Goal: Task Accomplishment & Management: Use online tool/utility

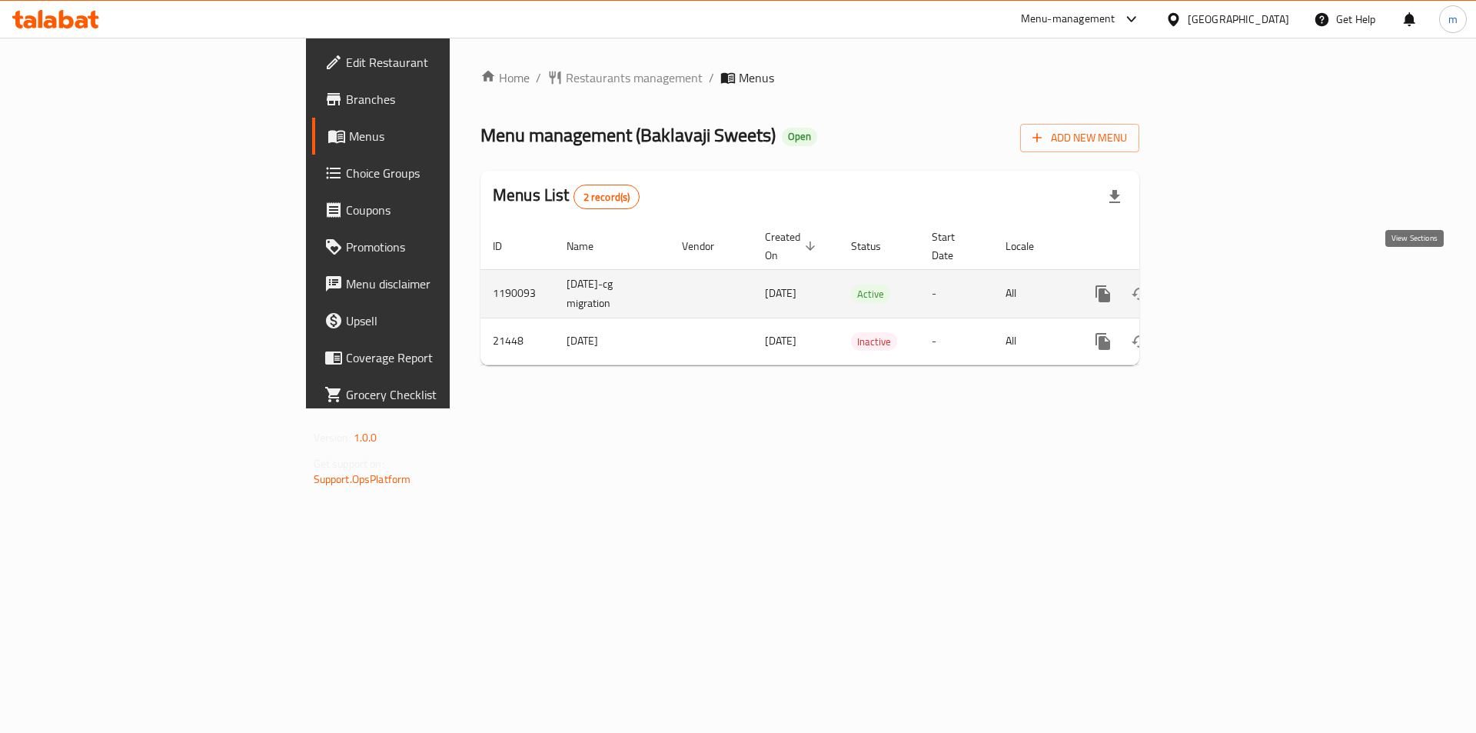
click at [1232, 275] on link "enhanced table" at bounding box center [1214, 293] width 37 height 37
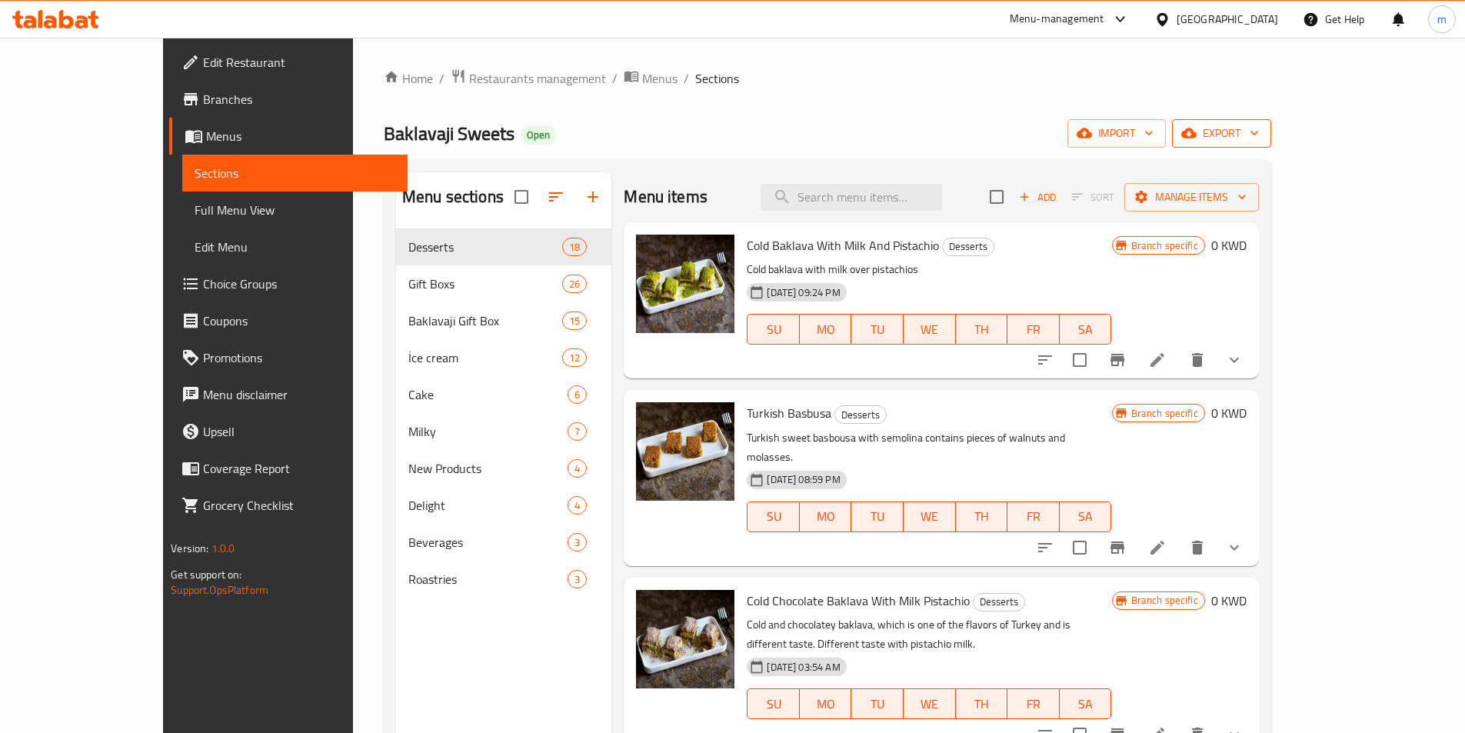
click at [1259, 129] on span "export" at bounding box center [1221, 133] width 75 height 19
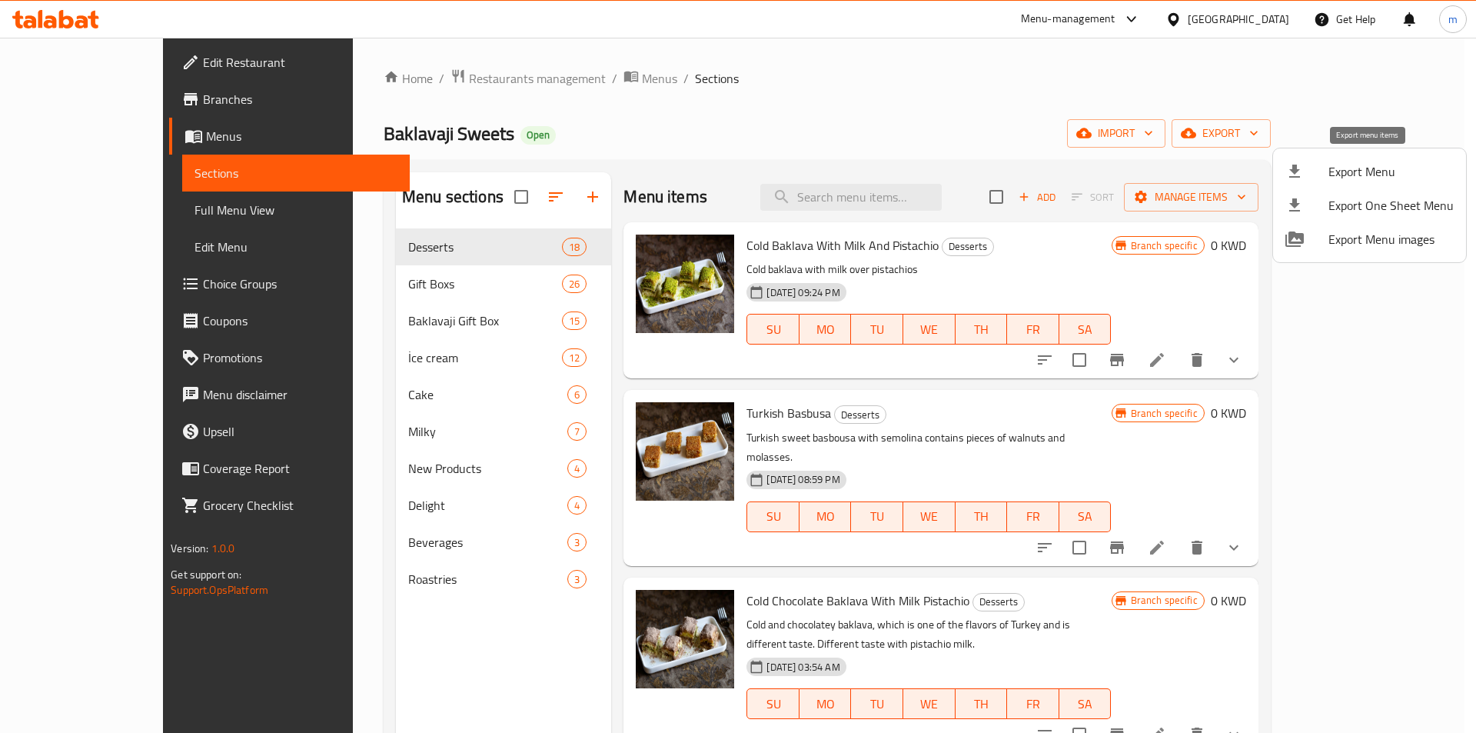
click at [1344, 179] on span "Export Menu" at bounding box center [1391, 171] width 125 height 18
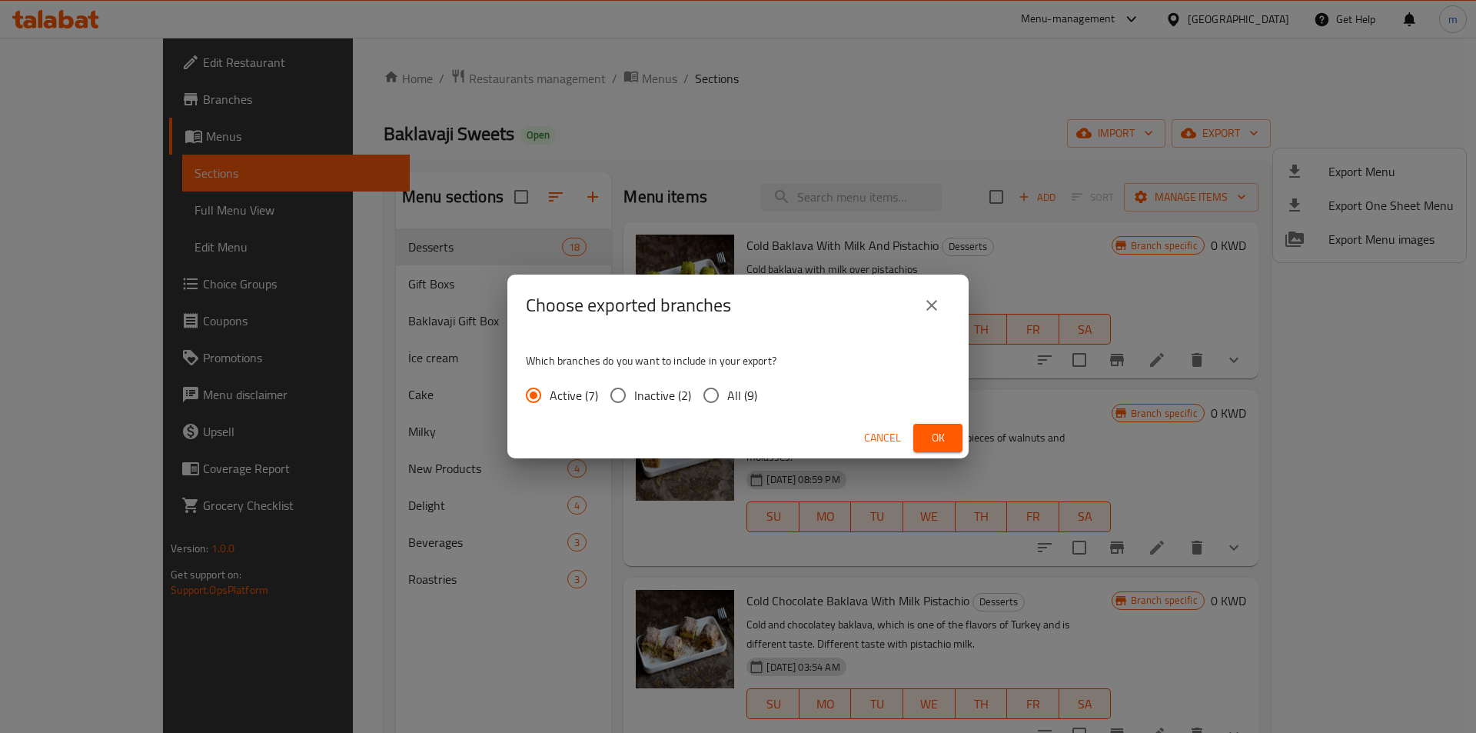
click at [738, 400] on span "All (9)" at bounding box center [742, 395] width 30 height 18
click at [727, 400] on input "All (9)" at bounding box center [711, 395] width 32 height 32
radio input "true"
click at [947, 437] on span "Ok" at bounding box center [938, 437] width 25 height 19
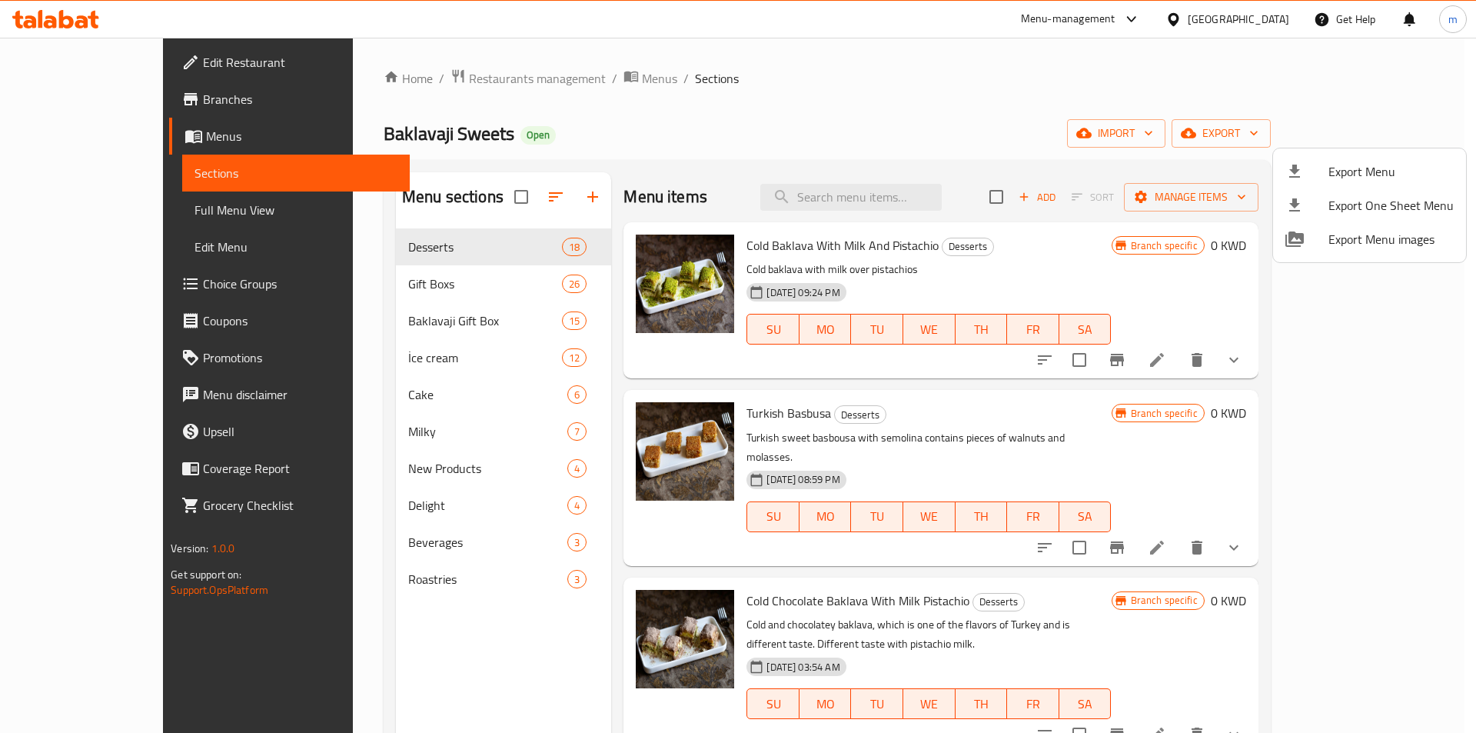
click at [106, 64] on div at bounding box center [738, 366] width 1476 height 733
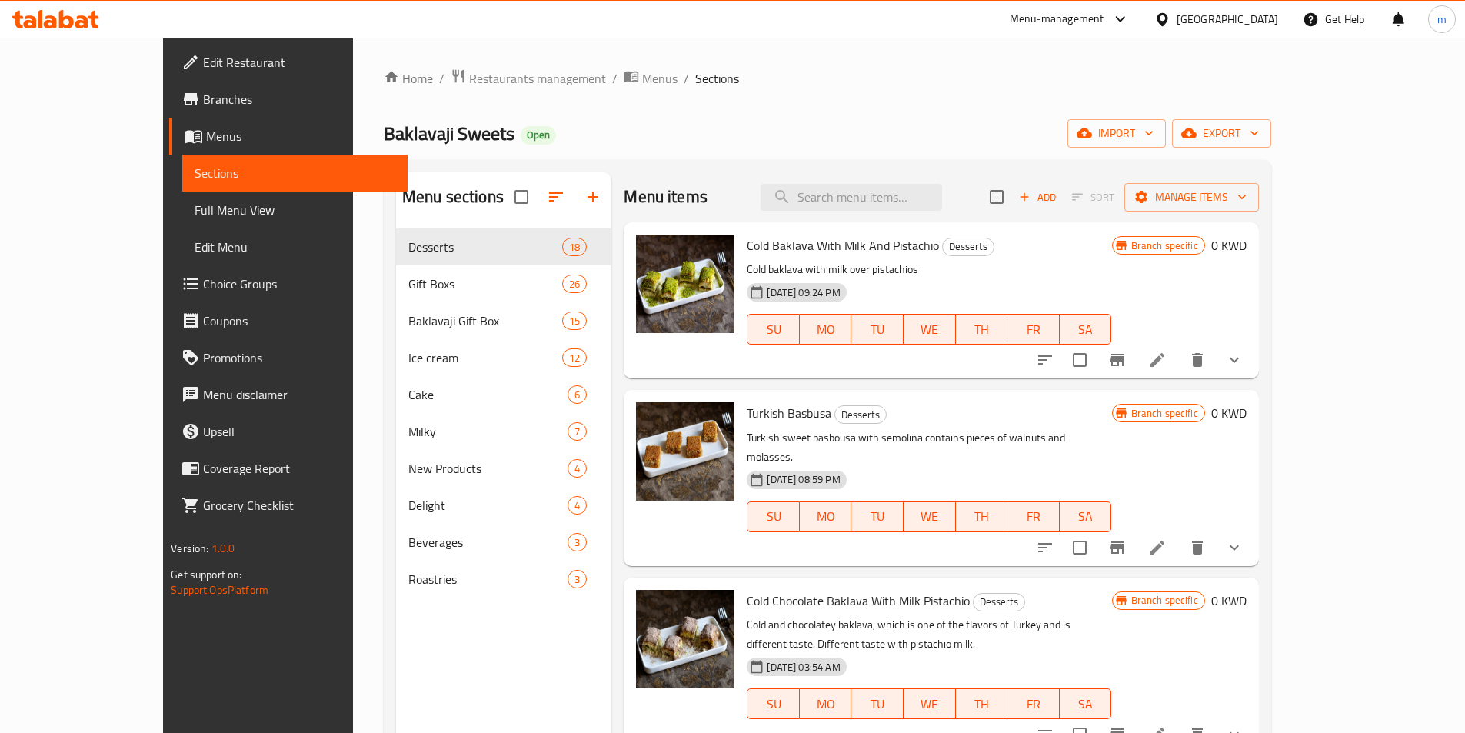
click at [203, 65] on span "Edit Restaurant" at bounding box center [299, 62] width 192 height 18
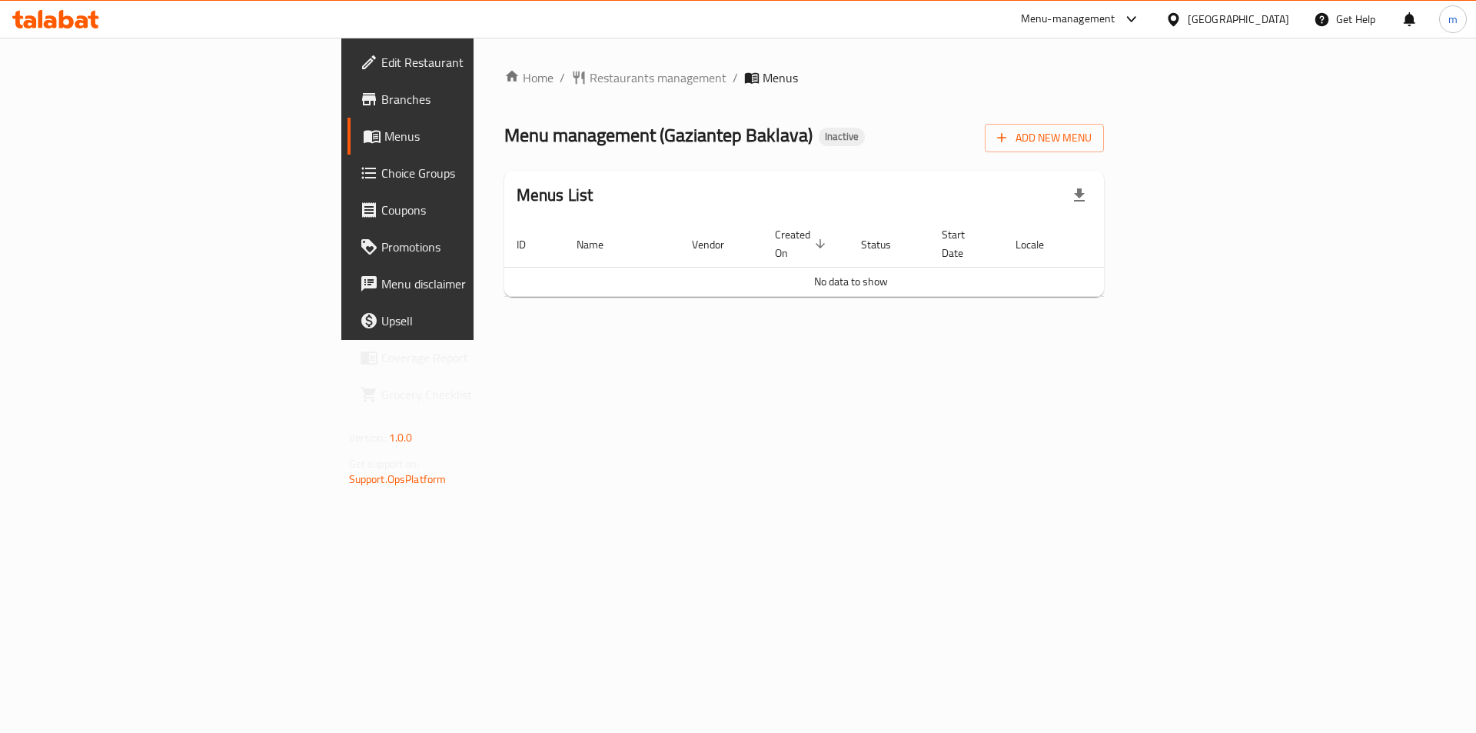
click at [381, 91] on span "Branches" at bounding box center [478, 99] width 195 height 18
click at [1009, 133] on icon "button" at bounding box center [1001, 137] width 15 height 15
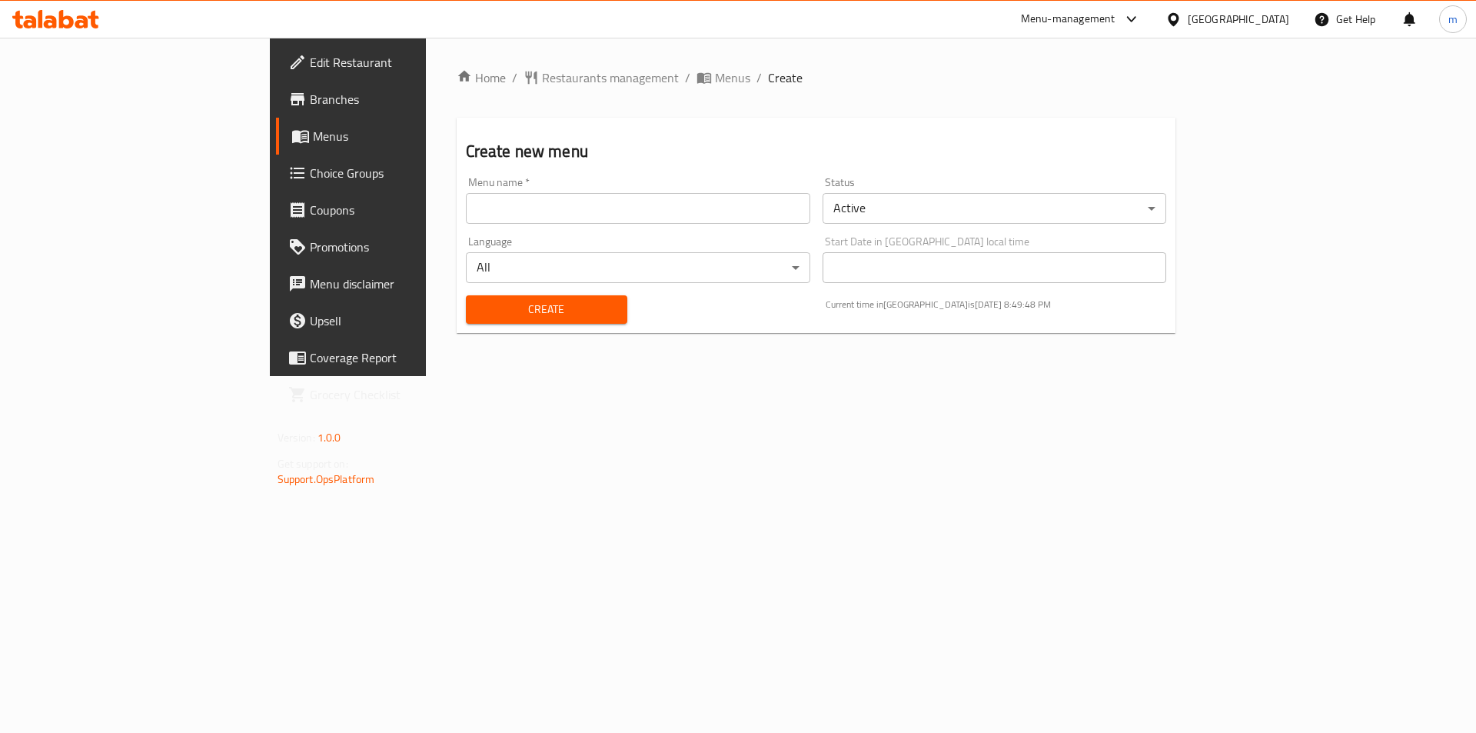
click at [729, 211] on input "text" at bounding box center [638, 208] width 344 height 31
type input "T"
type input "o"
type input "Tokyo 10/8"
click at [478, 311] on span "Create" at bounding box center [546, 309] width 137 height 19
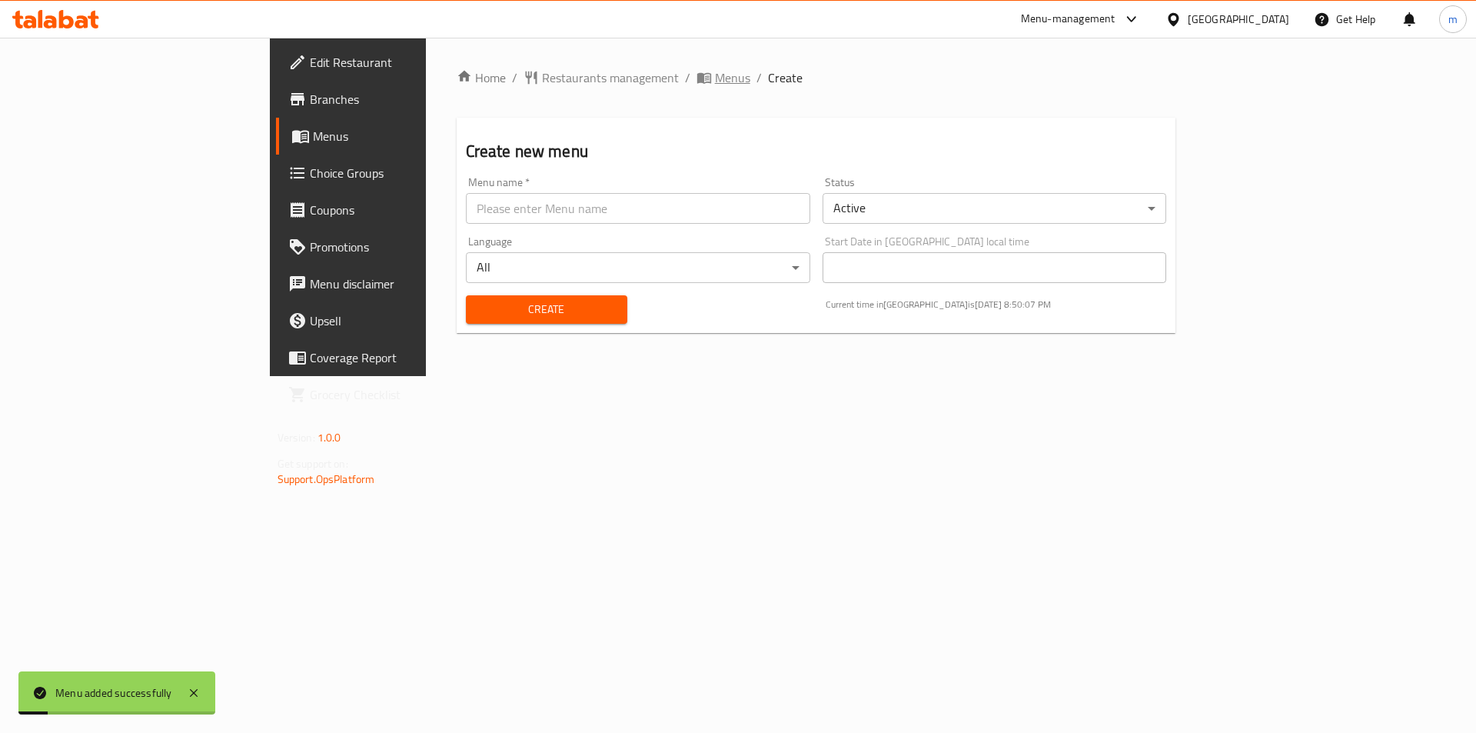
click at [715, 81] on span "Menus" at bounding box center [732, 77] width 35 height 18
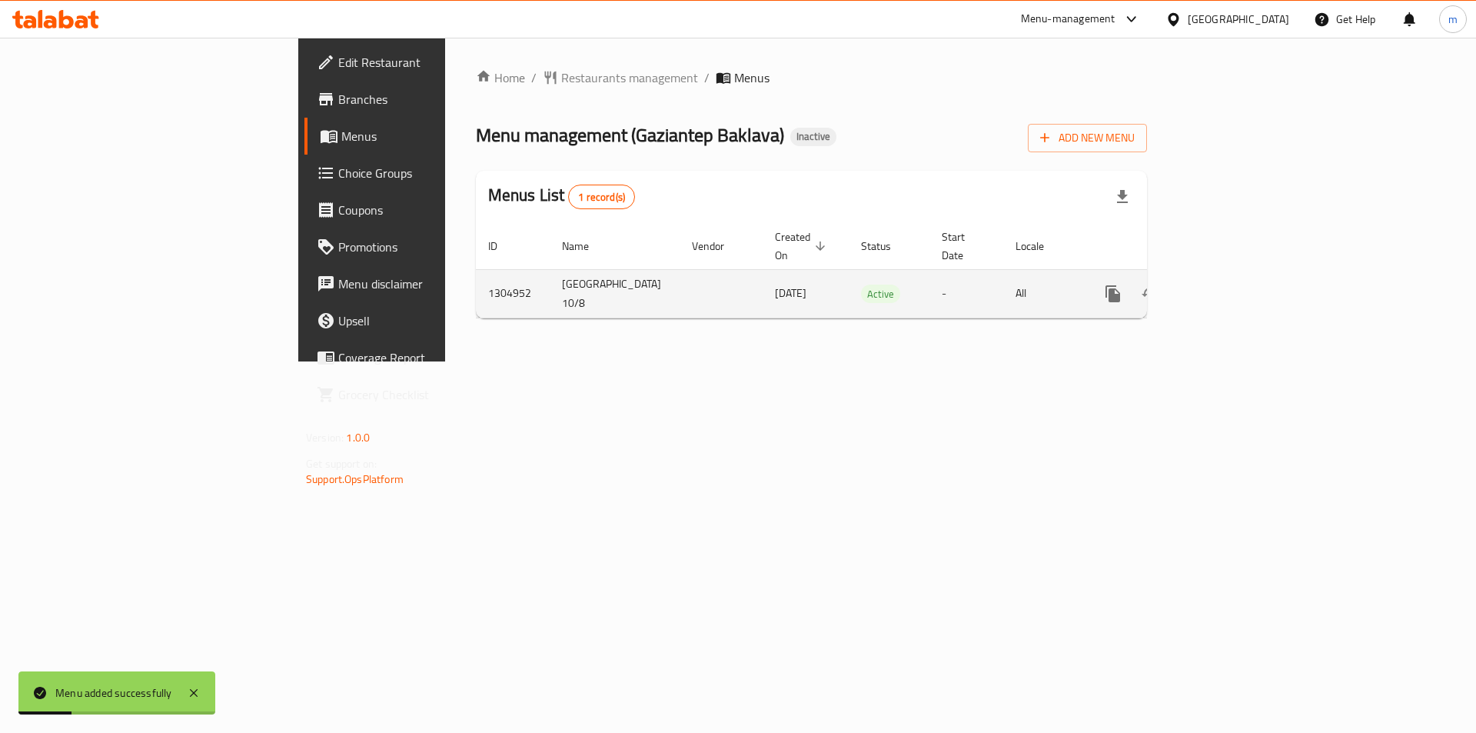
click at [1231, 287] on icon "enhanced table" at bounding box center [1224, 294] width 14 height 14
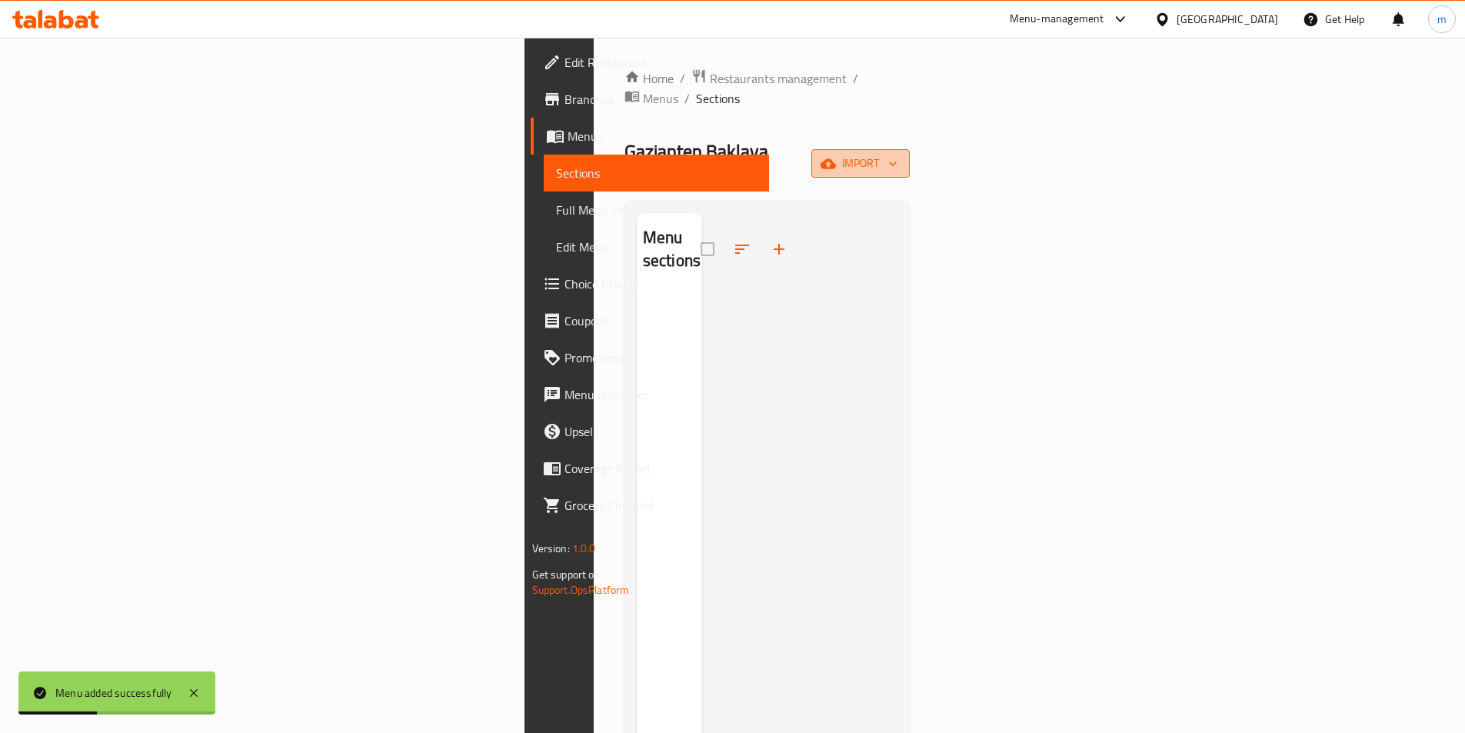
click at [897, 154] on span "import" at bounding box center [860, 163] width 74 height 19
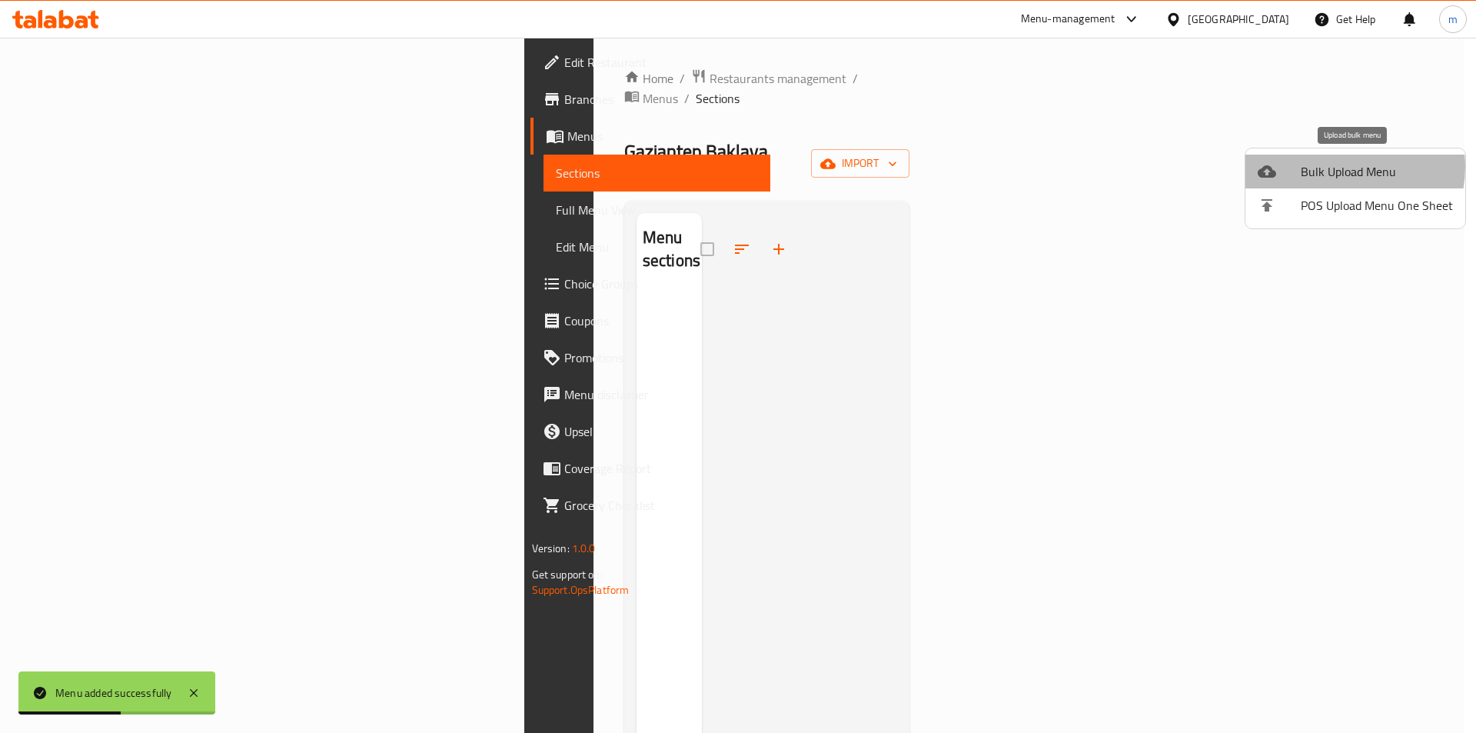
click at [1335, 167] on span "Bulk Upload Menu" at bounding box center [1377, 171] width 152 height 18
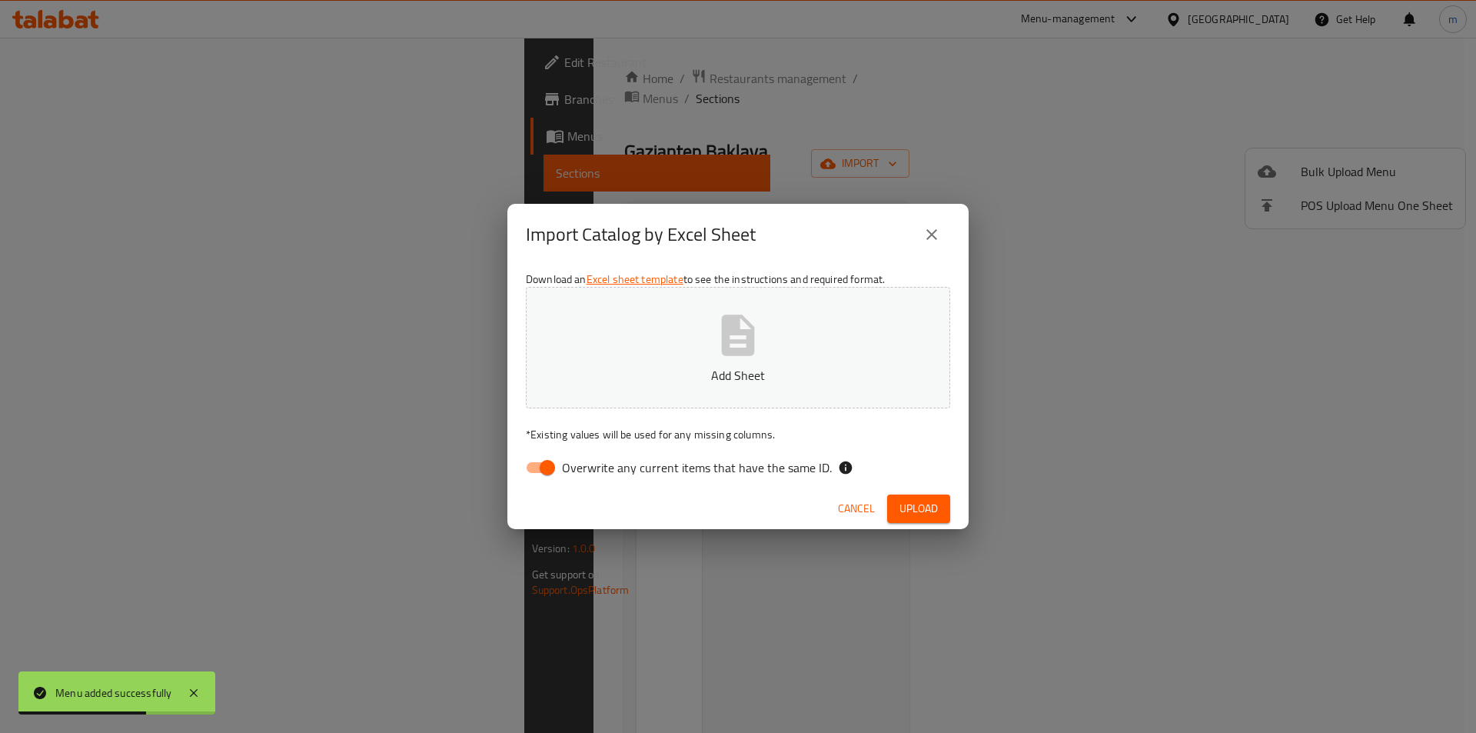
click at [537, 471] on input "Overwrite any current items that have the same ID." at bounding box center [548, 467] width 88 height 29
checkbox input "false"
click at [925, 501] on span "Upload" at bounding box center [919, 508] width 38 height 19
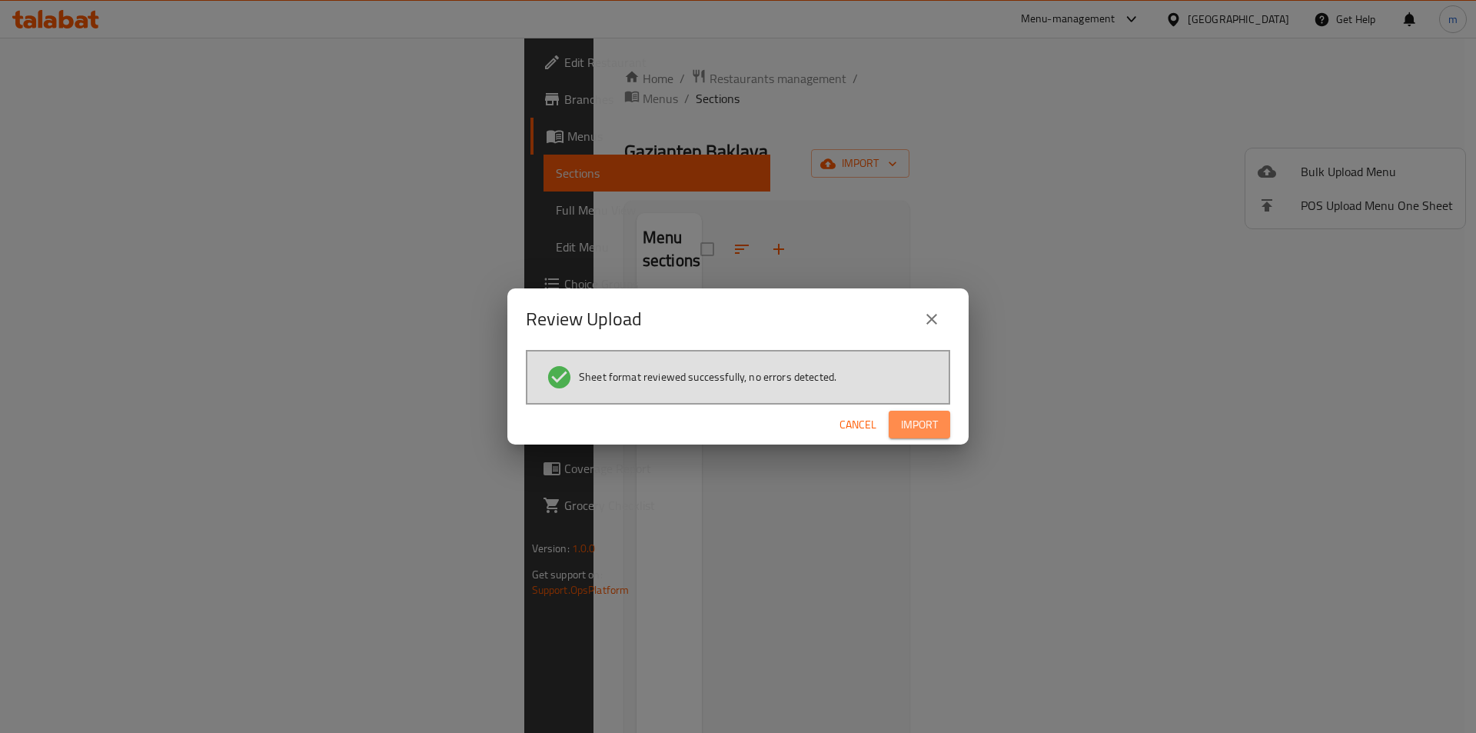
click at [912, 427] on span "Import" at bounding box center [919, 424] width 37 height 19
click at [906, 428] on span "Import" at bounding box center [919, 424] width 37 height 19
click at [917, 421] on span "Import" at bounding box center [919, 424] width 37 height 19
click at [932, 322] on icon "close" at bounding box center [932, 319] width 18 height 18
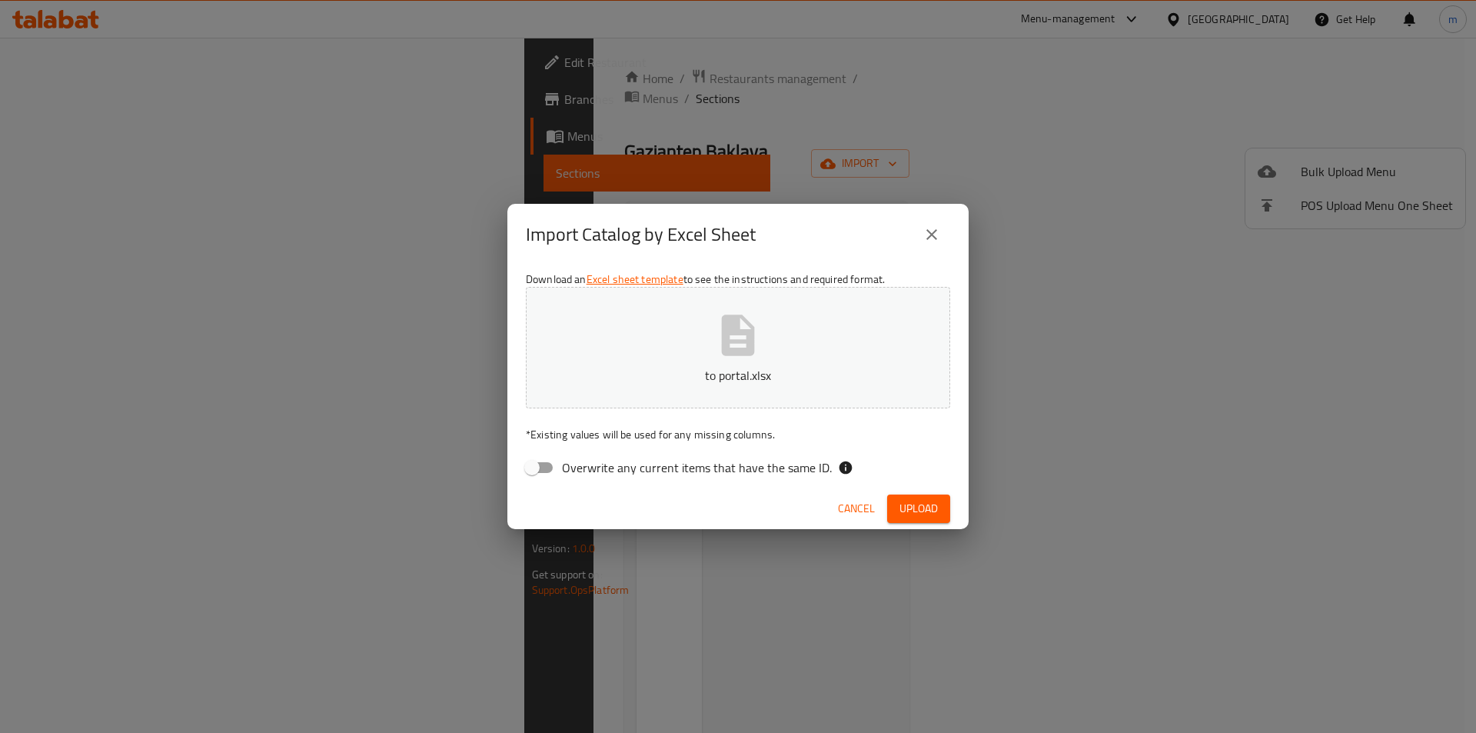
click at [936, 237] on icon "close" at bounding box center [932, 234] width 18 height 18
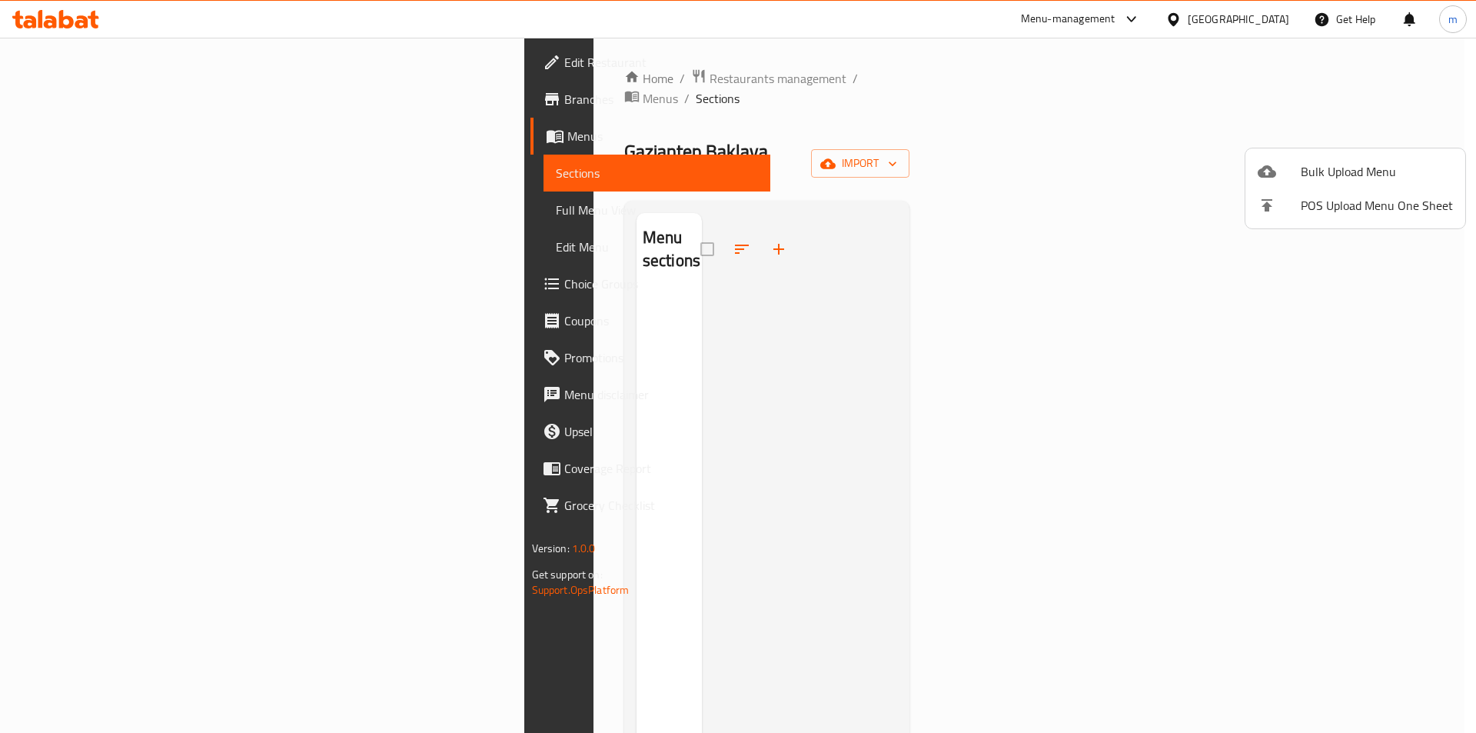
click at [1411, 134] on div at bounding box center [738, 366] width 1476 height 733
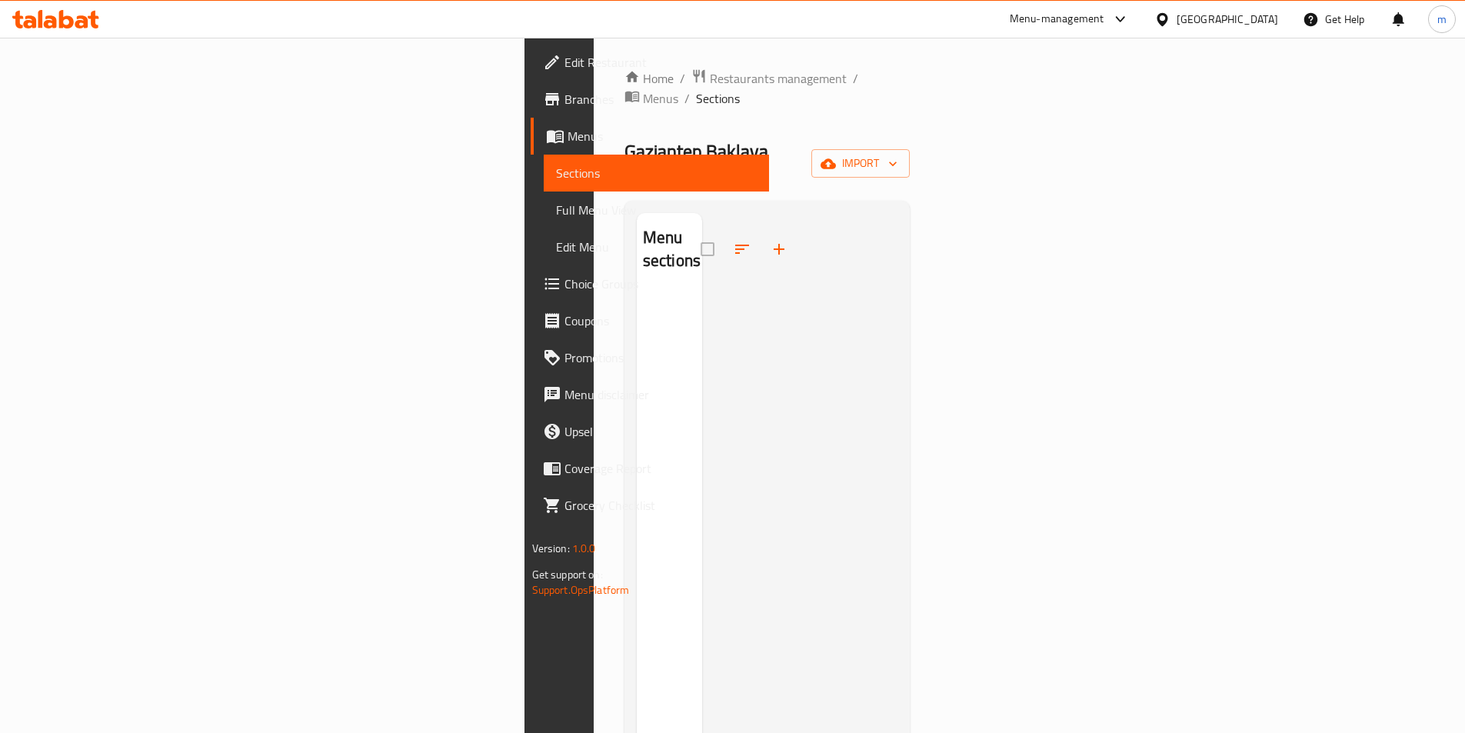
click at [900, 156] on icon "button" at bounding box center [892, 163] width 15 height 15
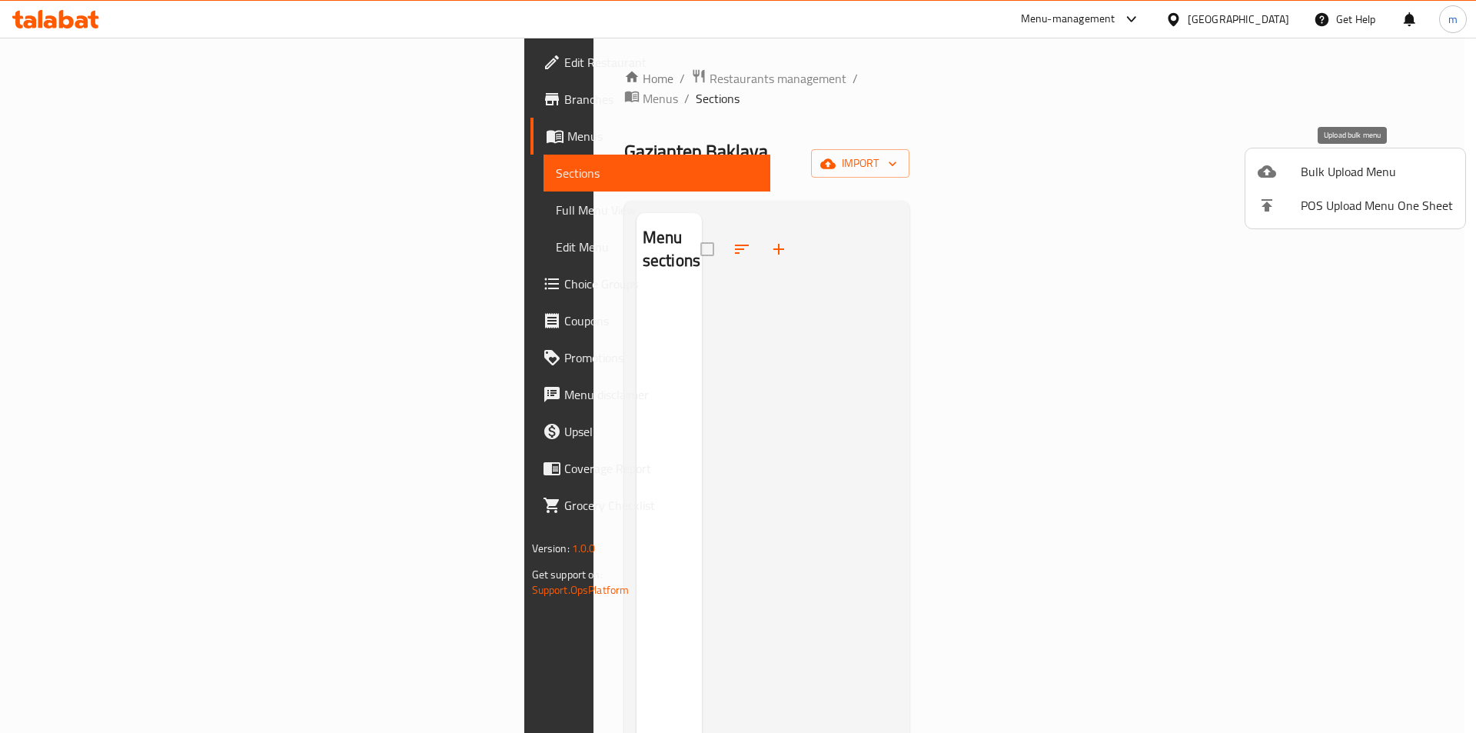
click at [1362, 175] on span "Bulk Upload Menu" at bounding box center [1377, 171] width 152 height 18
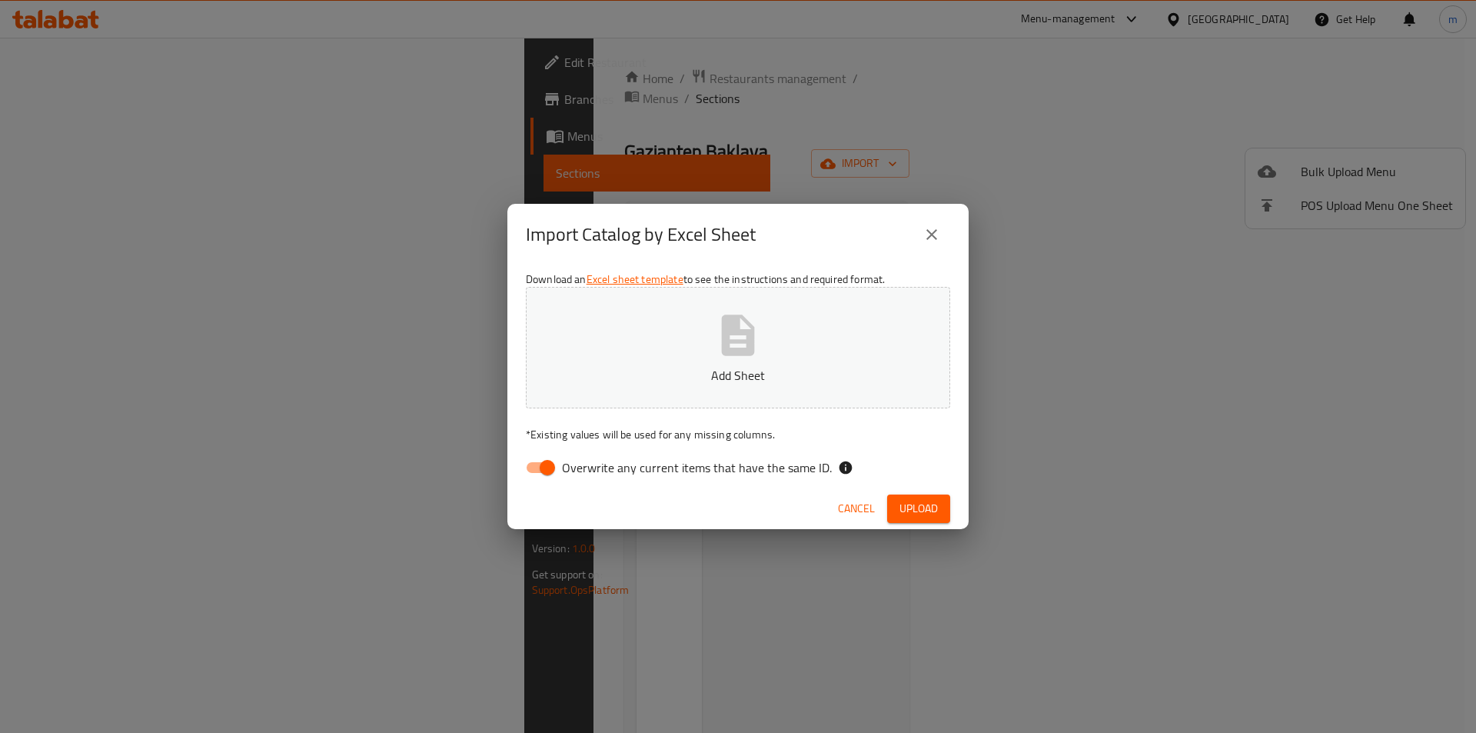
click at [544, 465] on input "Overwrite any current items that have the same ID." at bounding box center [548, 467] width 88 height 29
checkbox input "false"
click at [906, 503] on span "Upload" at bounding box center [919, 508] width 38 height 19
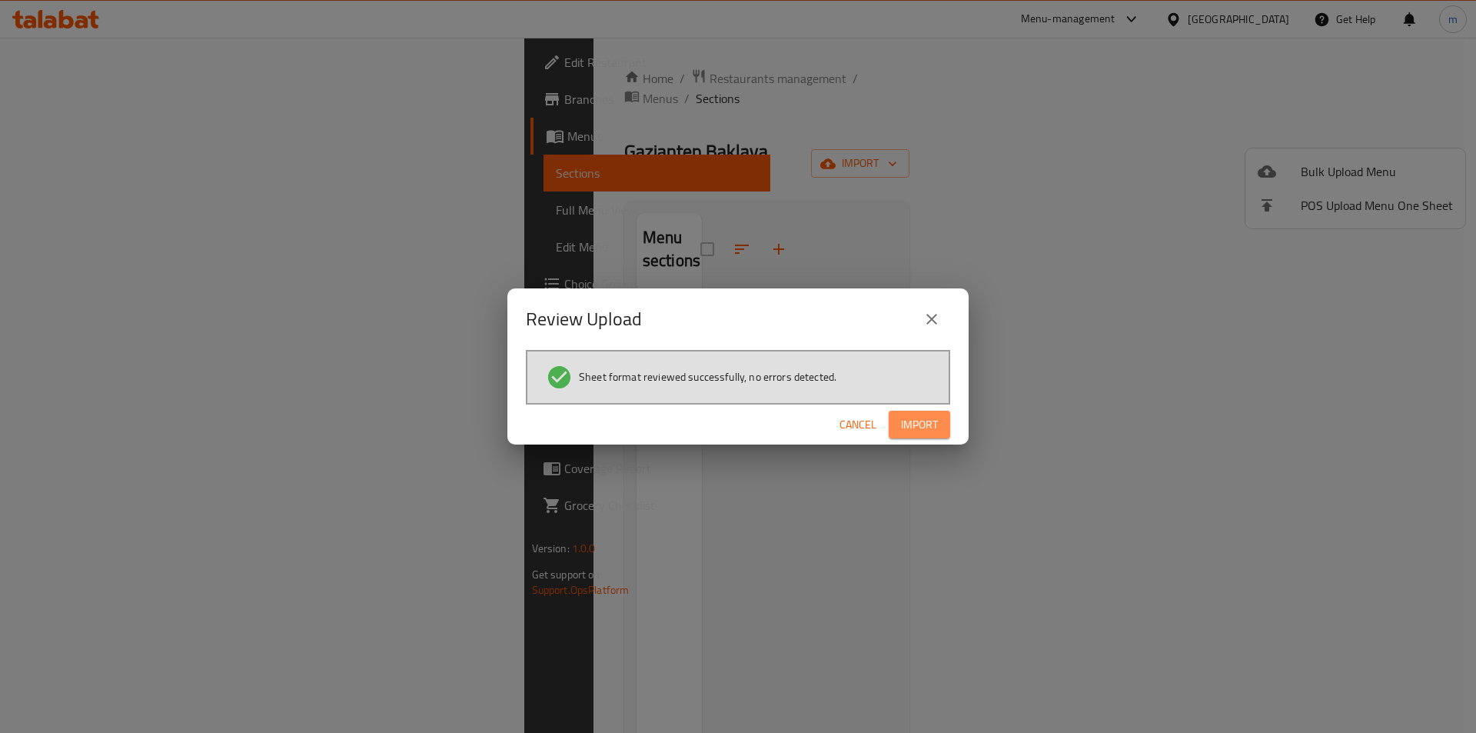
click at [924, 427] on span "Import" at bounding box center [919, 424] width 37 height 19
click at [932, 420] on span "Import" at bounding box center [919, 424] width 37 height 19
click at [938, 417] on button "Import" at bounding box center [920, 425] width 62 height 28
click at [913, 421] on span "Import" at bounding box center [919, 424] width 37 height 19
click at [913, 421] on span "button" at bounding box center [925, 424] width 25 height 15
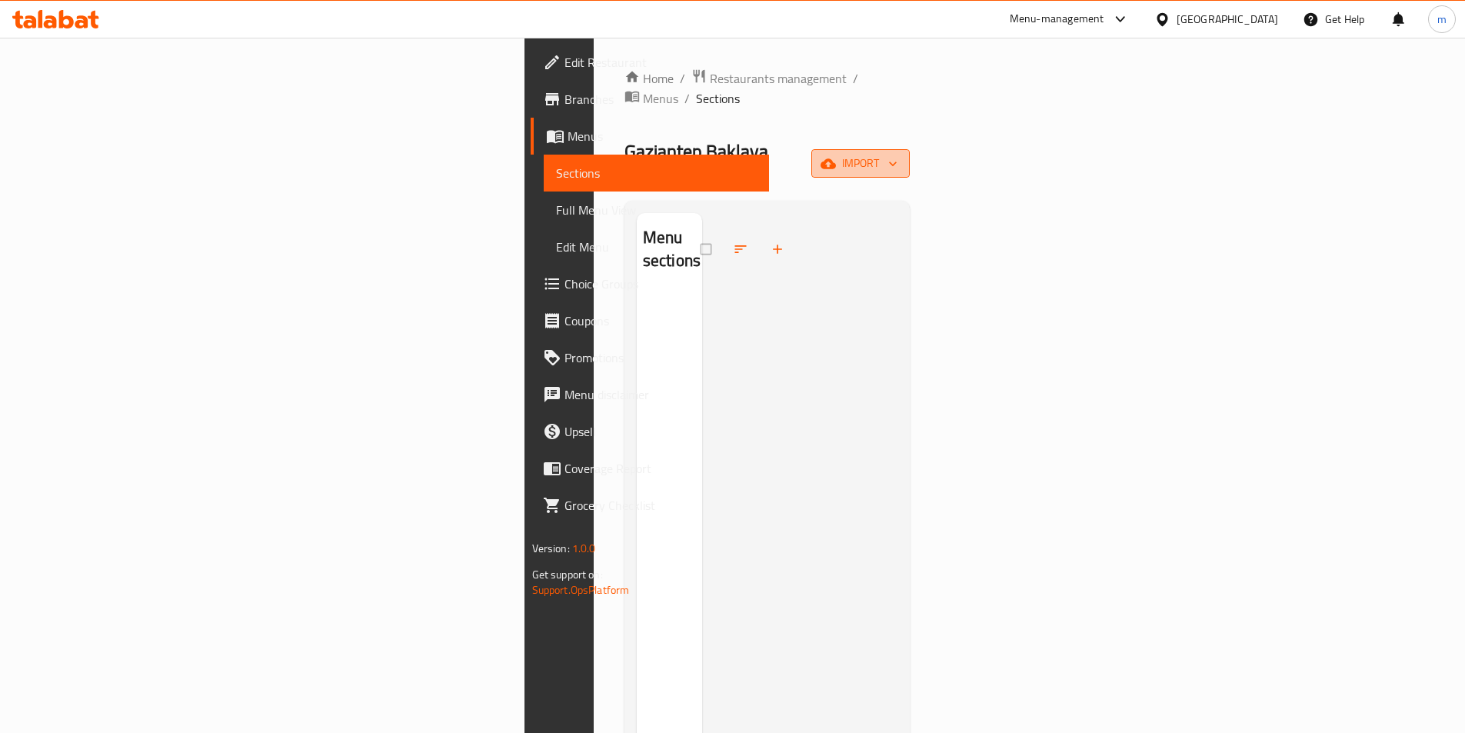
click at [910, 149] on button "import" at bounding box center [860, 163] width 98 height 28
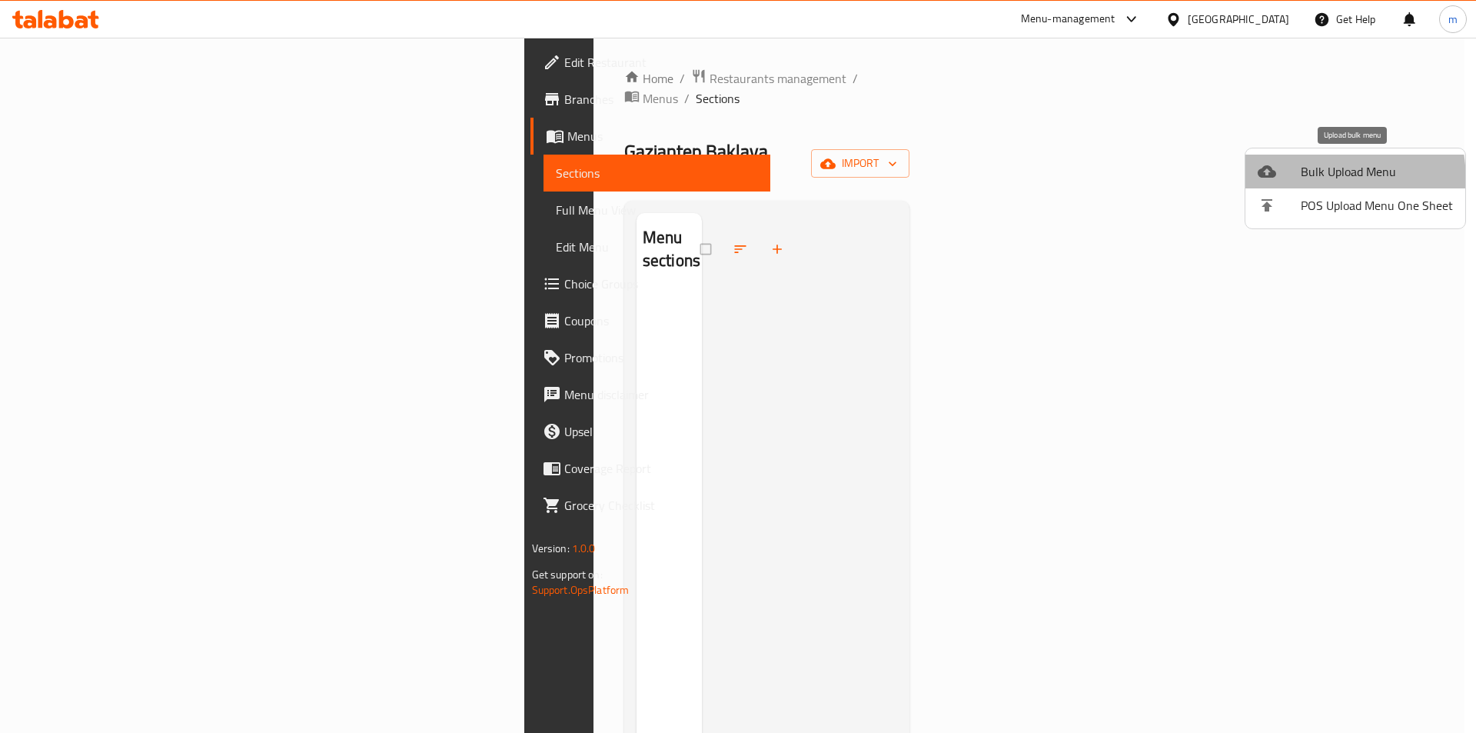
click at [1275, 182] on li "Bulk Upload Menu" at bounding box center [1355, 172] width 220 height 34
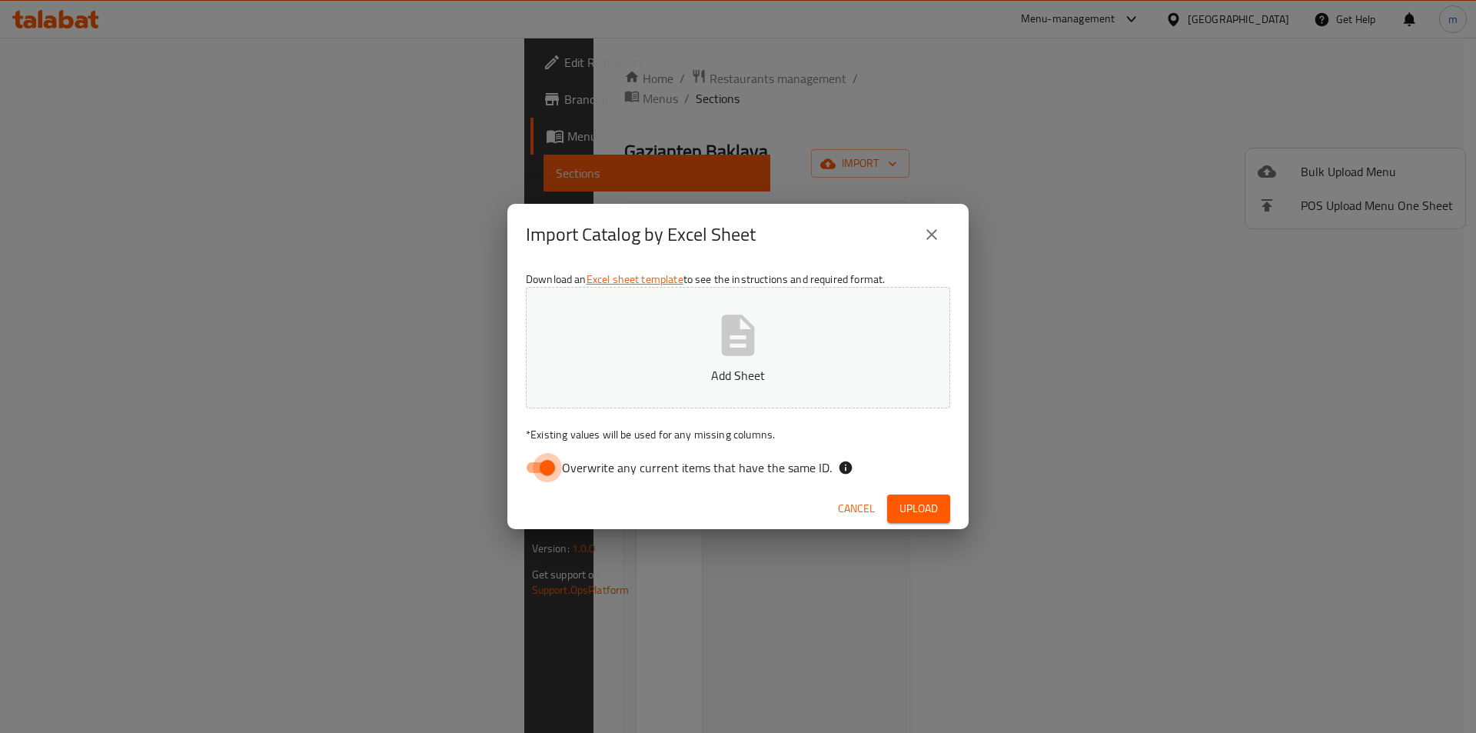
click at [555, 474] on input "Overwrite any current items that have the same ID." at bounding box center [548, 467] width 88 height 29
checkbox input "false"
click at [900, 507] on span "Upload" at bounding box center [919, 508] width 38 height 19
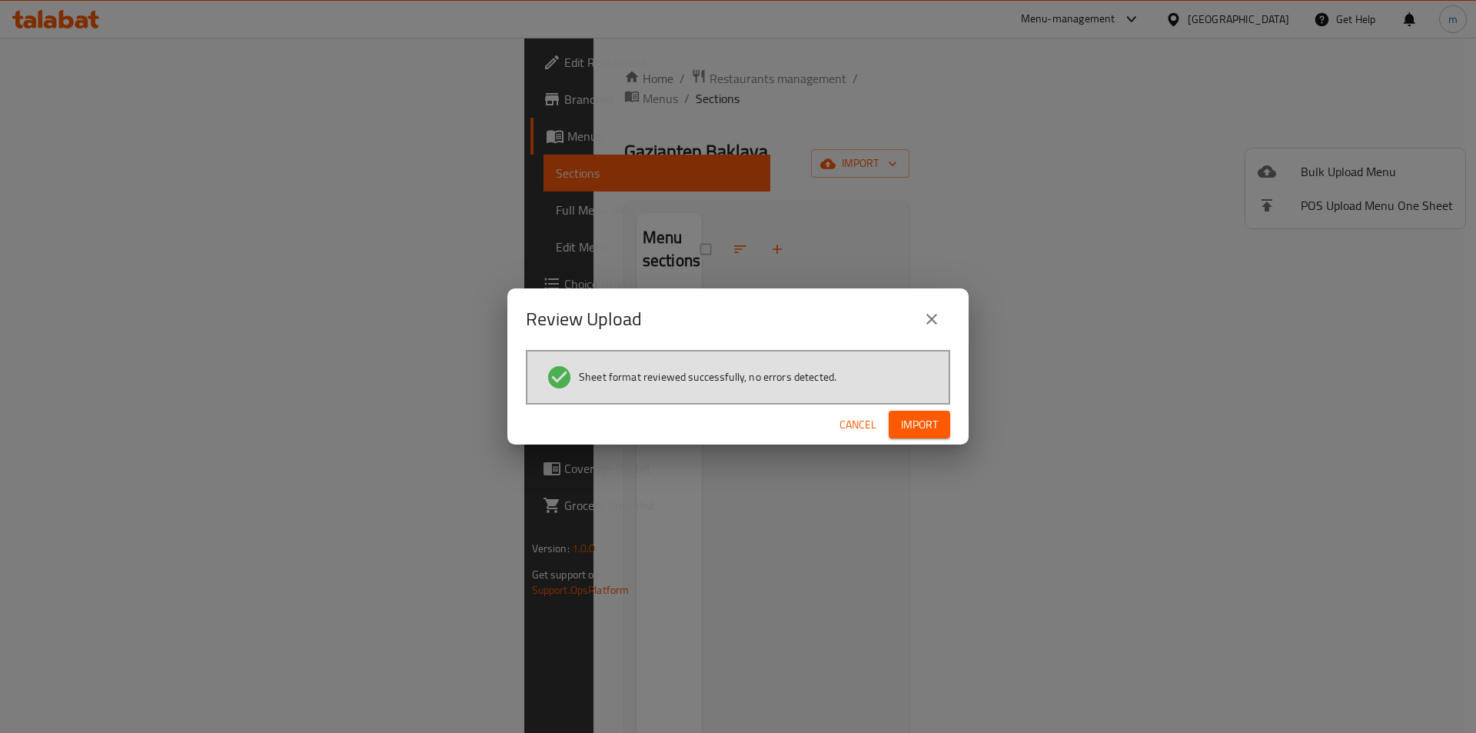
click at [927, 431] on span "Import" at bounding box center [919, 424] width 37 height 19
click at [939, 304] on button "close" at bounding box center [931, 319] width 37 height 37
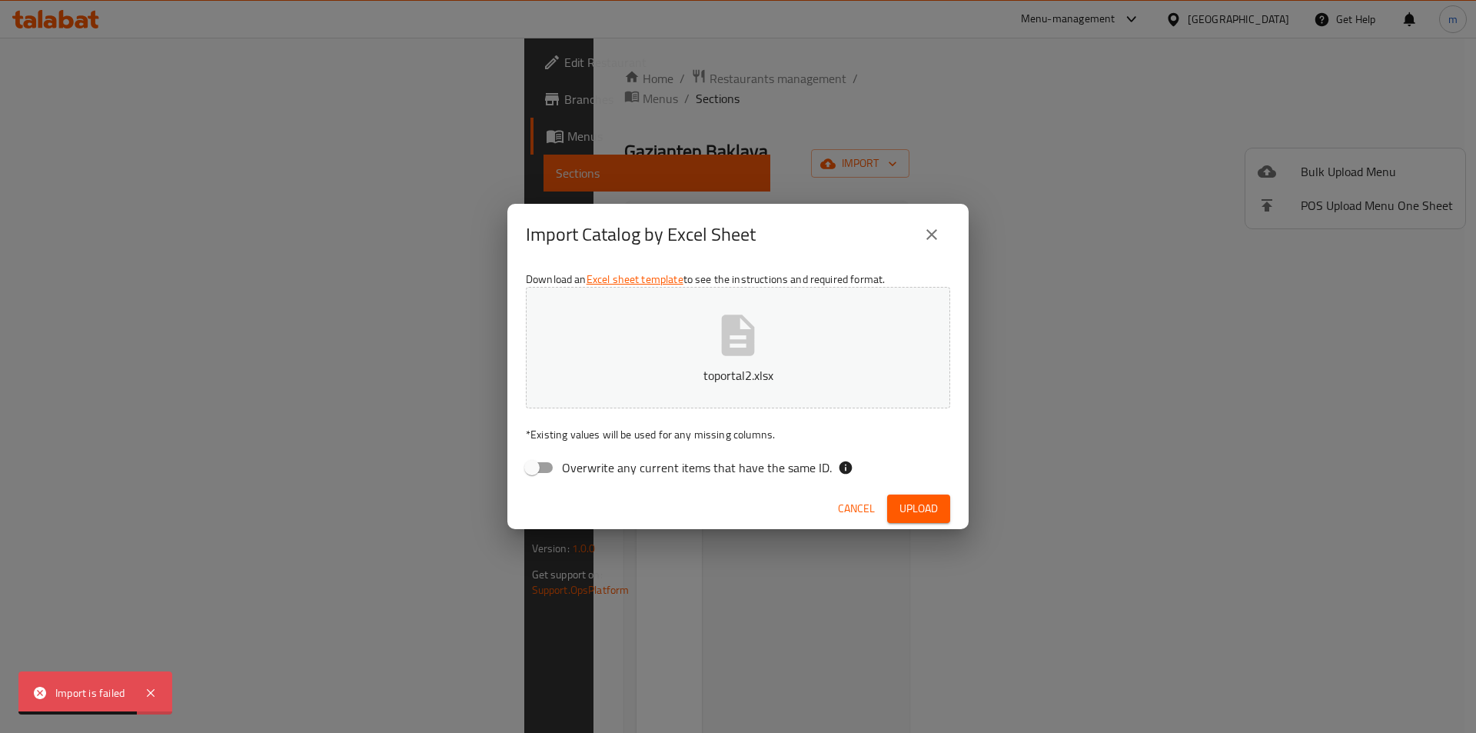
click at [838, 505] on span "Cancel" at bounding box center [856, 508] width 37 height 19
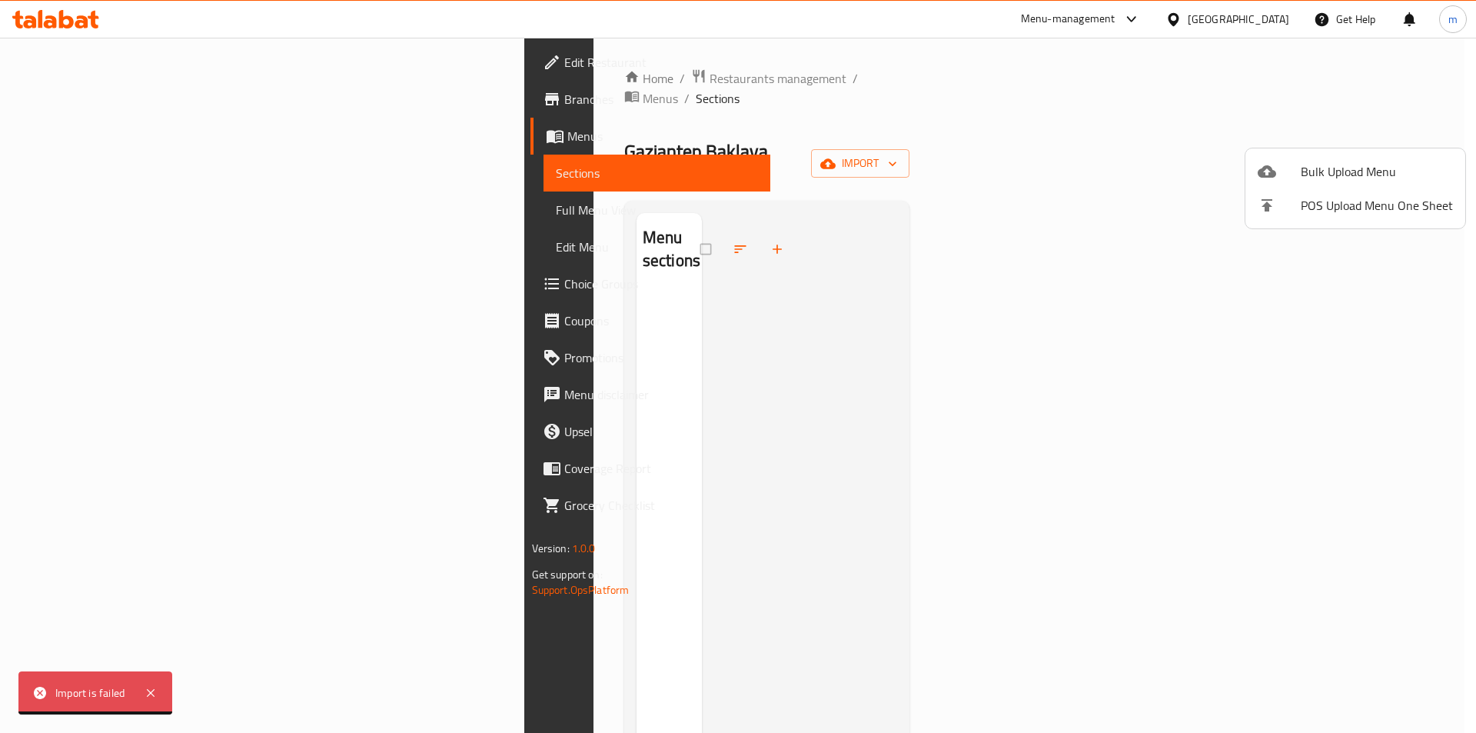
click at [91, 97] on div at bounding box center [738, 366] width 1476 height 733
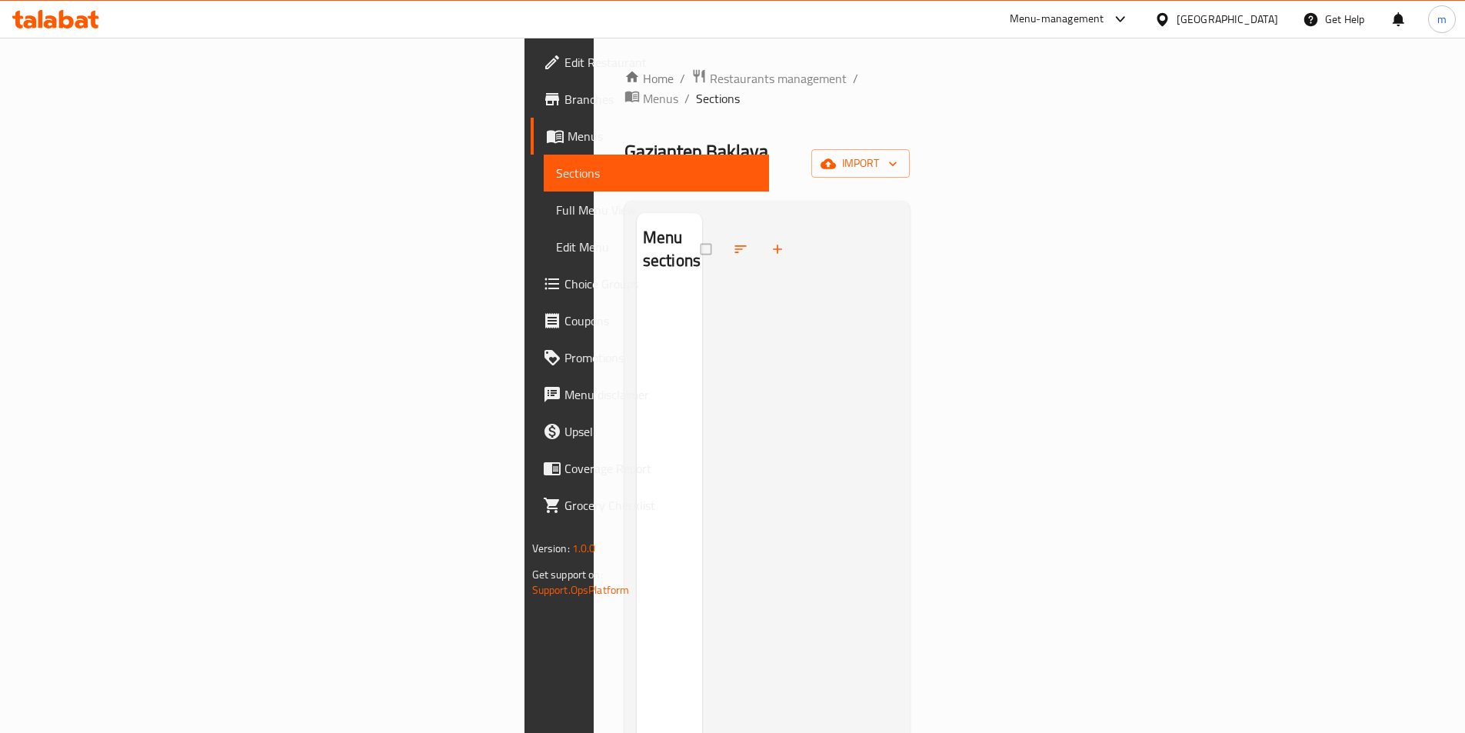
click at [564, 102] on span "Branches" at bounding box center [660, 99] width 192 height 18
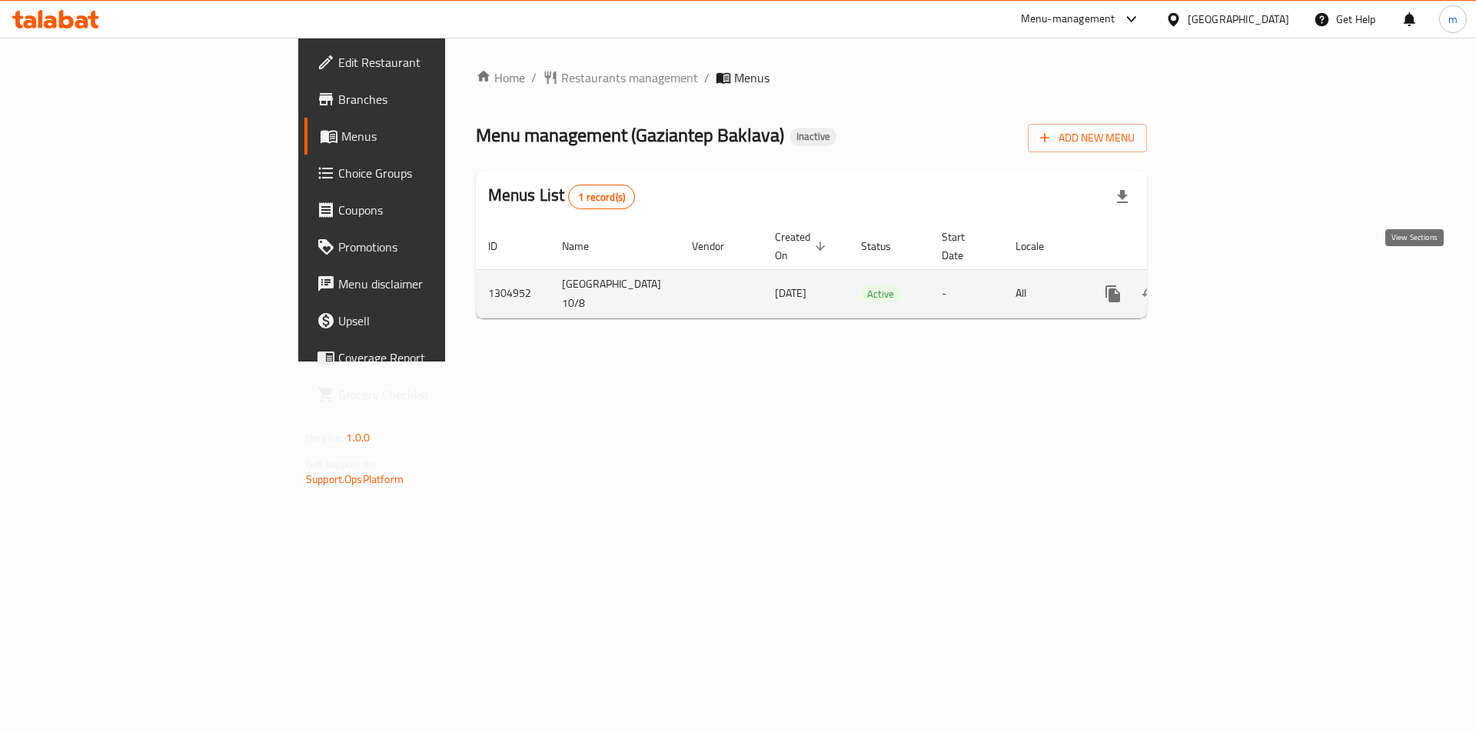
click at [1233, 284] on icon "enhanced table" at bounding box center [1224, 293] width 18 height 18
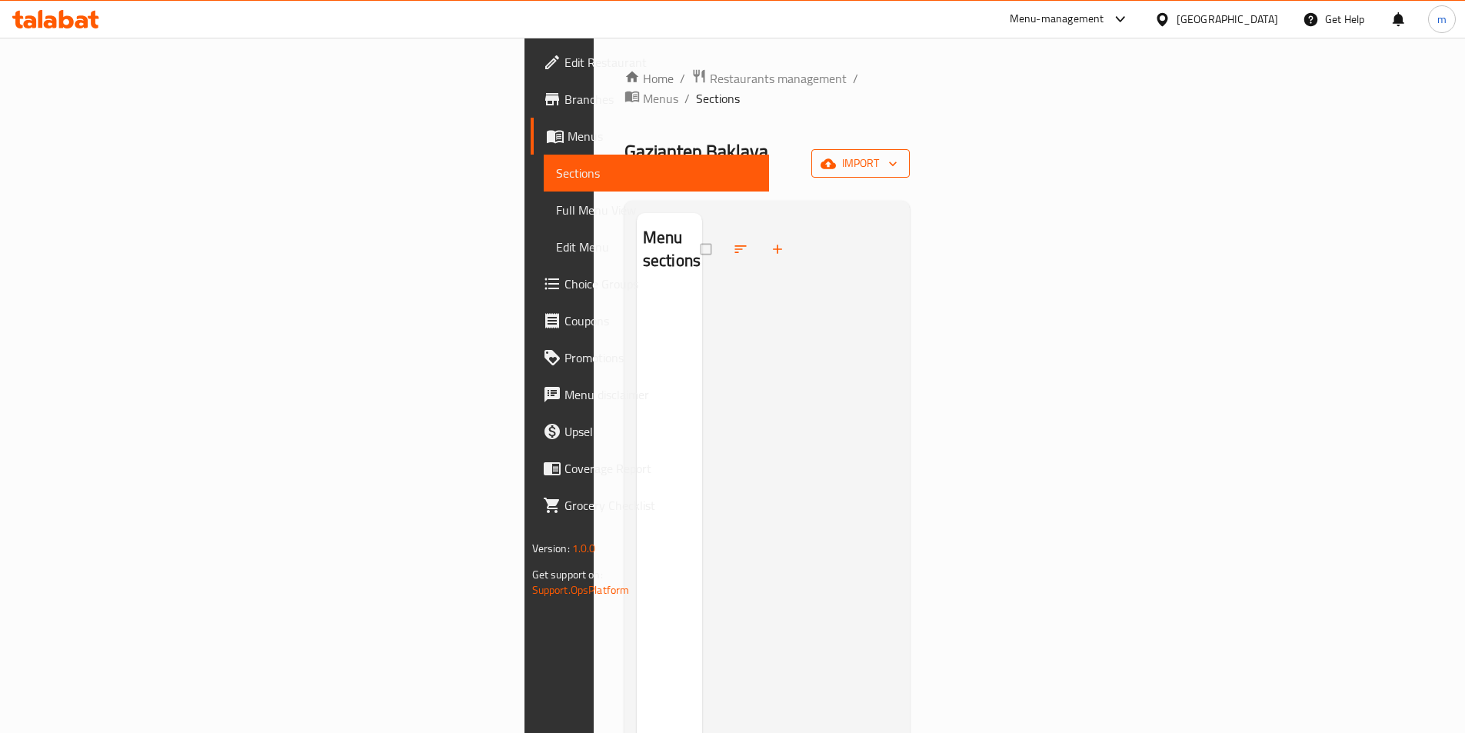
click at [897, 154] on span "import" at bounding box center [860, 163] width 74 height 19
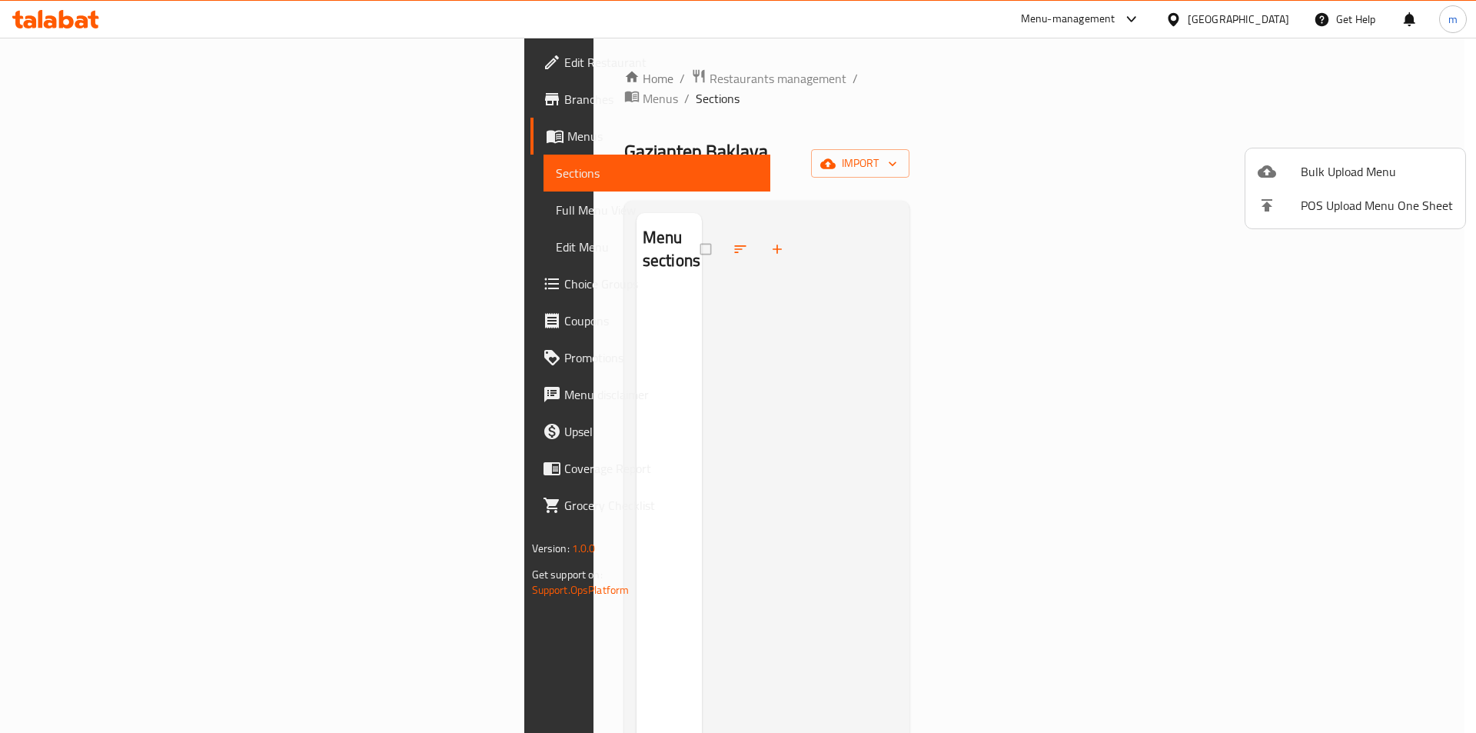
click at [1293, 188] on li "Bulk Upload Menu" at bounding box center [1355, 172] width 220 height 34
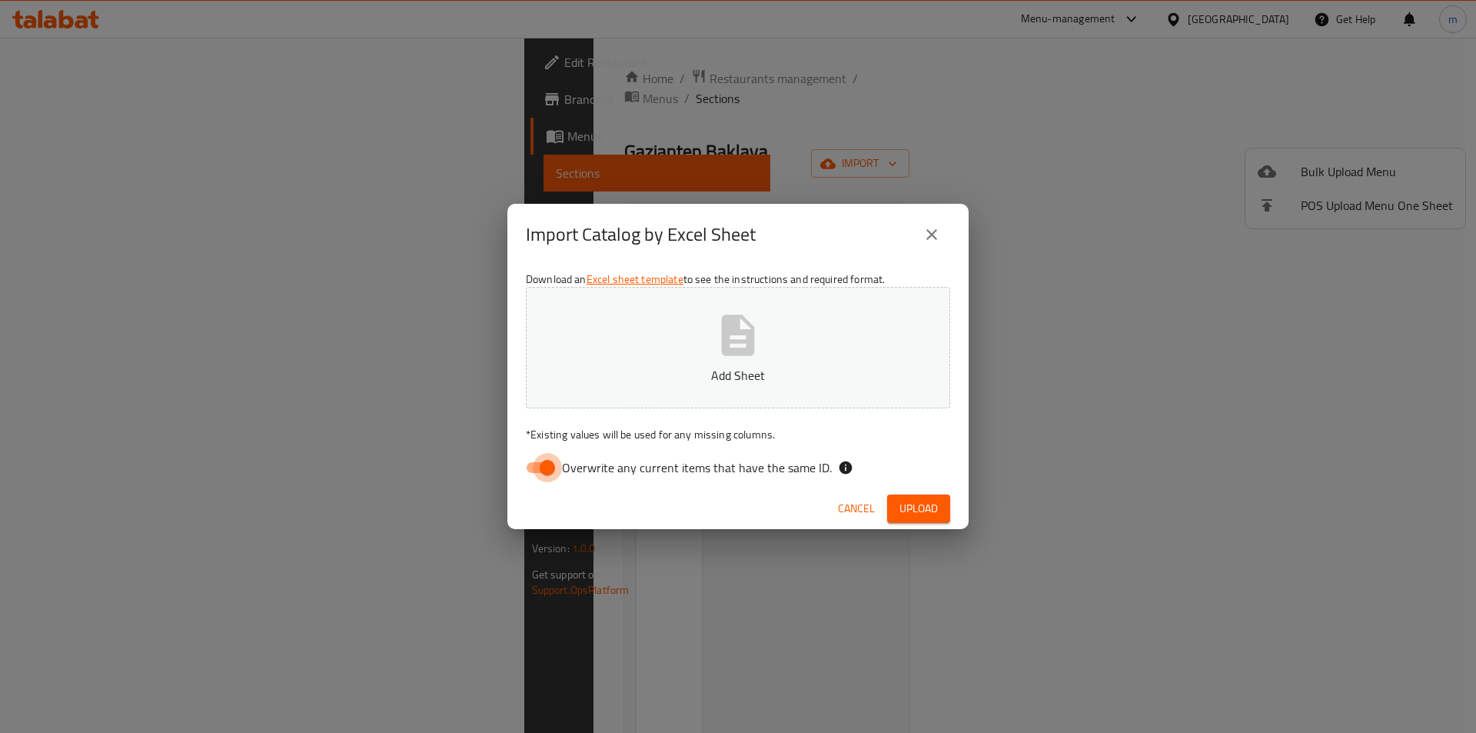
click at [550, 468] on input "Overwrite any current items that have the same ID." at bounding box center [548, 467] width 88 height 29
checkbox input "false"
click at [936, 507] on span "Upload" at bounding box center [919, 508] width 38 height 19
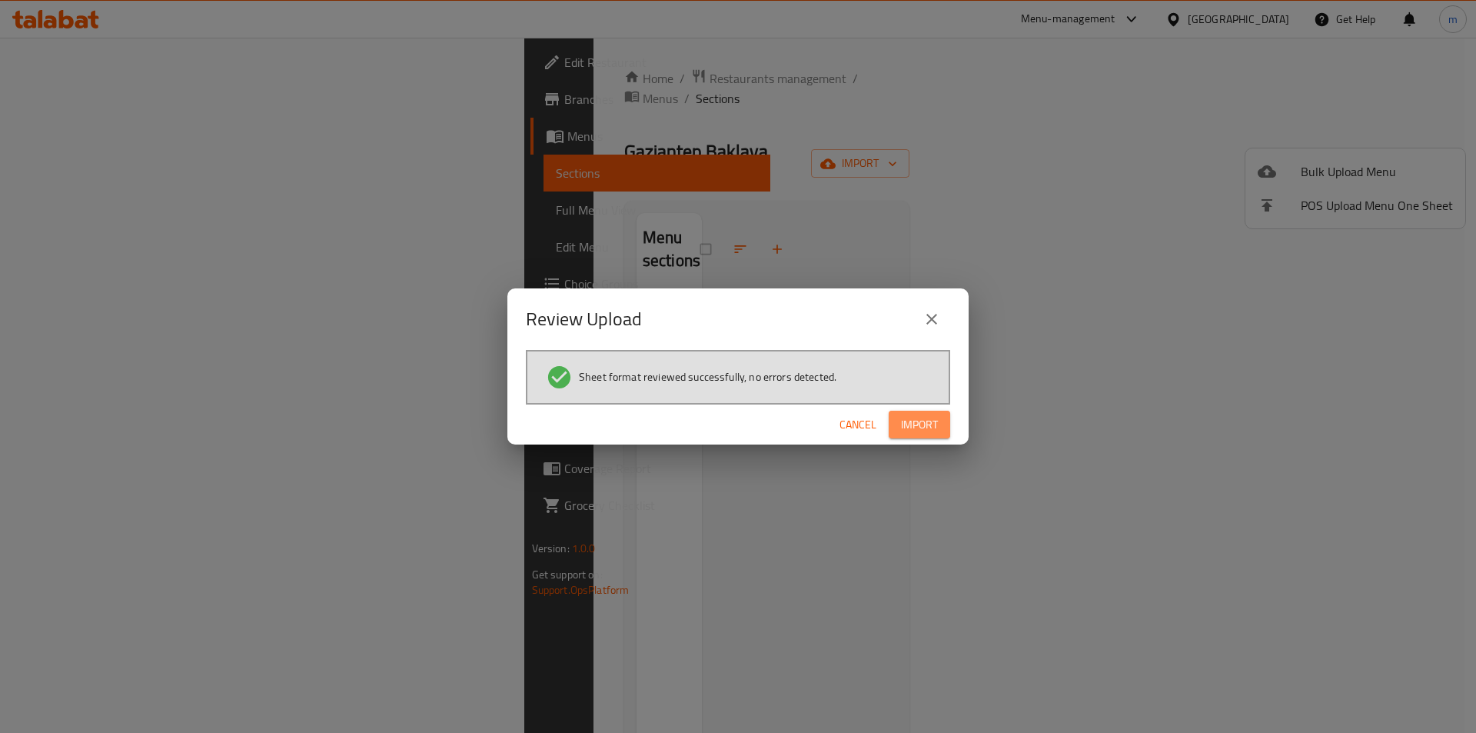
click at [938, 432] on button "Import" at bounding box center [920, 425] width 62 height 28
click at [937, 318] on icon "close" at bounding box center [932, 319] width 18 height 18
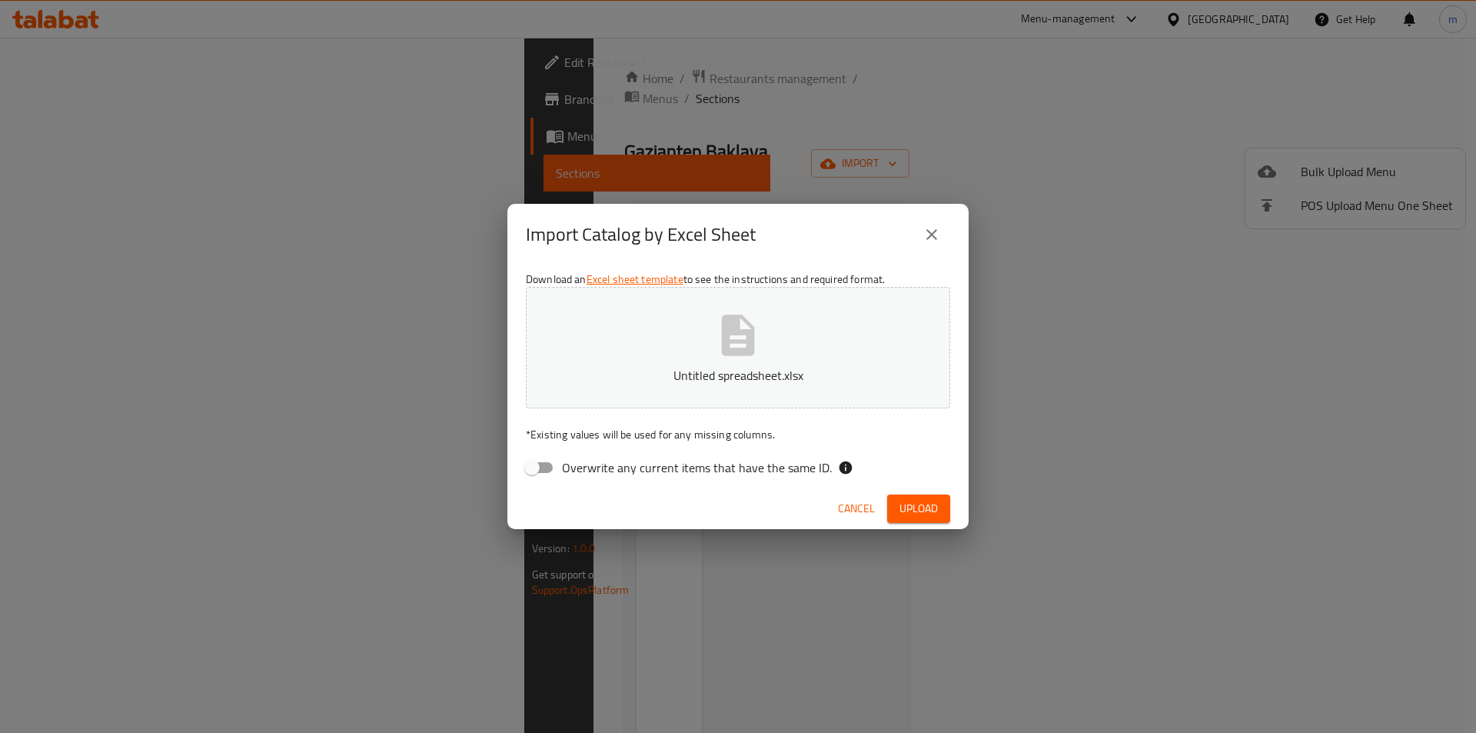
click at [901, 494] on button "Upload" at bounding box center [918, 508] width 63 height 28
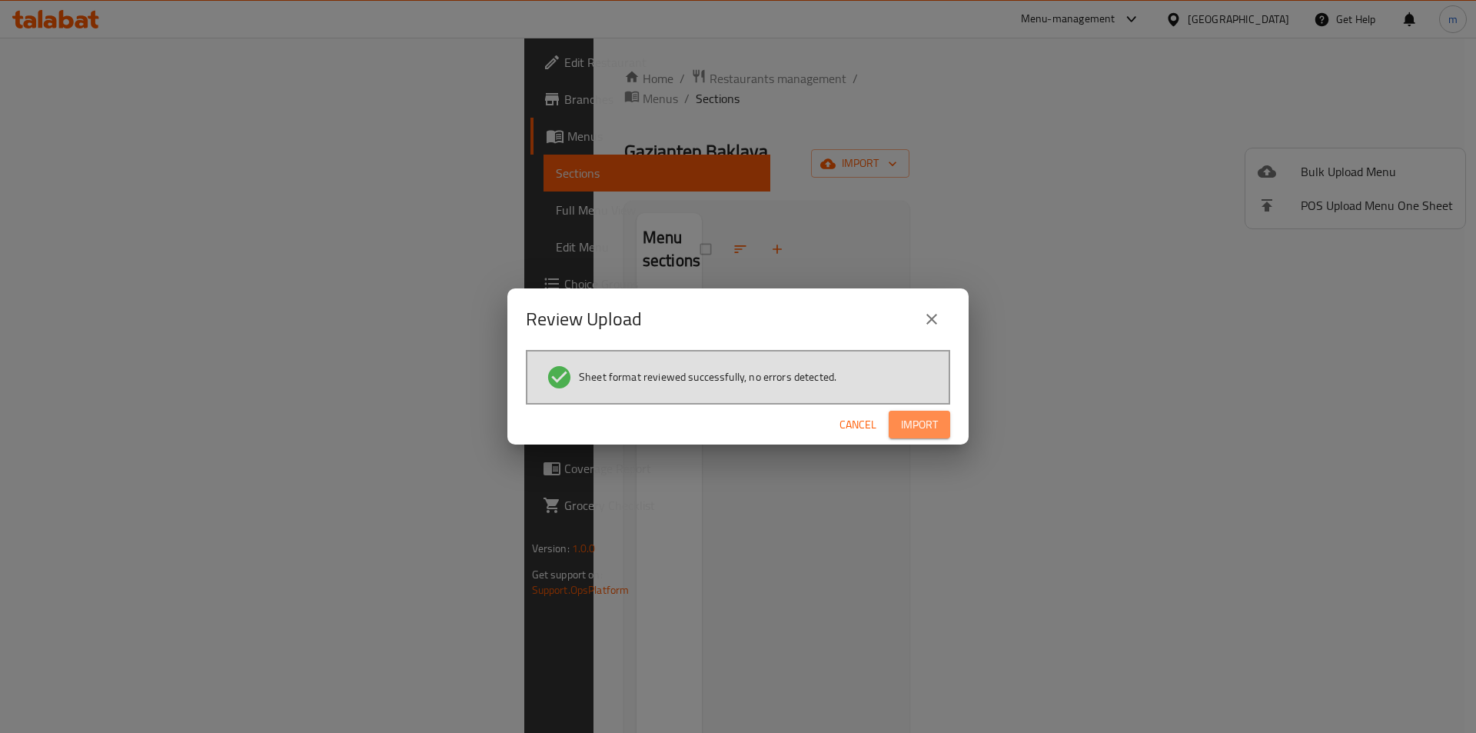
click at [933, 421] on span "Import" at bounding box center [919, 424] width 37 height 19
click at [926, 310] on icon "close" at bounding box center [932, 319] width 18 height 18
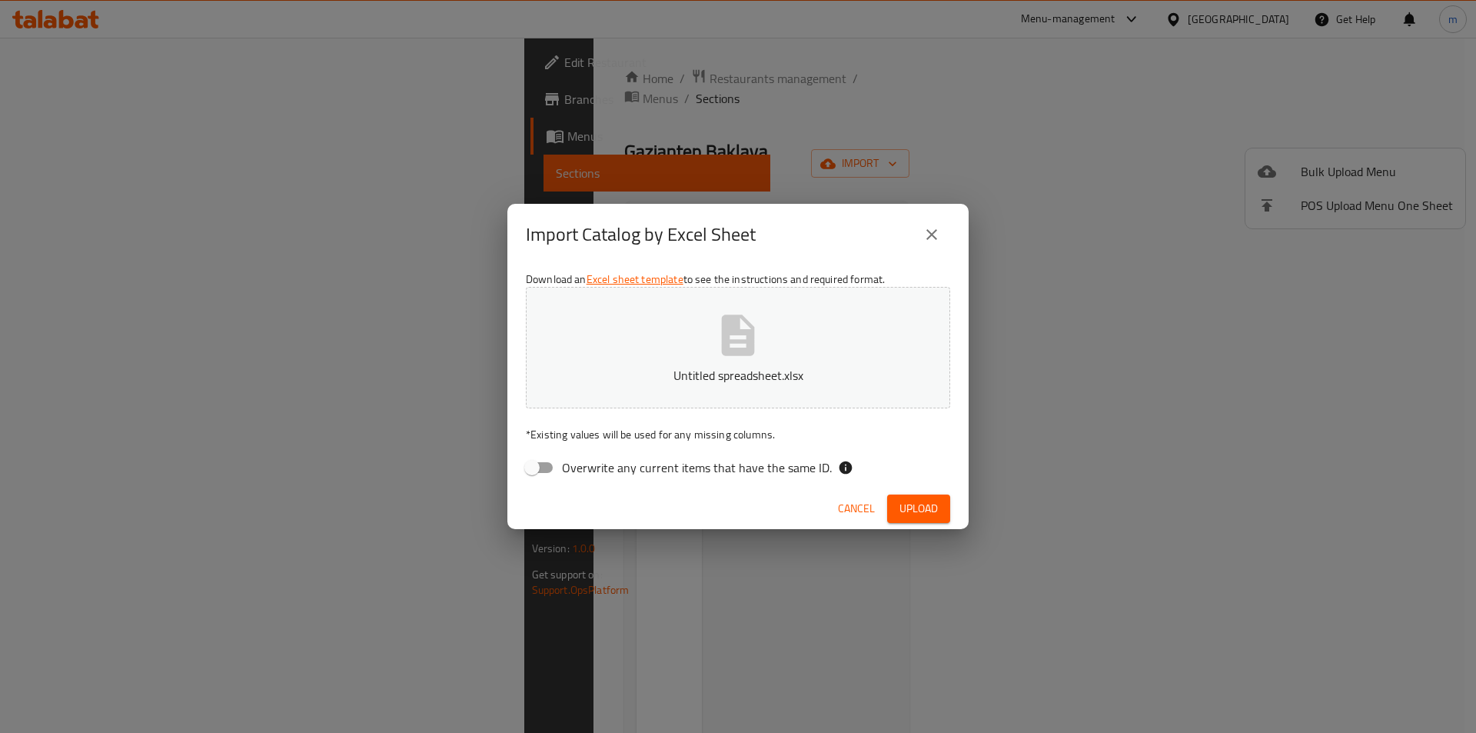
click at [926, 527] on div "Cancel Upload" at bounding box center [737, 508] width 461 height 41
click at [917, 507] on span "Upload" at bounding box center [919, 508] width 38 height 19
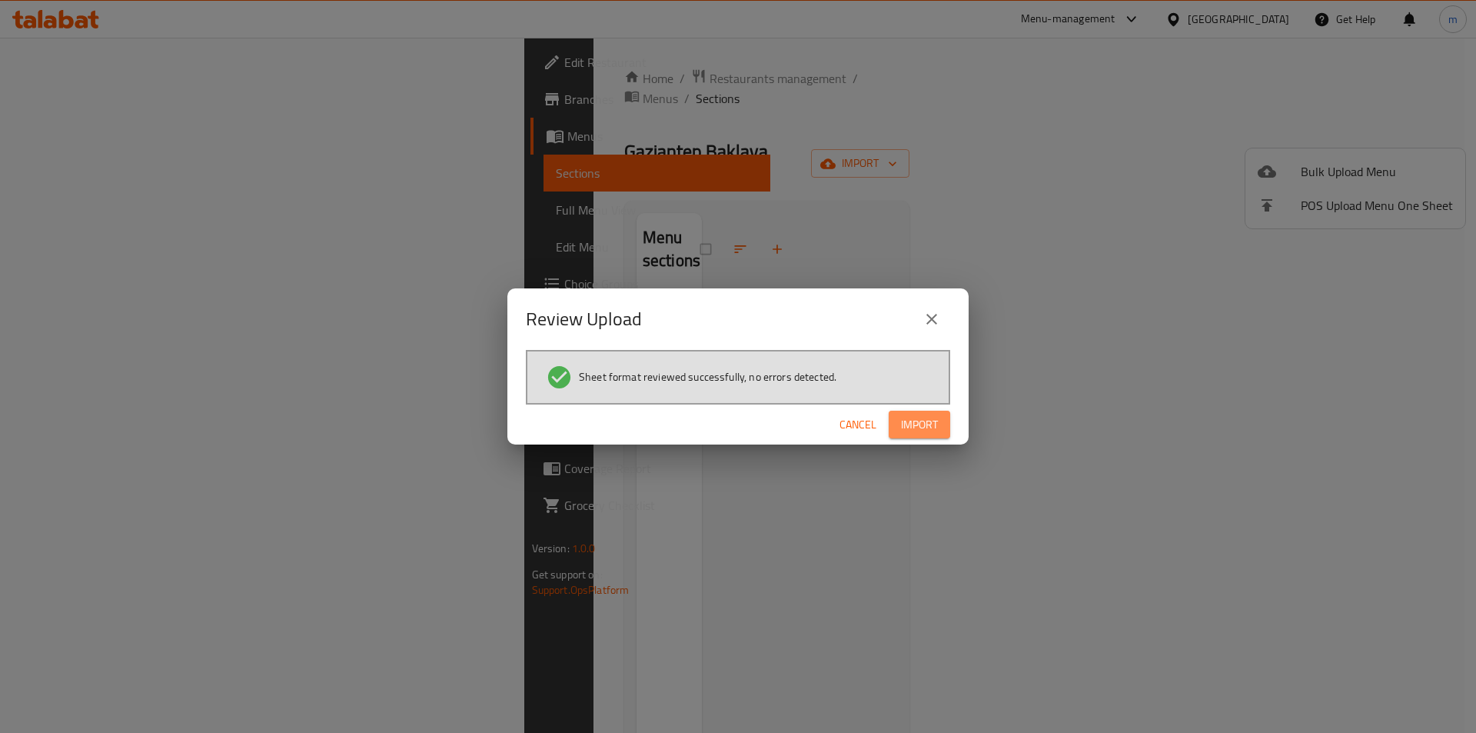
click at [923, 420] on span "Import" at bounding box center [919, 424] width 37 height 19
click at [910, 424] on span "Import" at bounding box center [919, 424] width 37 height 19
click at [923, 312] on icon "close" at bounding box center [932, 319] width 18 height 18
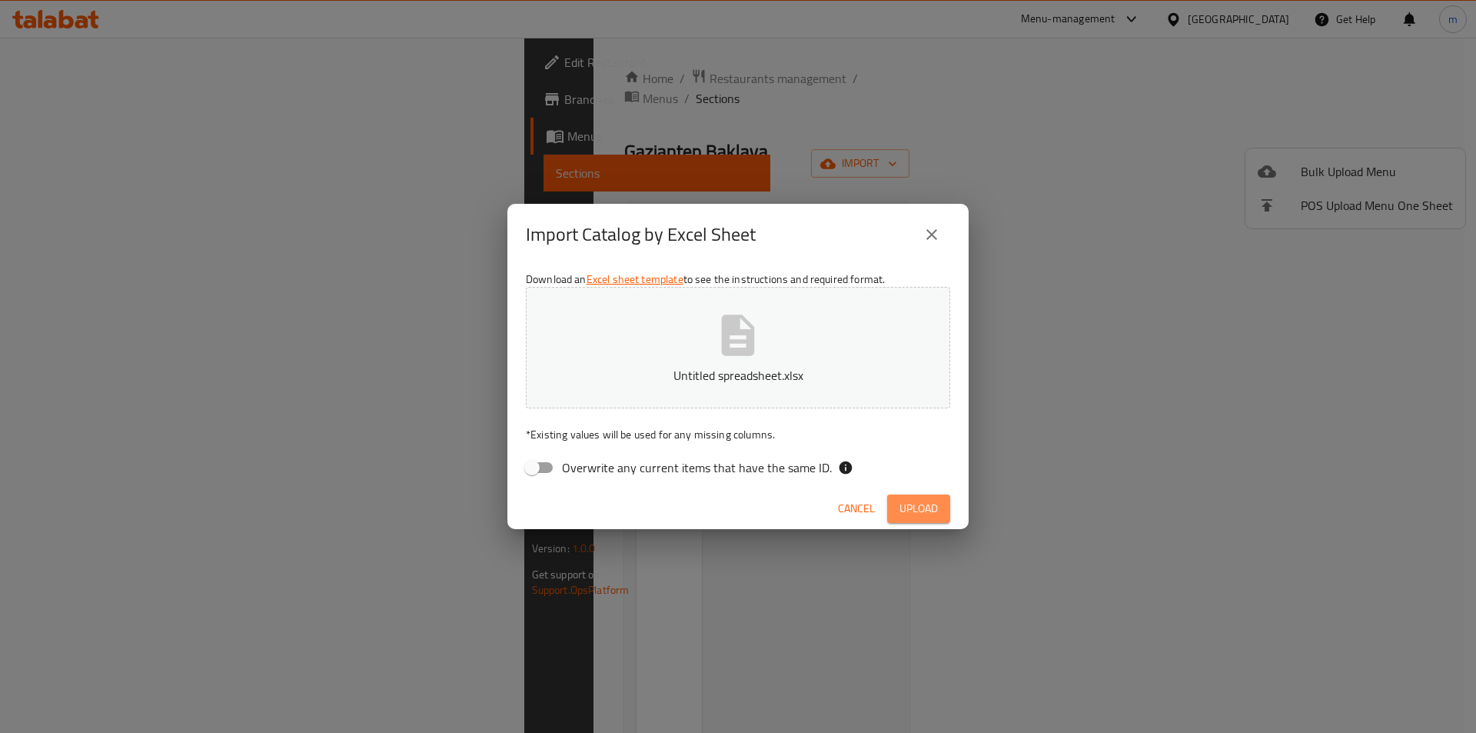
click at [905, 510] on span "Upload" at bounding box center [919, 508] width 38 height 19
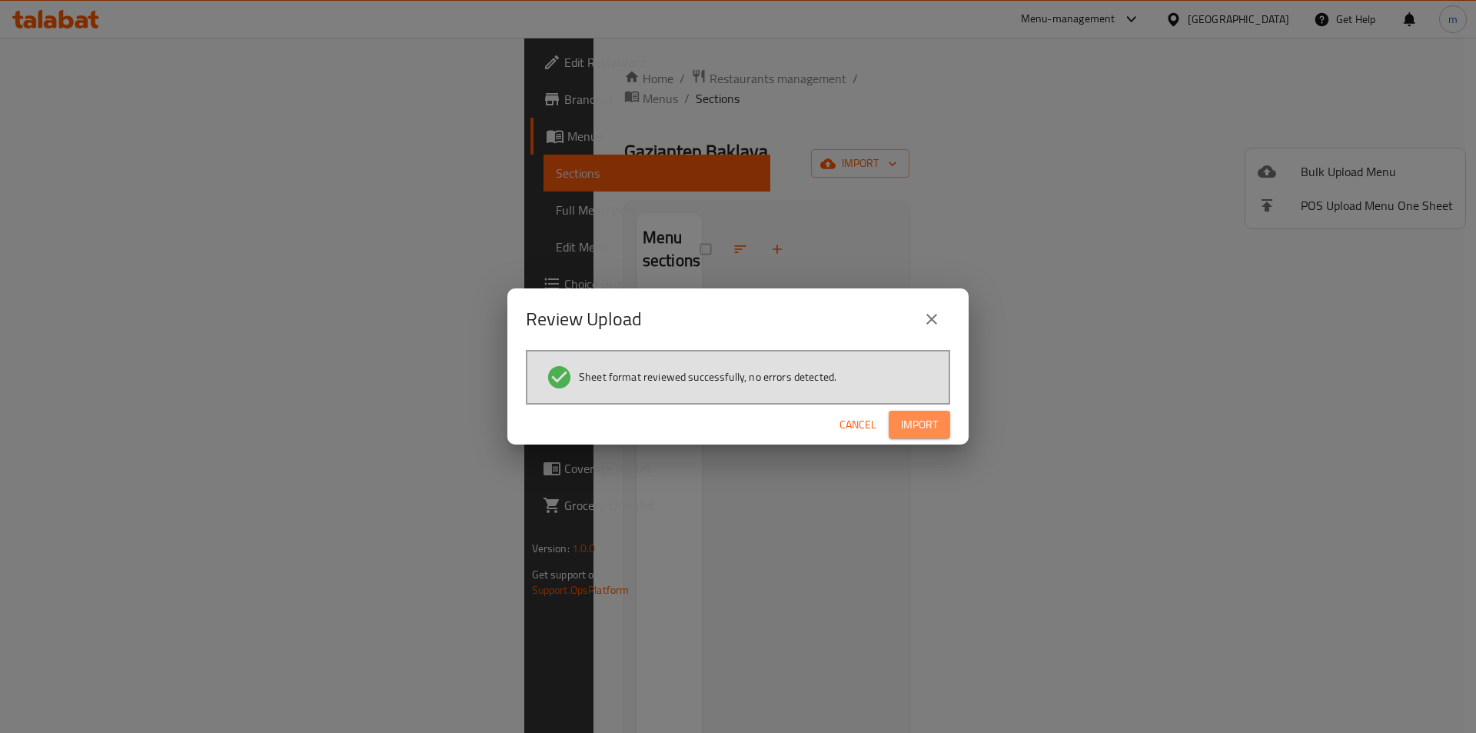
click at [919, 421] on span "Import" at bounding box center [919, 424] width 37 height 19
click at [926, 411] on button "Import" at bounding box center [920, 425] width 62 height 28
click at [933, 307] on button "close" at bounding box center [931, 319] width 37 height 37
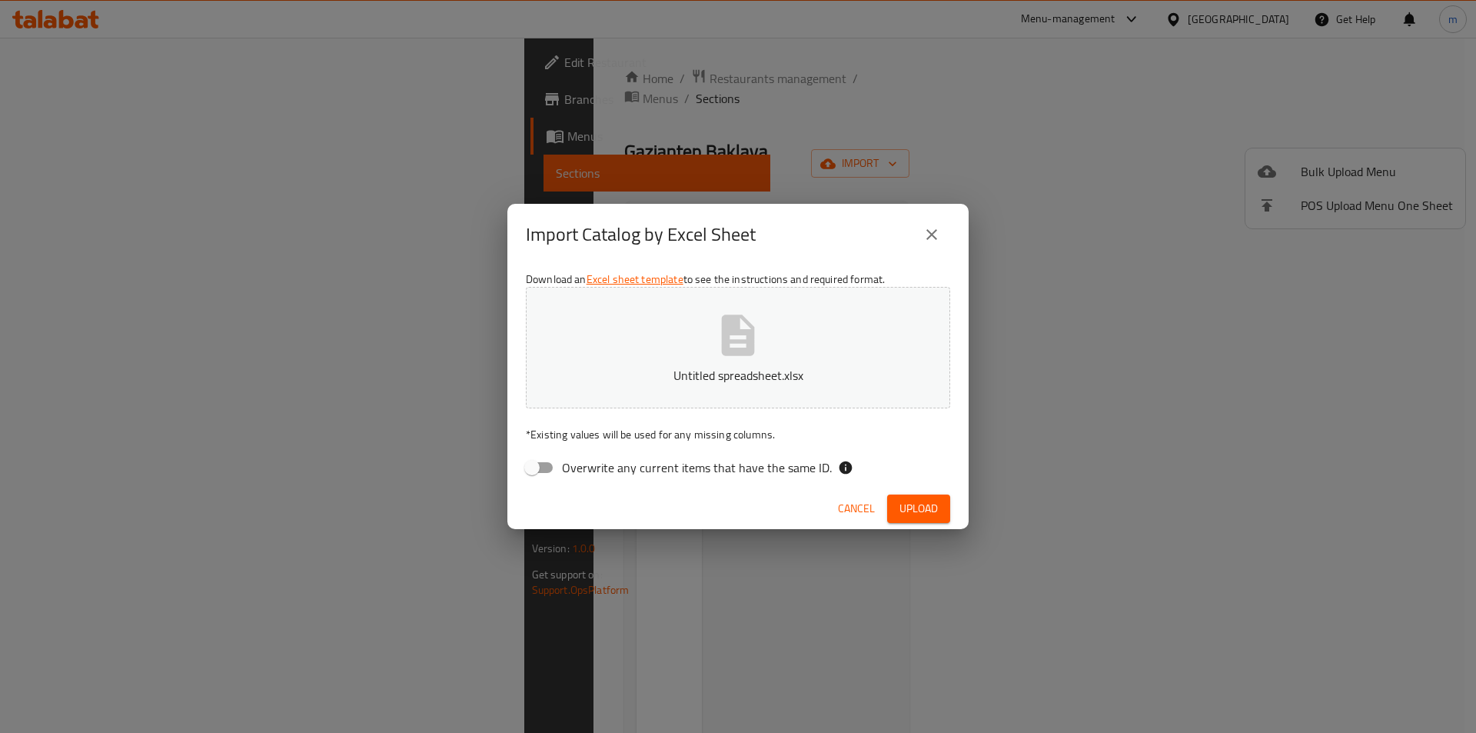
click at [950, 244] on div "Import Catalog by Excel Sheet" at bounding box center [737, 235] width 461 height 62
click at [937, 234] on icon "close" at bounding box center [932, 234] width 18 height 18
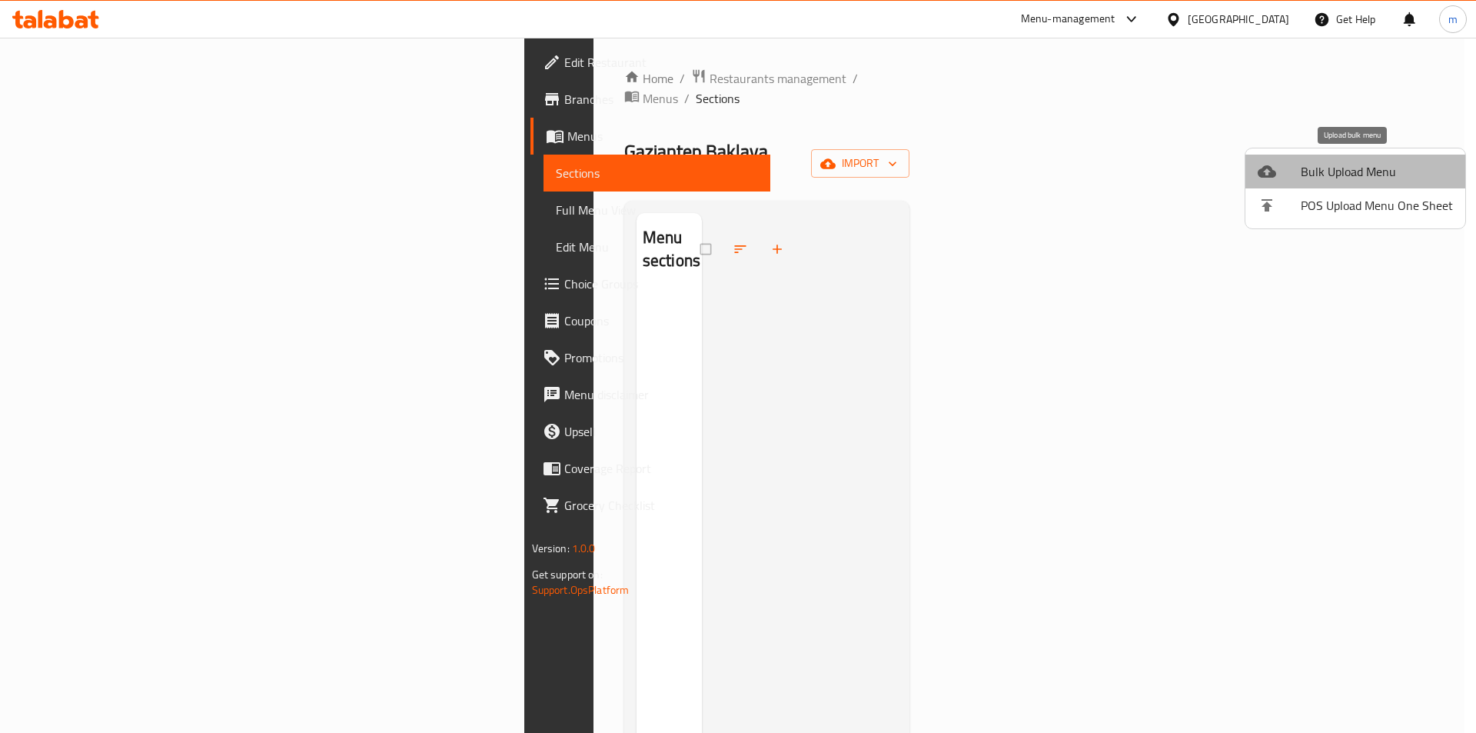
click at [1392, 176] on span "Bulk Upload Menu" at bounding box center [1377, 171] width 152 height 18
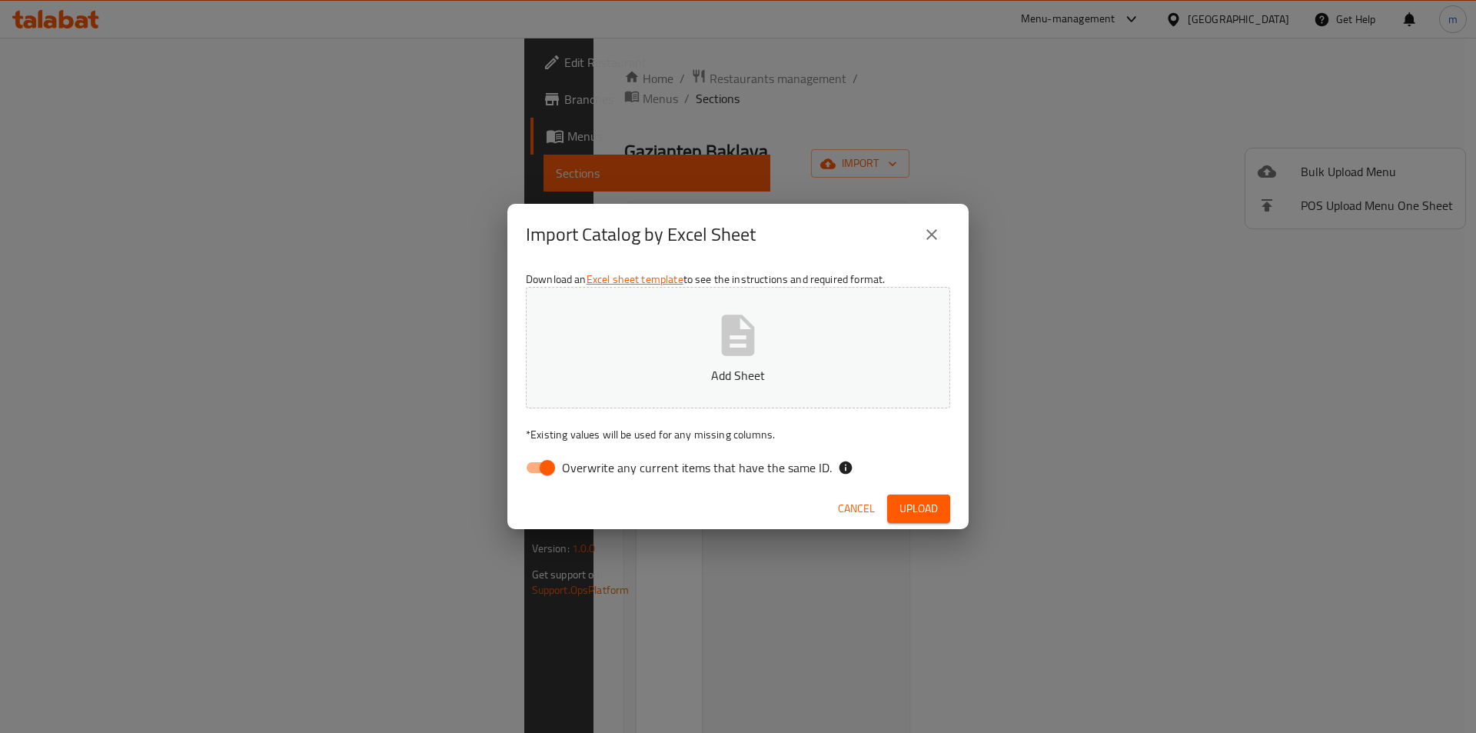
click at [923, 239] on icon "close" at bounding box center [932, 234] width 18 height 18
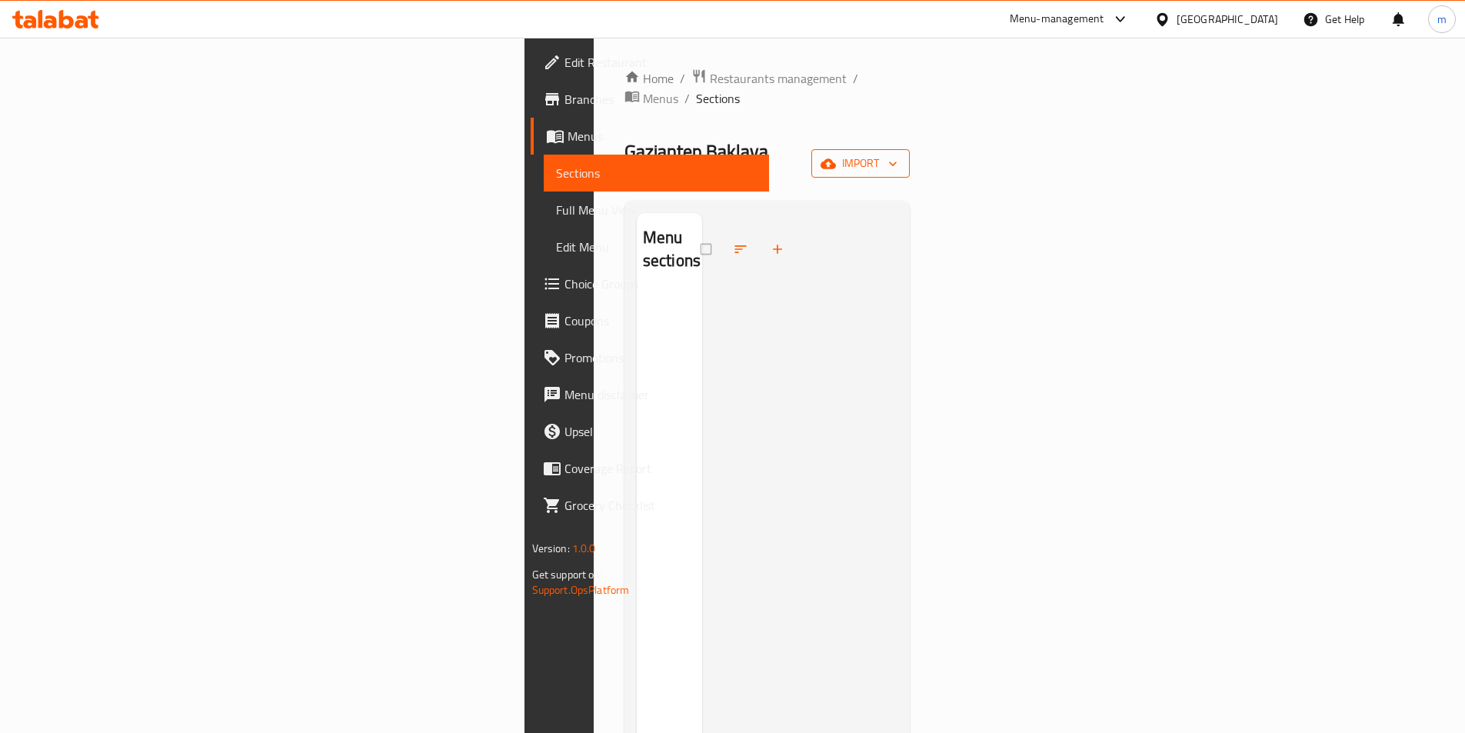
click at [910, 149] on button "import" at bounding box center [860, 163] width 98 height 28
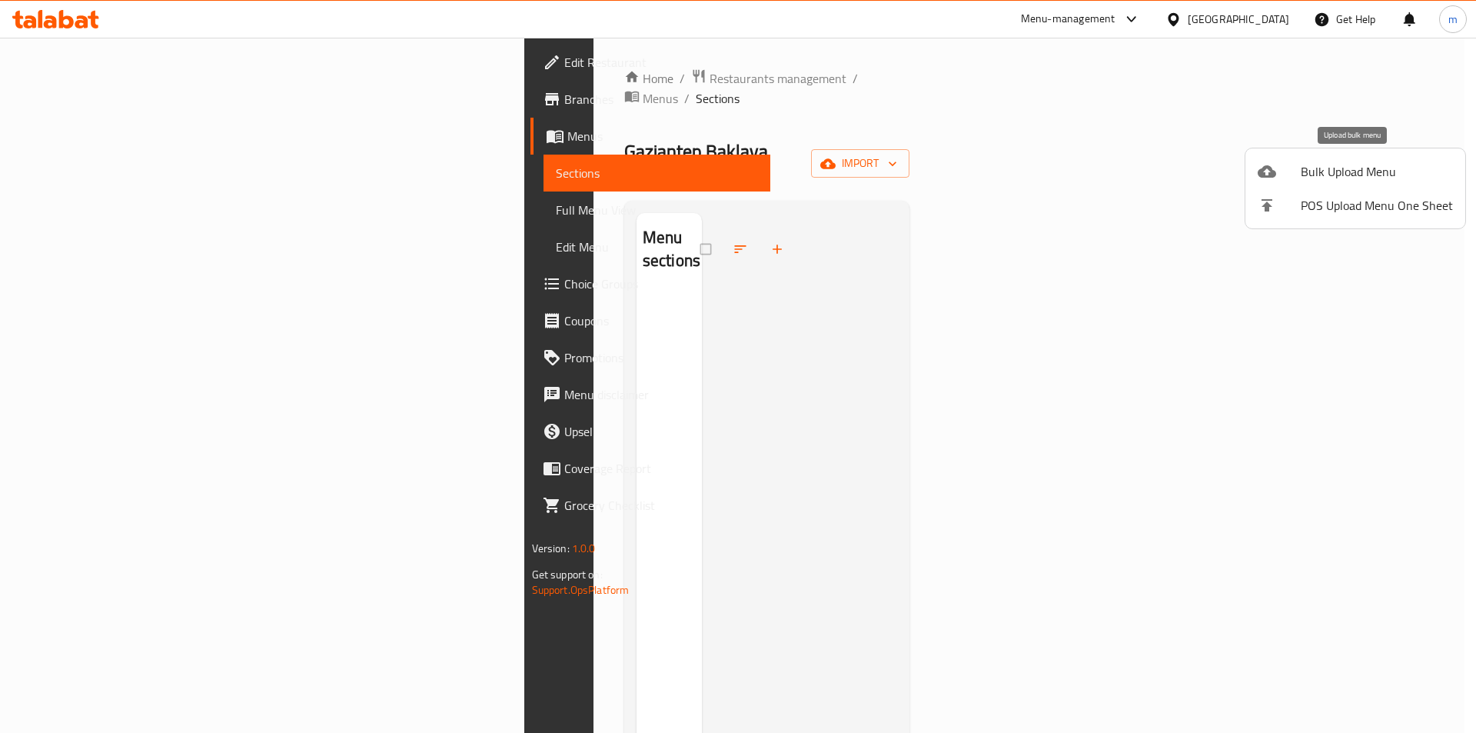
click at [1396, 160] on li "Bulk Upload Menu" at bounding box center [1355, 172] width 220 height 34
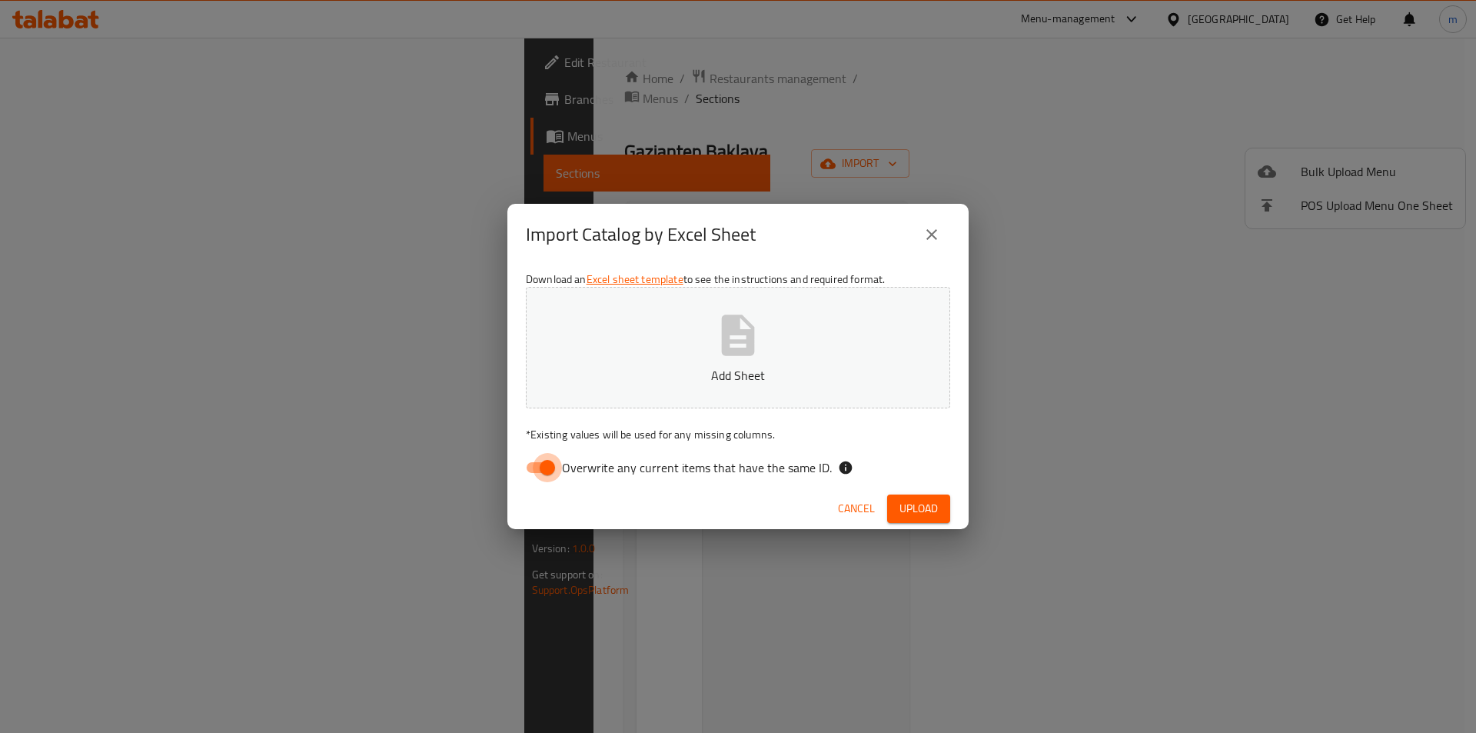
click at [547, 473] on input "Overwrite any current items that have the same ID." at bounding box center [548, 467] width 88 height 29
checkbox input "false"
click at [923, 497] on button "Upload" at bounding box center [918, 508] width 63 height 28
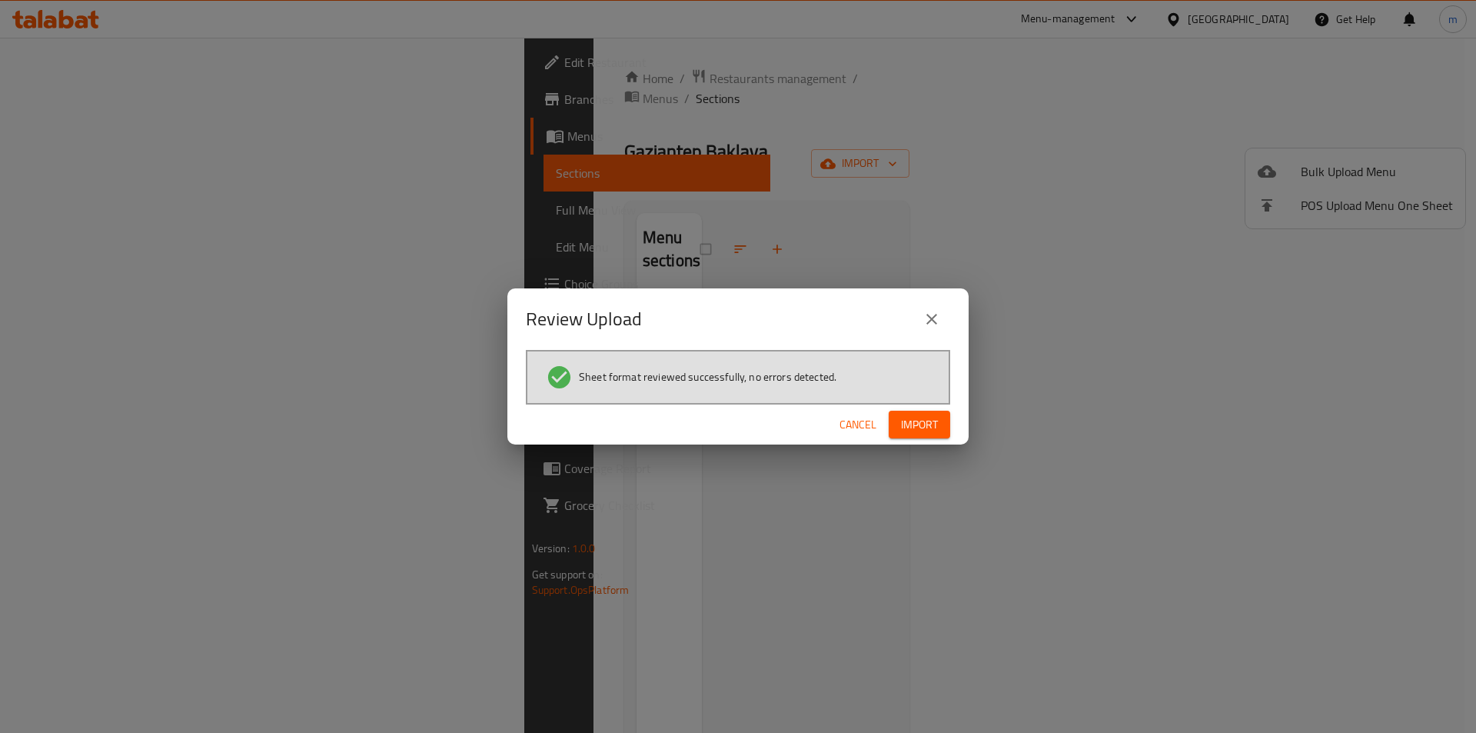
click at [936, 424] on span "Import" at bounding box center [919, 424] width 37 height 19
click at [931, 314] on icon "close" at bounding box center [932, 319] width 18 height 18
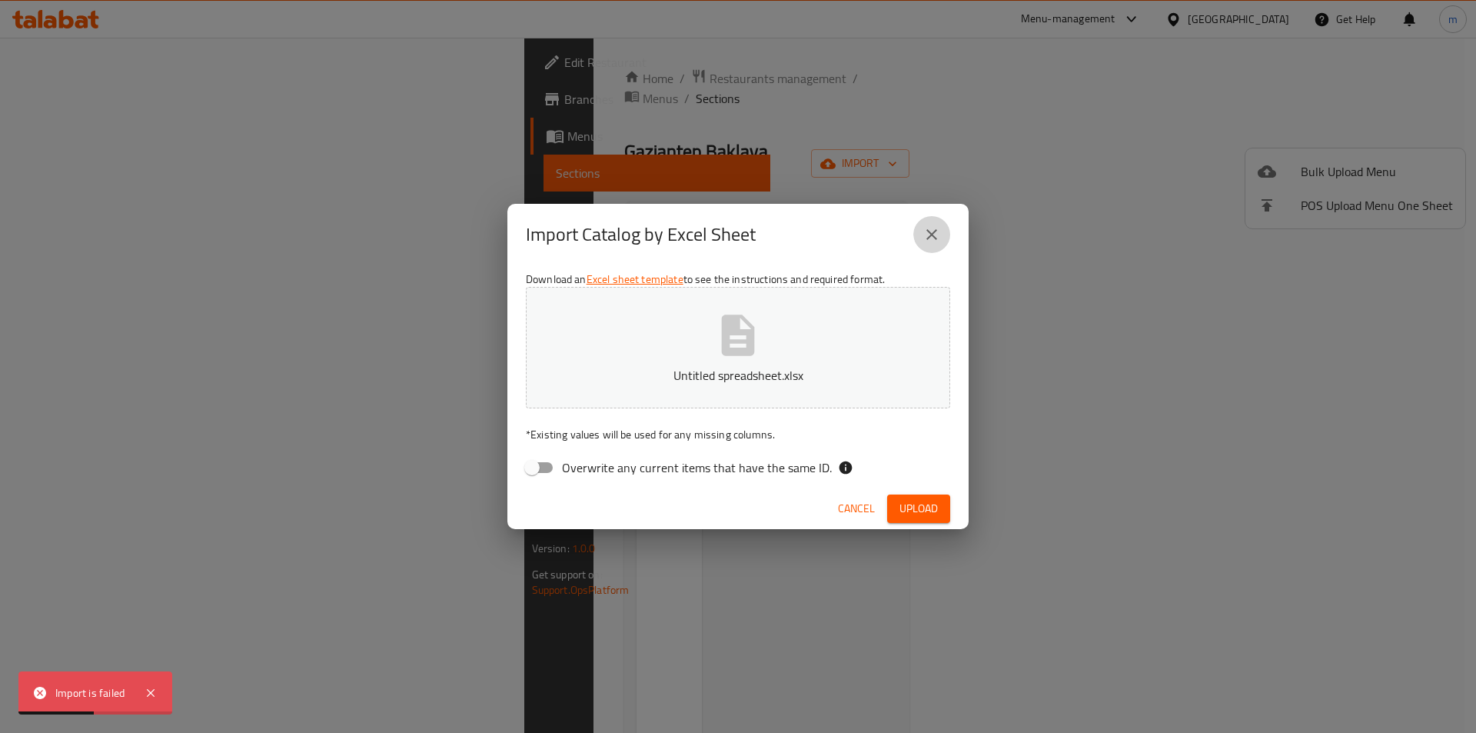
click at [936, 240] on icon "close" at bounding box center [932, 234] width 18 height 18
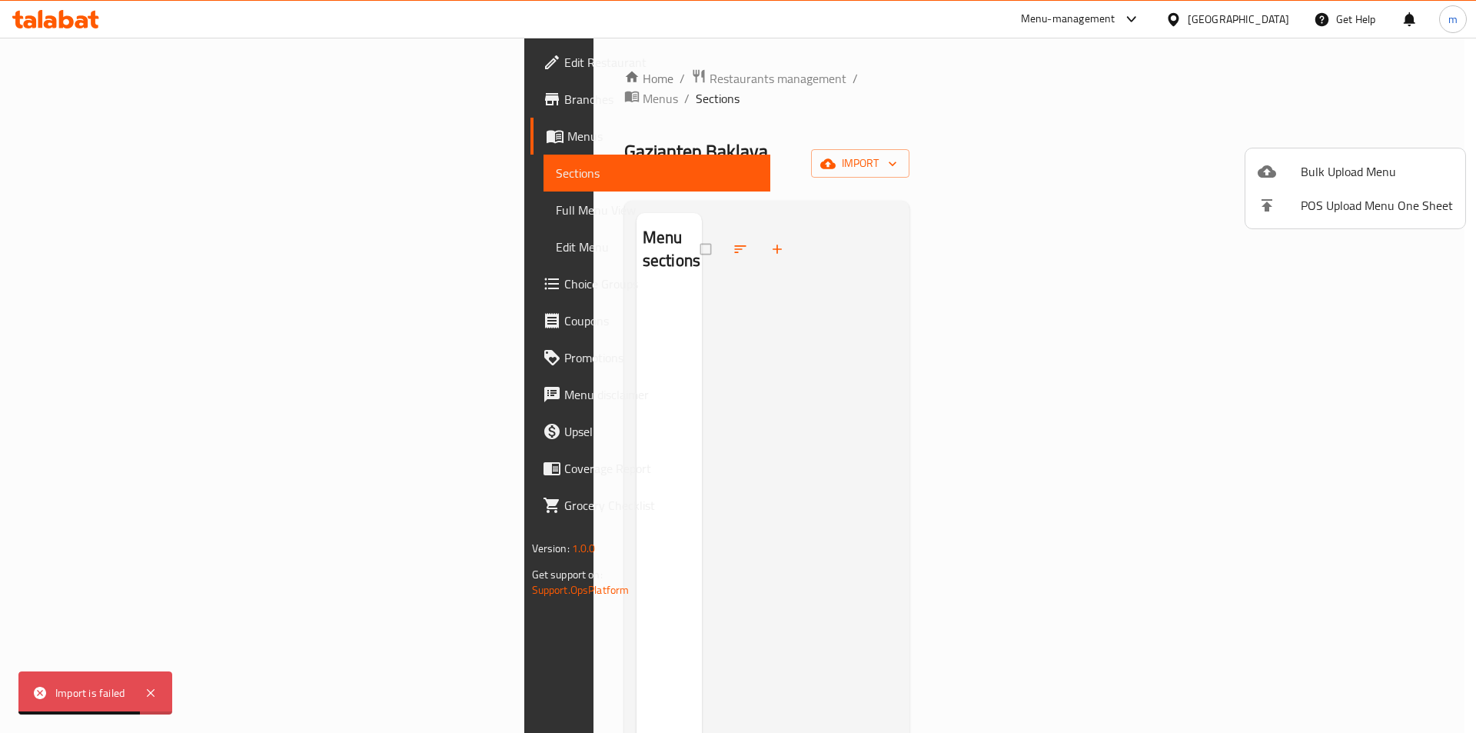
click at [88, 58] on div at bounding box center [738, 366] width 1476 height 733
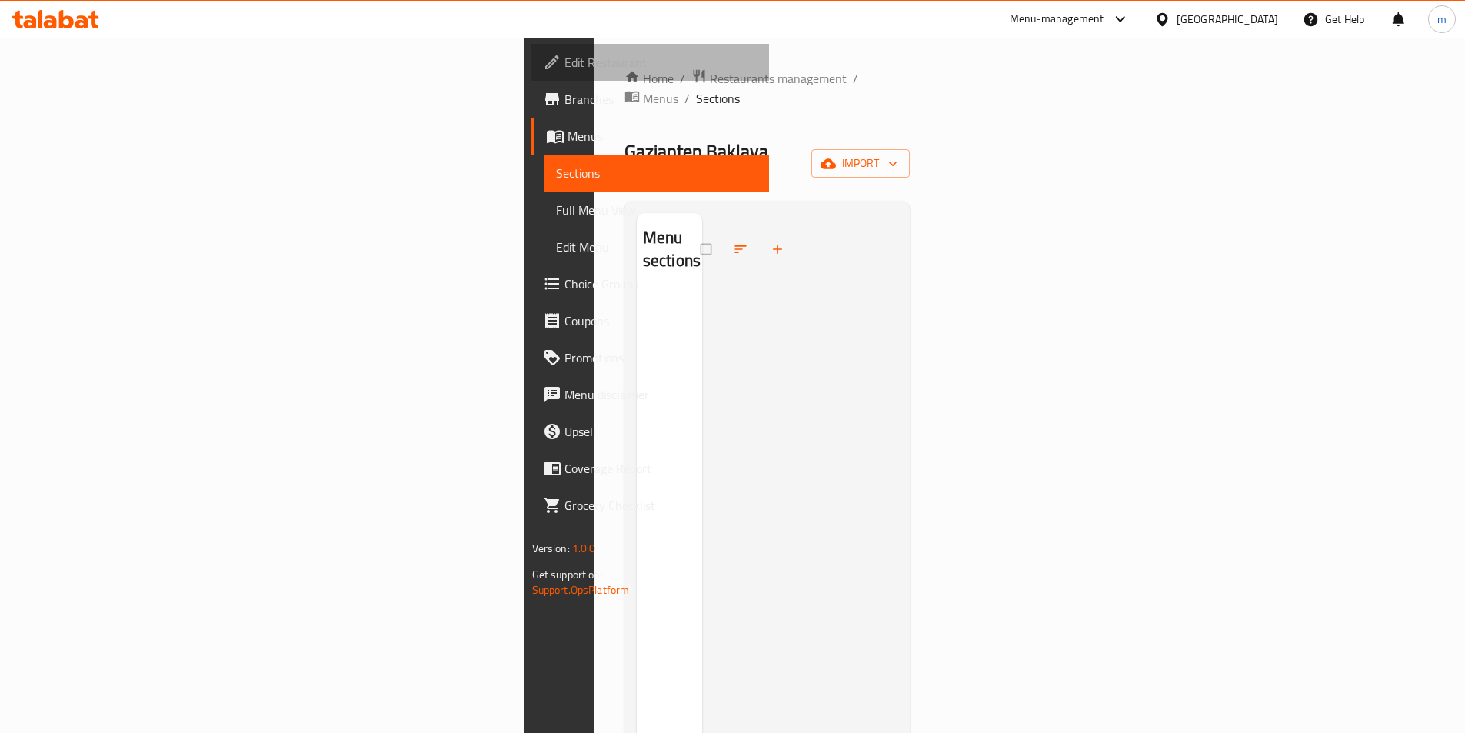
click at [564, 67] on span "Edit Restaurant" at bounding box center [660, 62] width 192 height 18
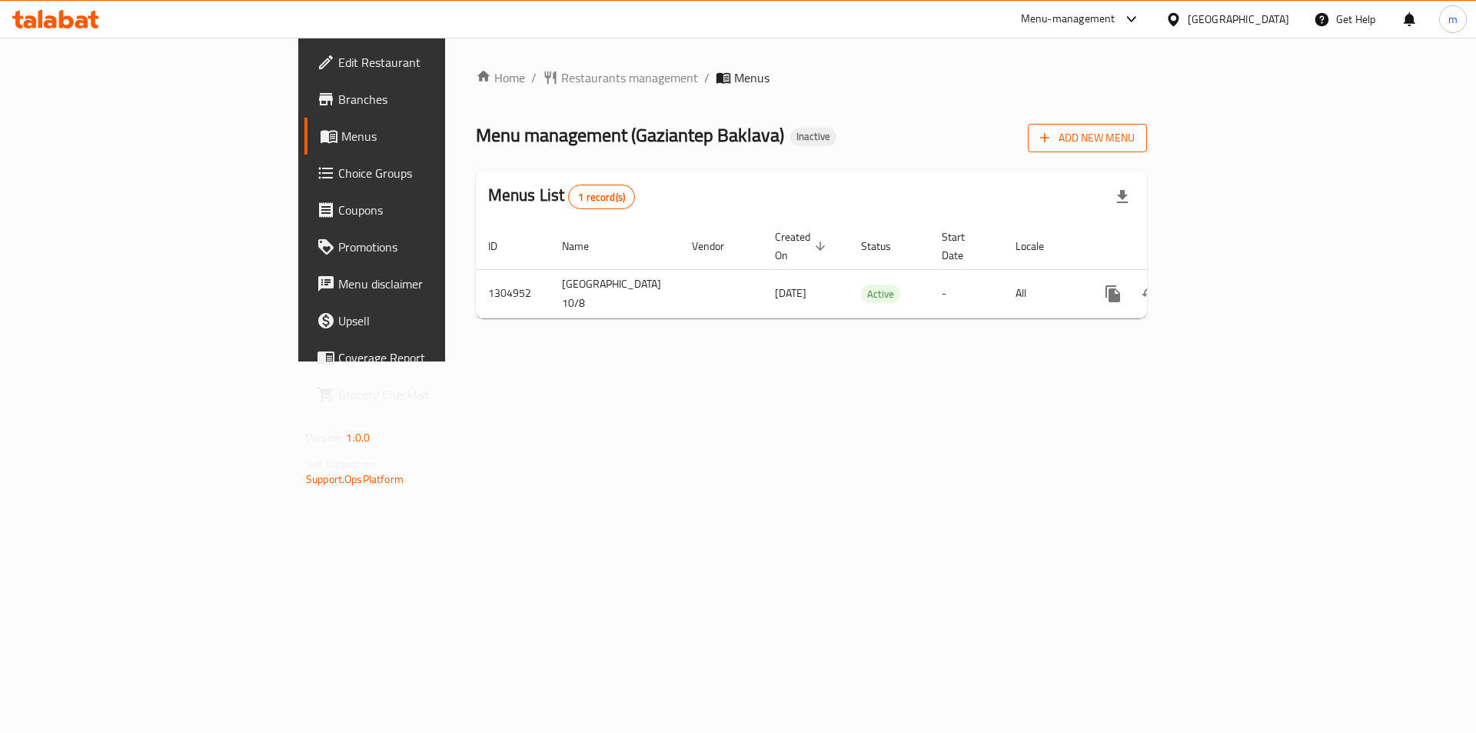
click at [1147, 148] on button "Add New Menu" at bounding box center [1087, 138] width 119 height 28
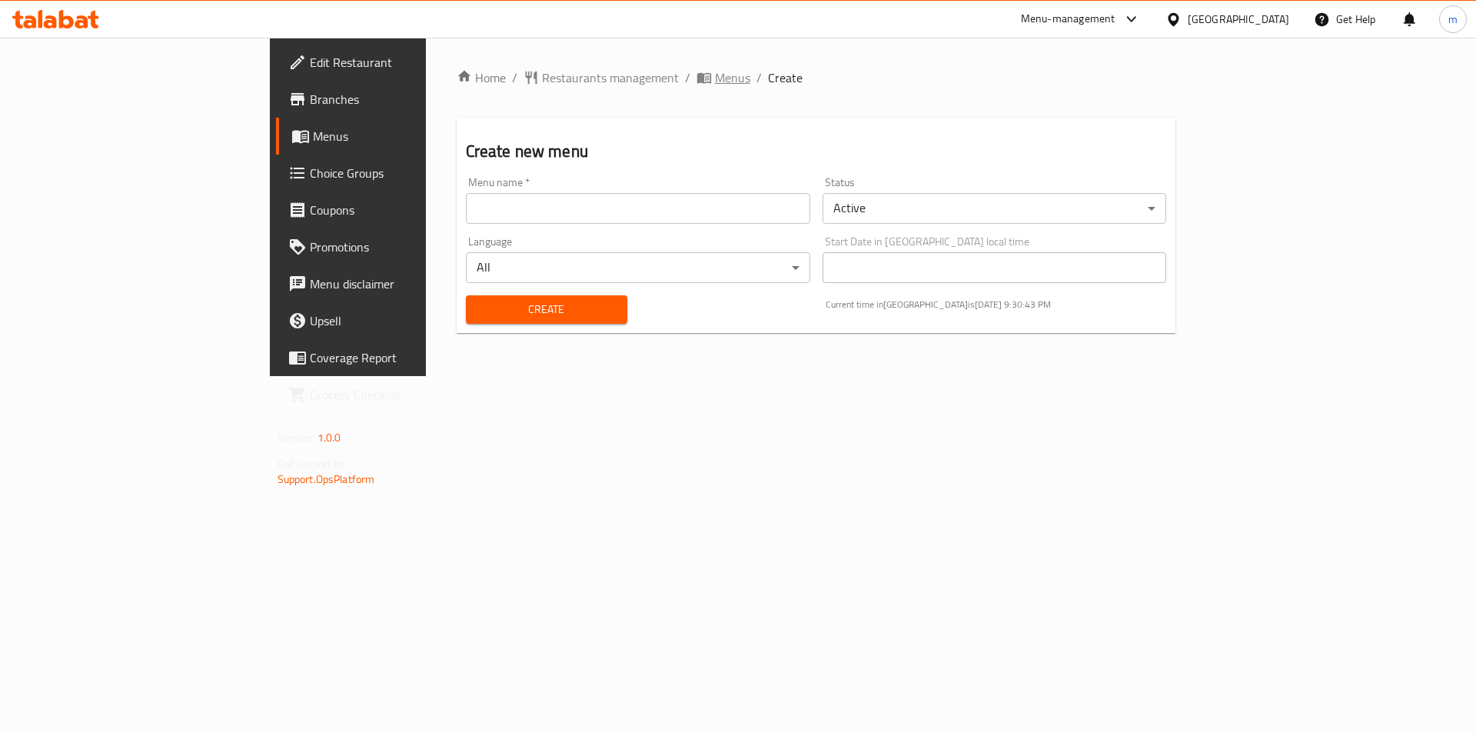
click at [715, 70] on span "Menus" at bounding box center [732, 77] width 35 height 18
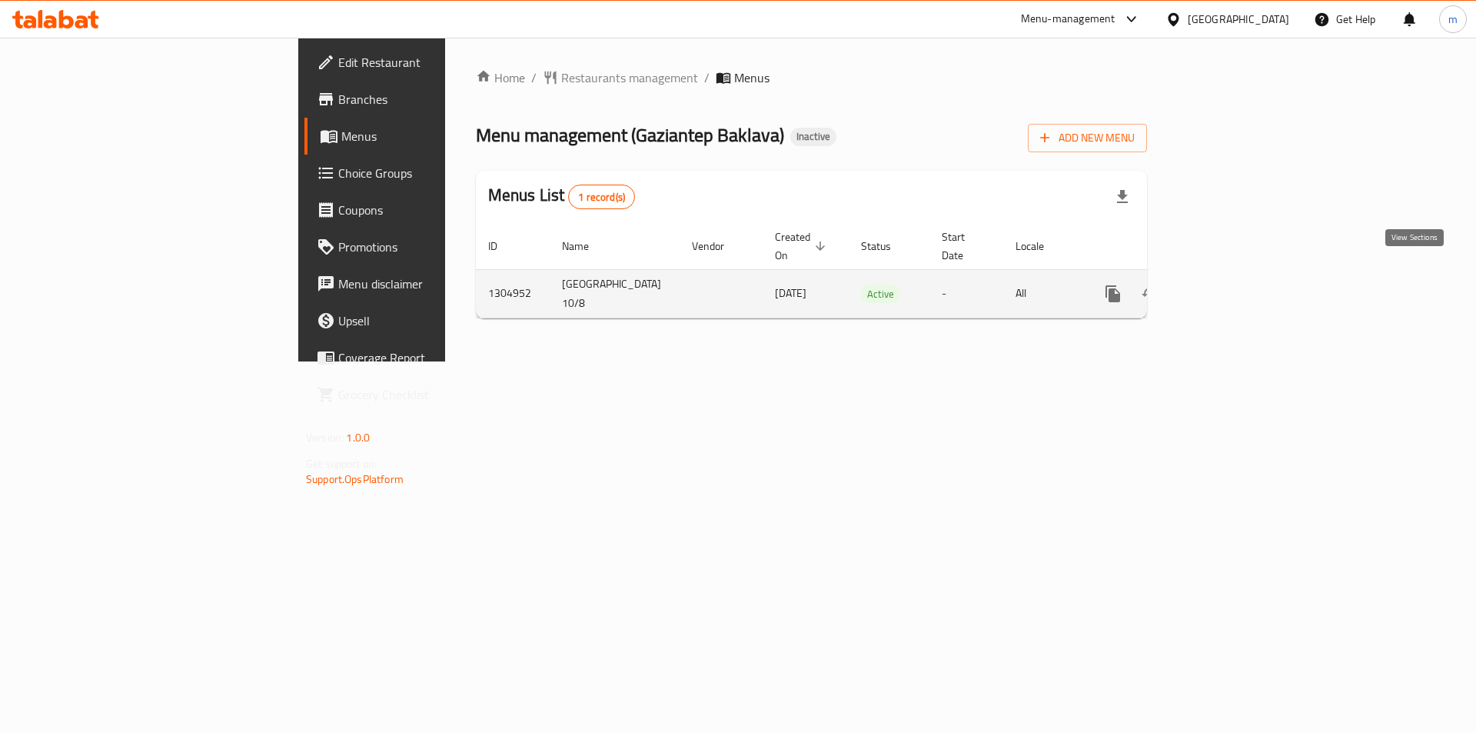
click at [1233, 284] on icon "enhanced table" at bounding box center [1224, 293] width 18 height 18
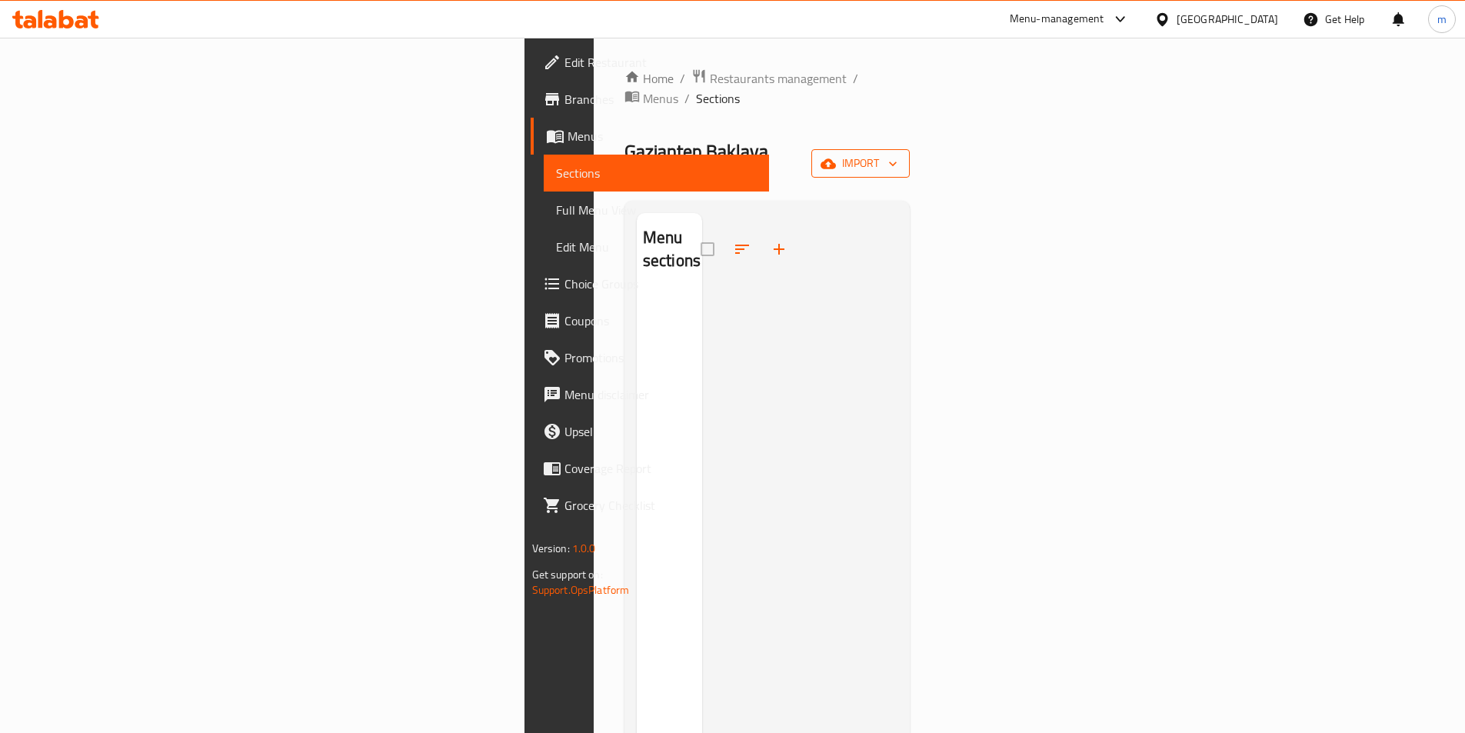
click at [897, 154] on span "import" at bounding box center [860, 163] width 74 height 19
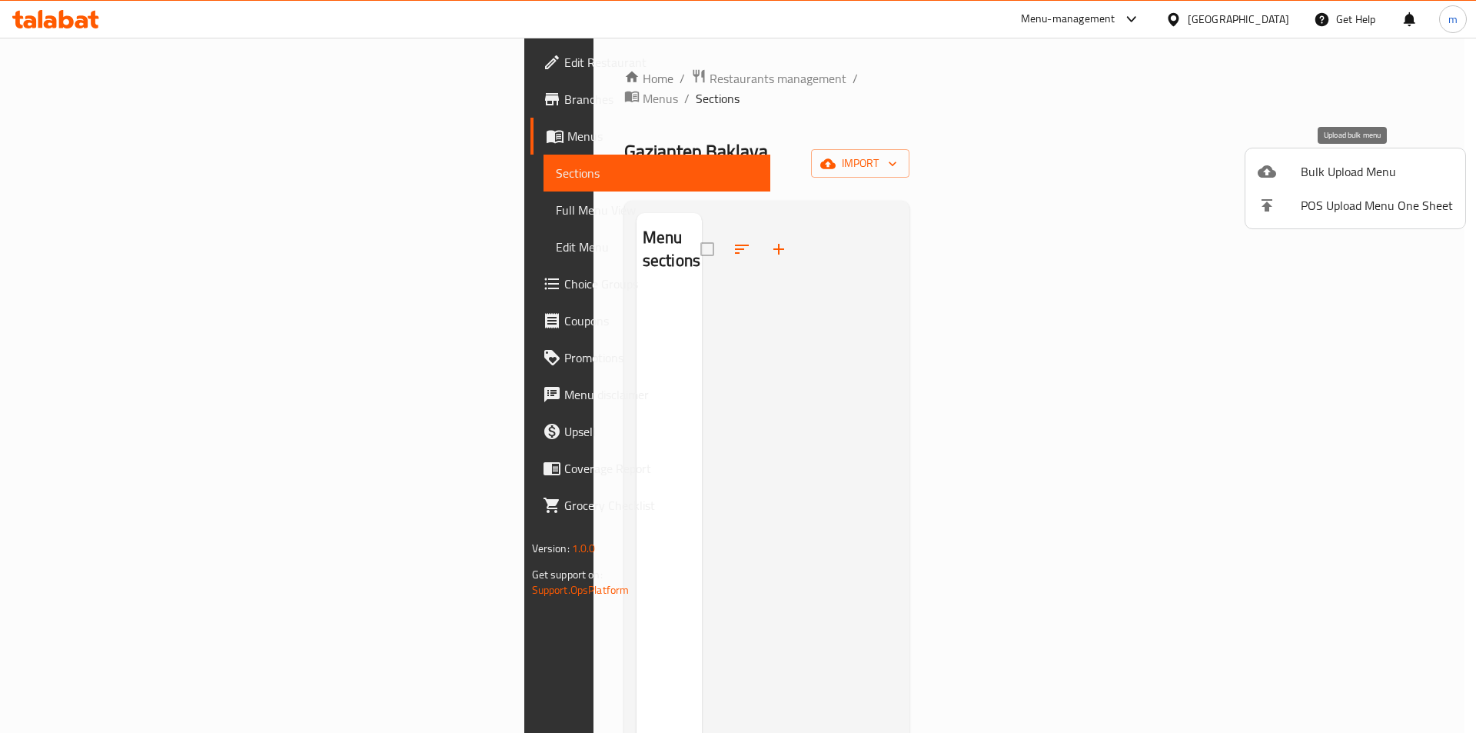
click at [1362, 174] on span "Bulk Upload Menu" at bounding box center [1377, 171] width 152 height 18
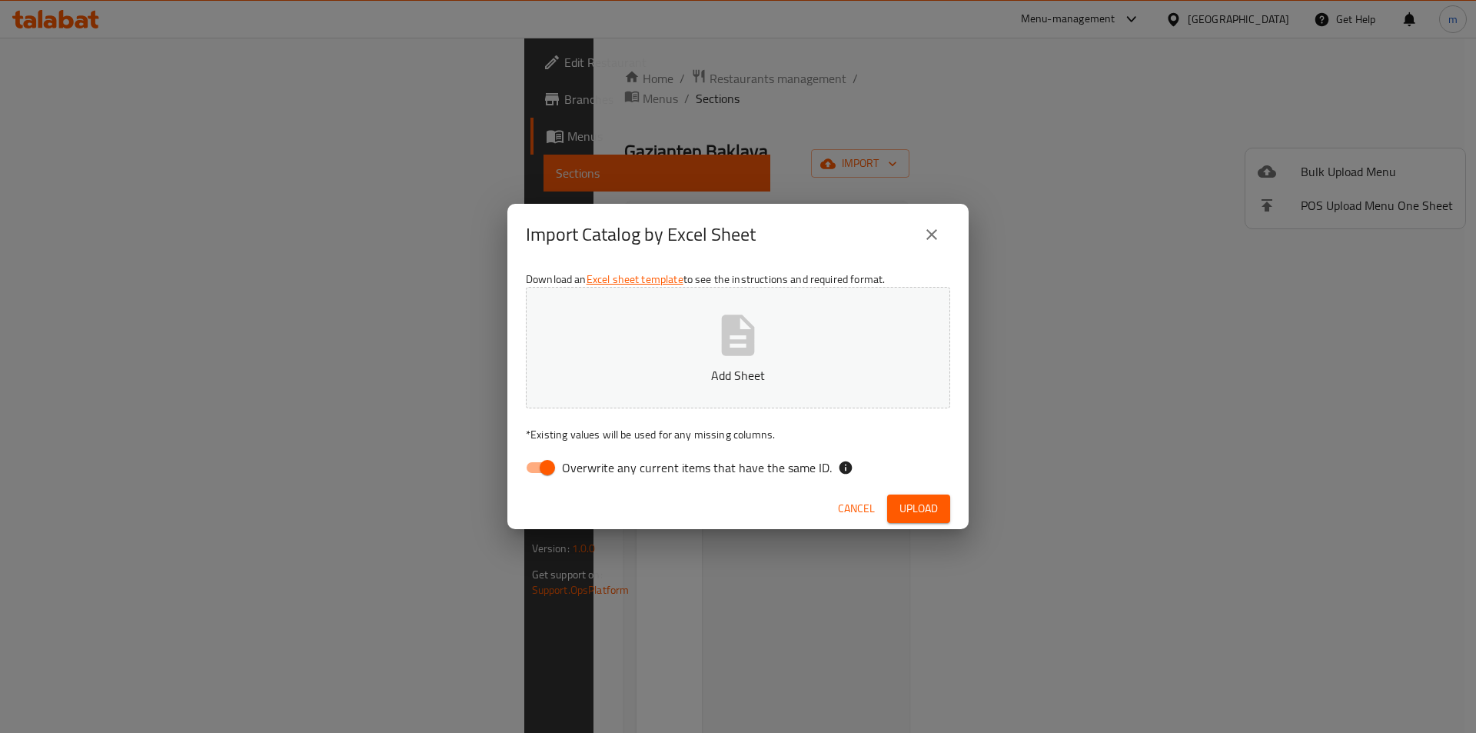
click at [544, 472] on input "Overwrite any current items that have the same ID." at bounding box center [548, 467] width 88 height 29
checkbox input "false"
click at [906, 502] on span "Upload" at bounding box center [919, 508] width 38 height 19
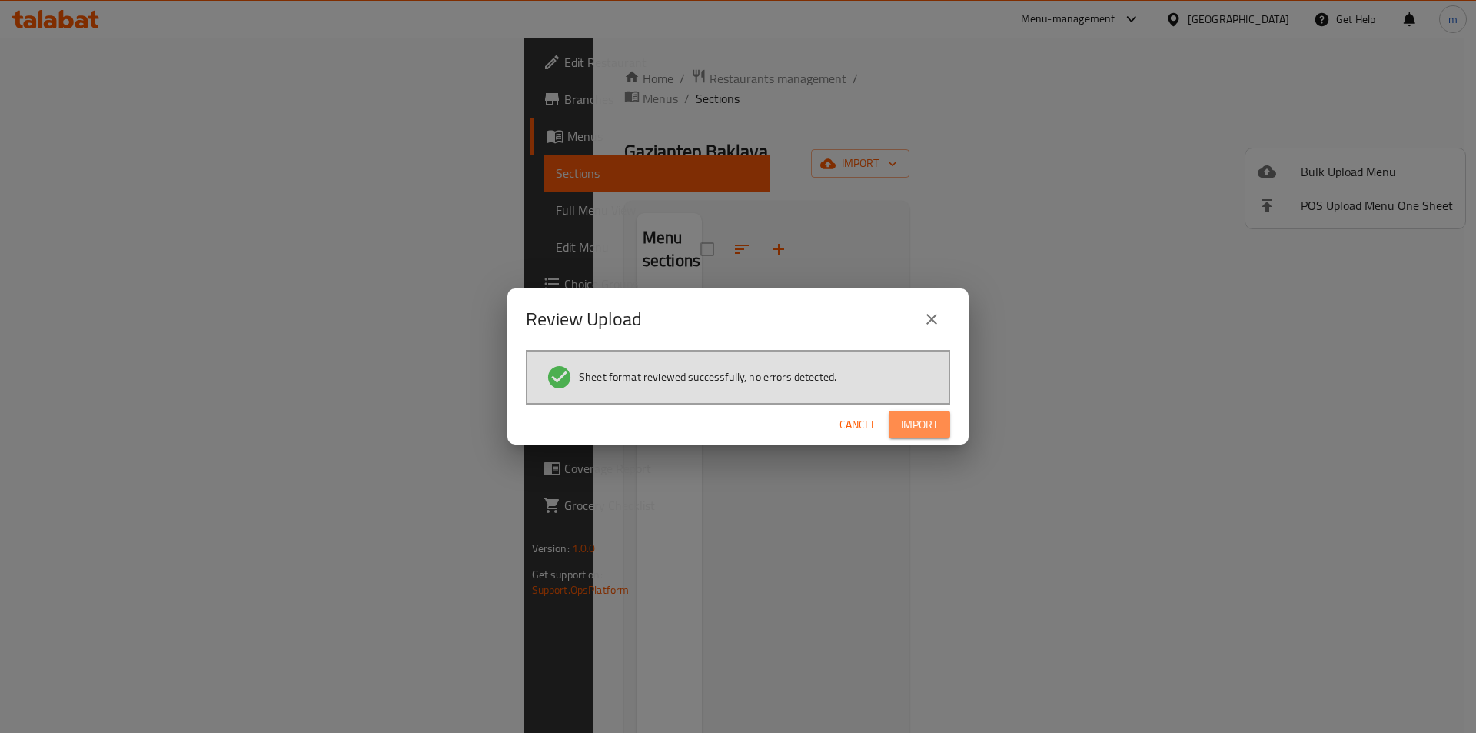
click at [924, 431] on span "Import" at bounding box center [919, 424] width 37 height 19
click at [856, 415] on span "Cancel" at bounding box center [858, 424] width 37 height 19
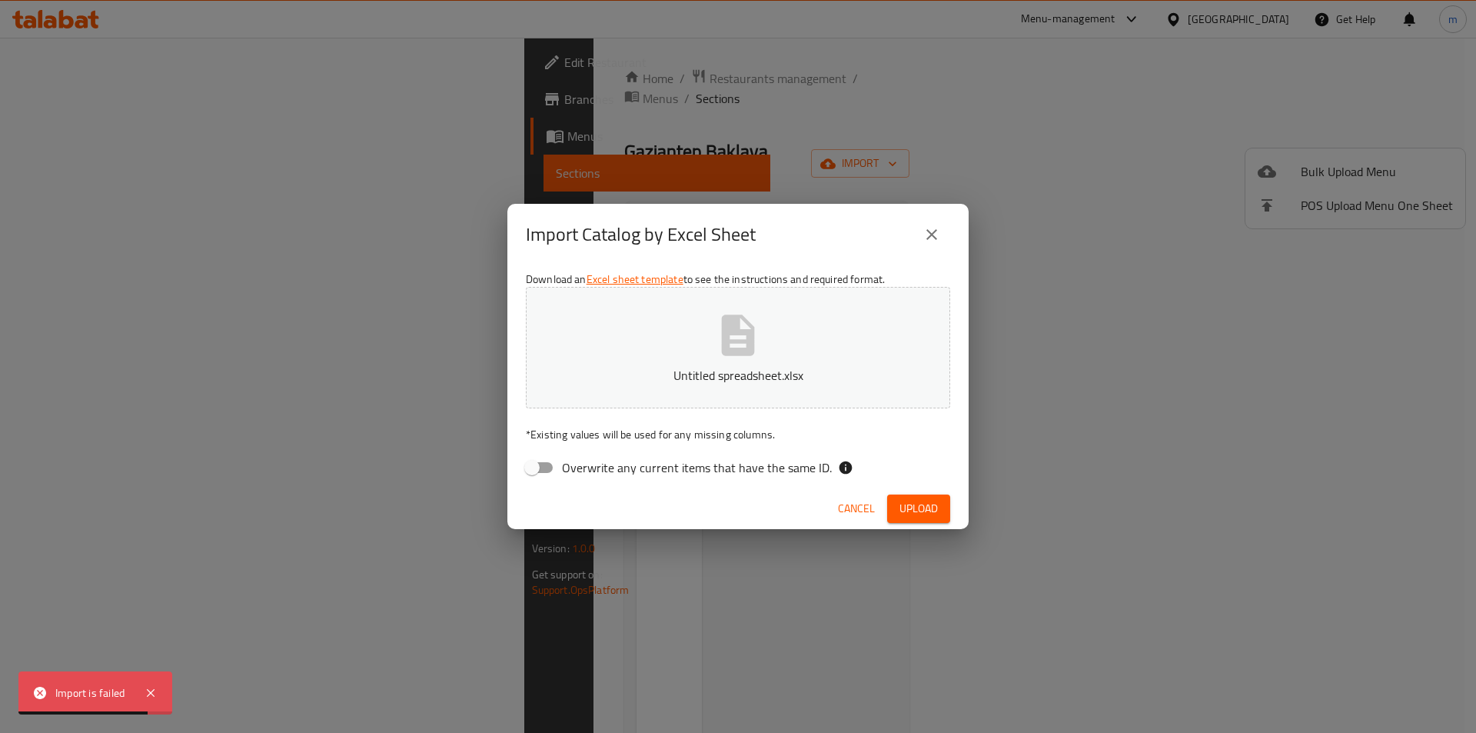
click at [566, 470] on span "Overwrite any current items that have the same ID." at bounding box center [697, 467] width 270 height 18
click at [566, 470] on input "Overwrite any current items that have the same ID." at bounding box center [532, 467] width 88 height 29
checkbox input "true"
click at [930, 525] on div "Cancel Upload" at bounding box center [737, 508] width 461 height 41
click at [930, 497] on button "Upload" at bounding box center [918, 508] width 63 height 28
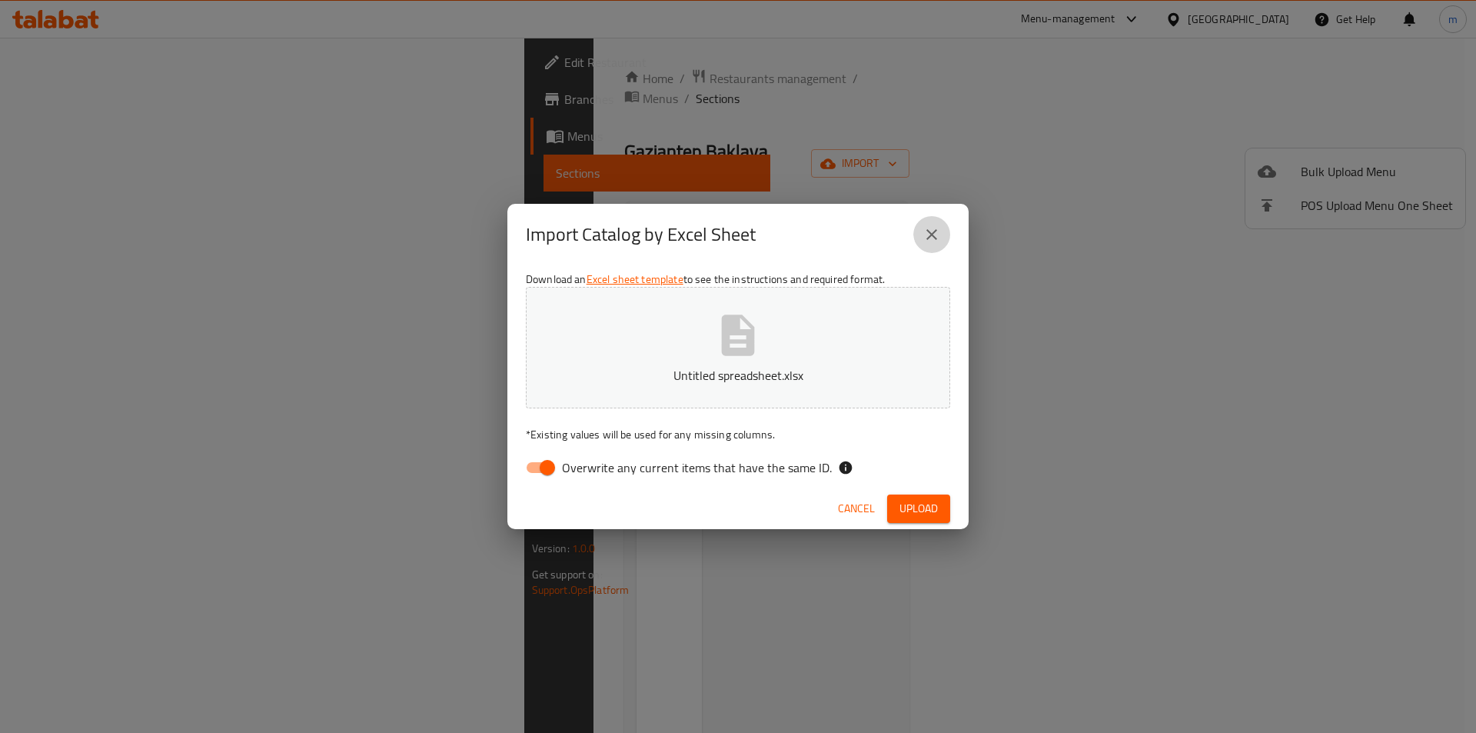
click at [930, 234] on icon "close" at bounding box center [932, 234] width 18 height 18
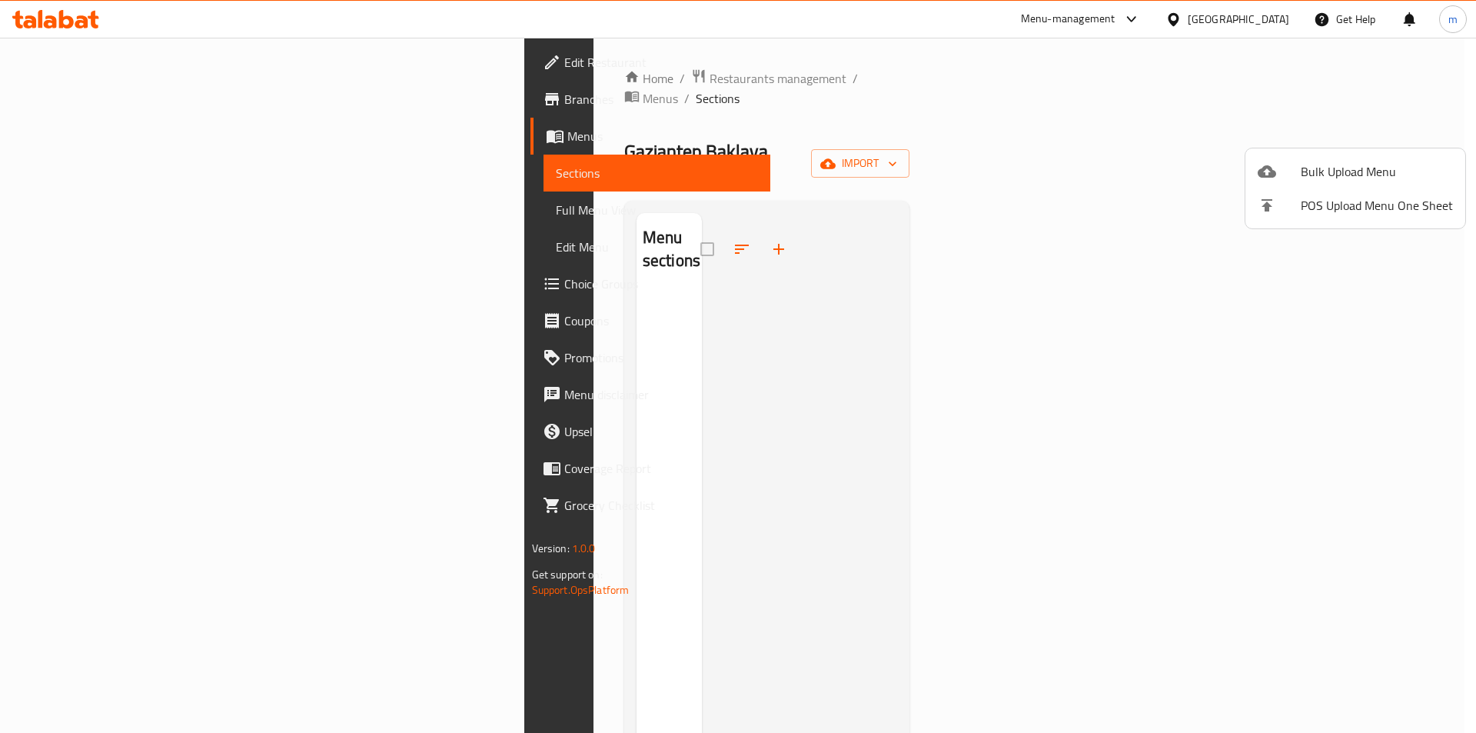
click at [1309, 51] on div at bounding box center [738, 366] width 1476 height 733
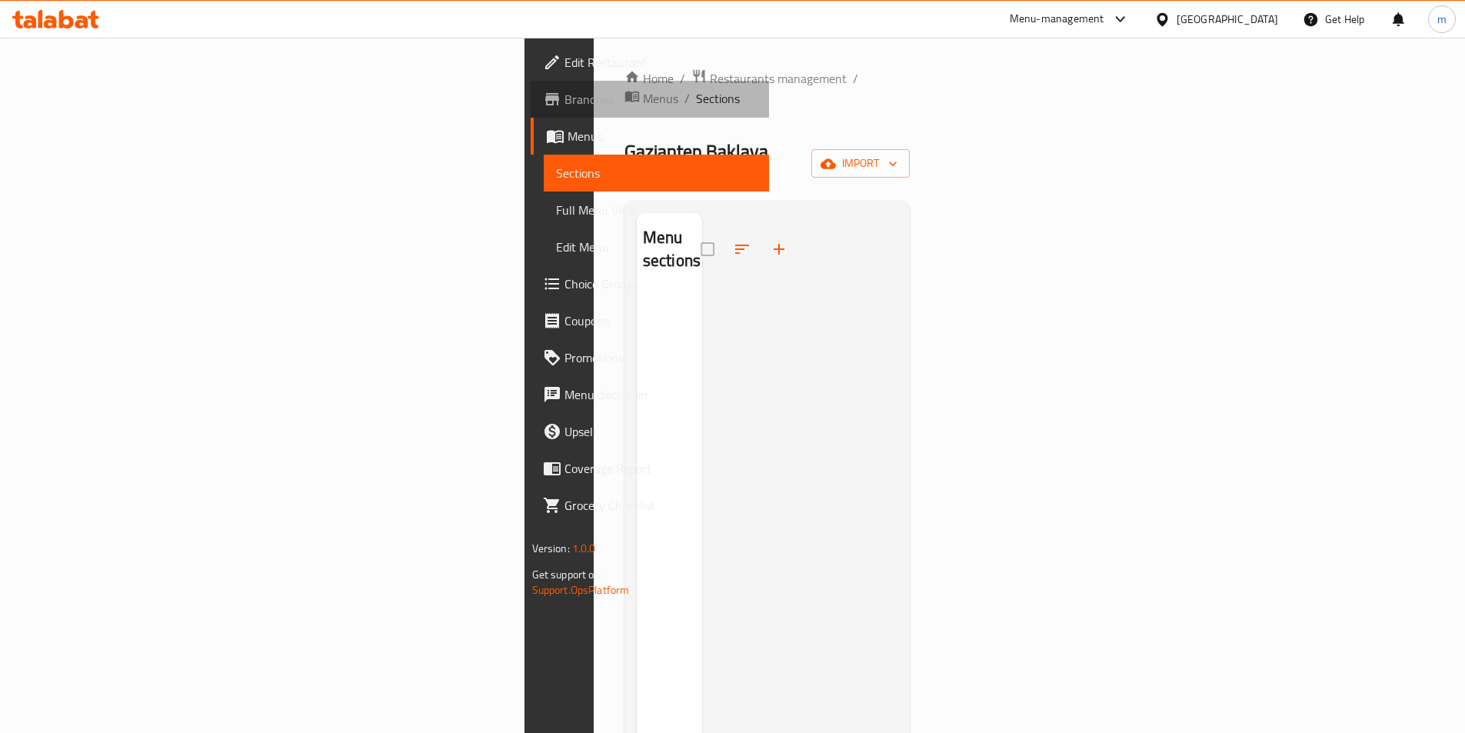
click at [530, 85] on link "Branches" at bounding box center [649, 99] width 238 height 37
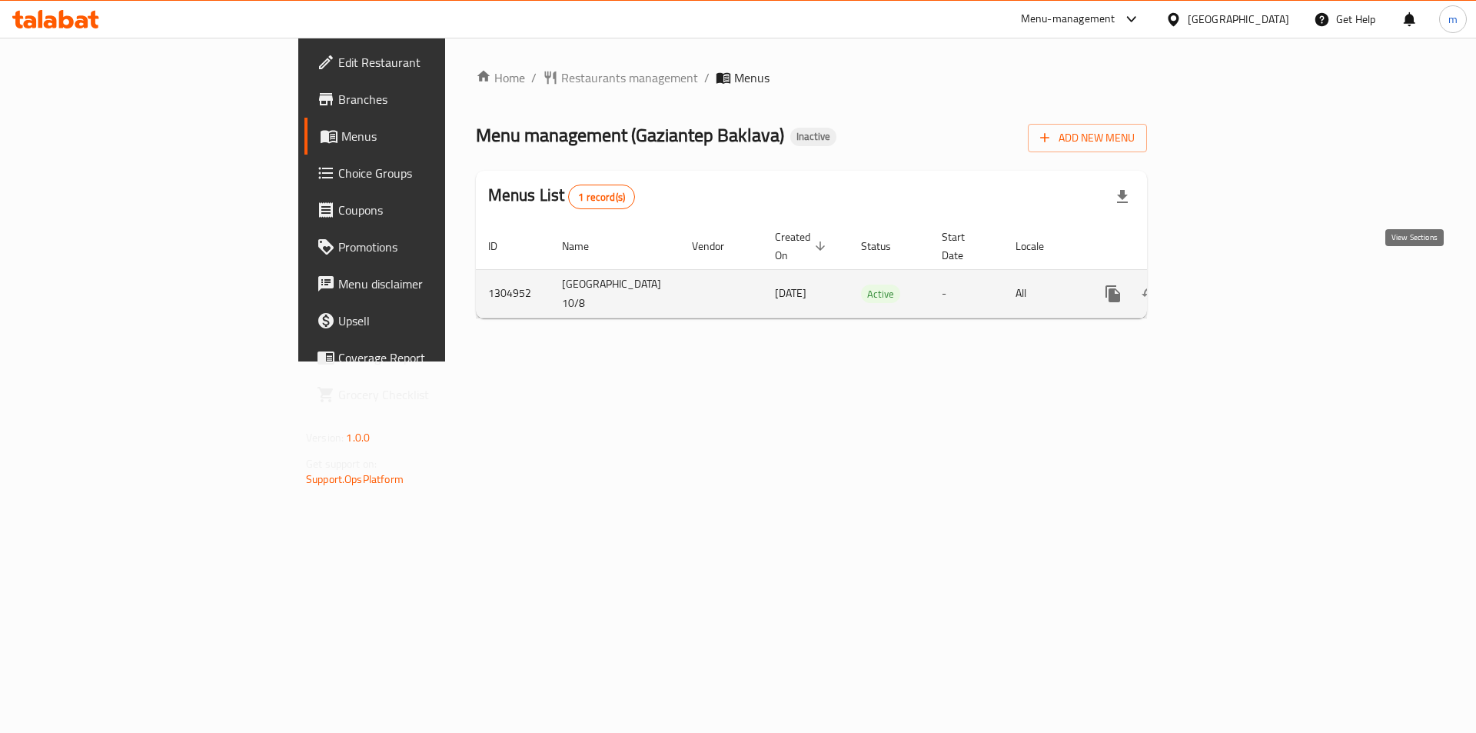
click at [1233, 284] on icon "enhanced table" at bounding box center [1224, 293] width 18 height 18
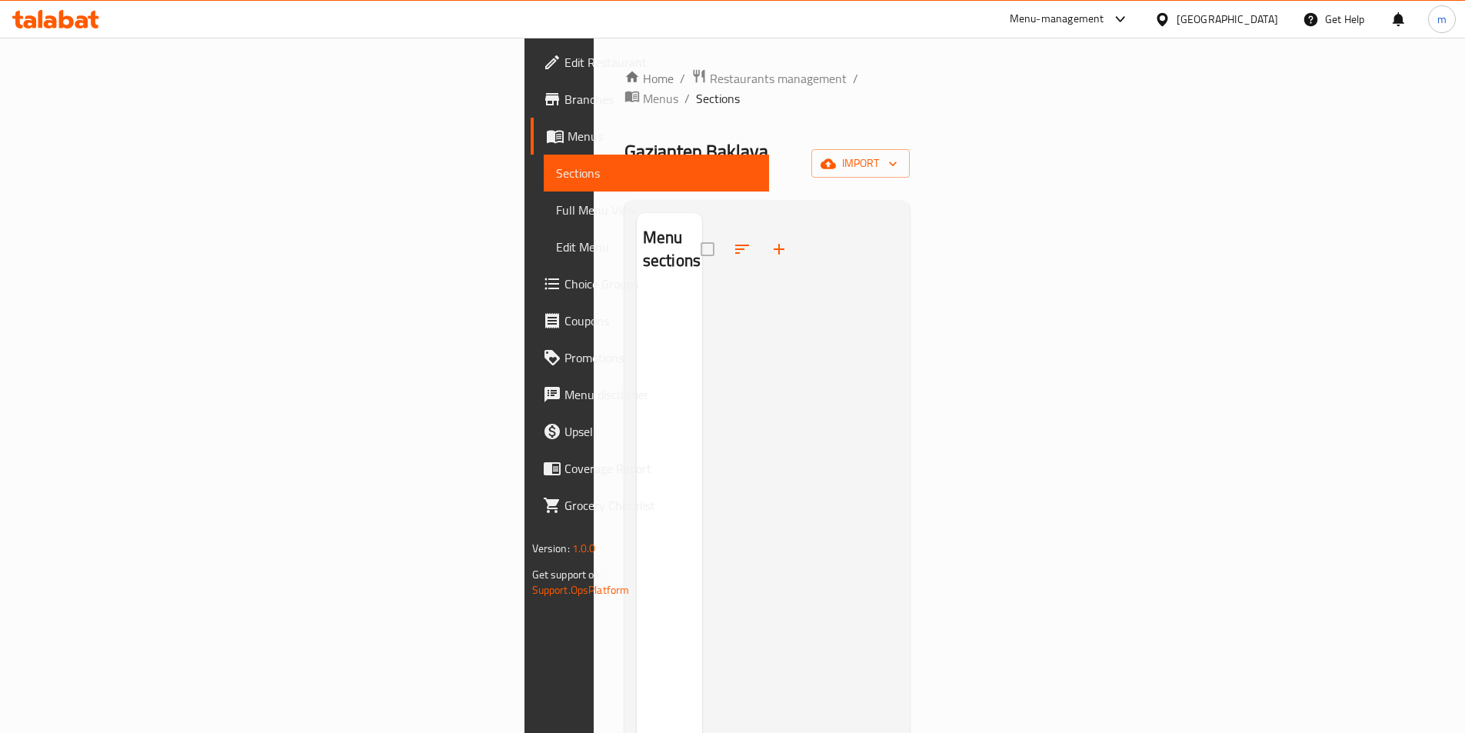
click at [910, 149] on div "Home / Restaurants management / Menus / Sections [GEOGRAPHIC_DATA] Baklava Inac…" at bounding box center [767, 513] width 286 height 890
click at [897, 154] on span "import" at bounding box center [860, 163] width 74 height 19
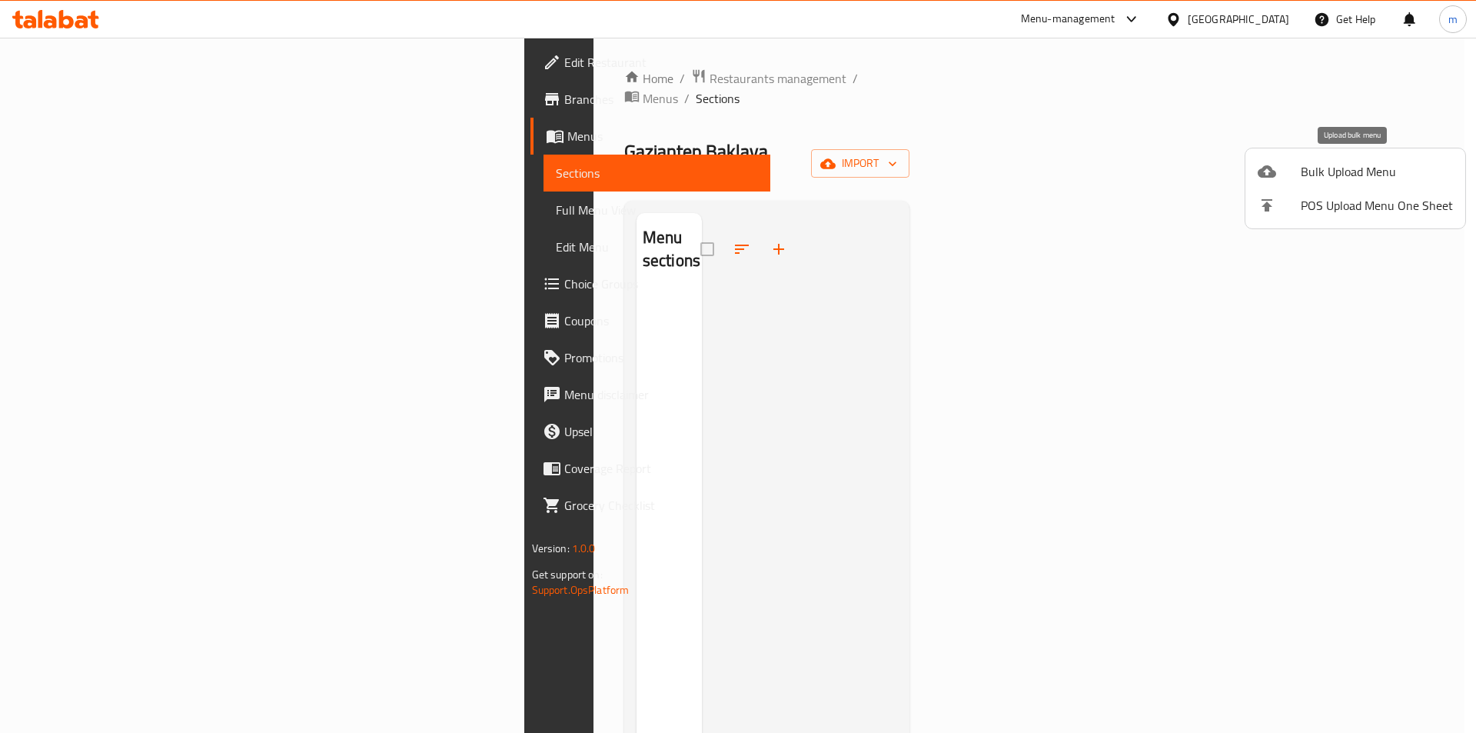
click at [1350, 169] on span "Bulk Upload Menu" at bounding box center [1377, 171] width 152 height 18
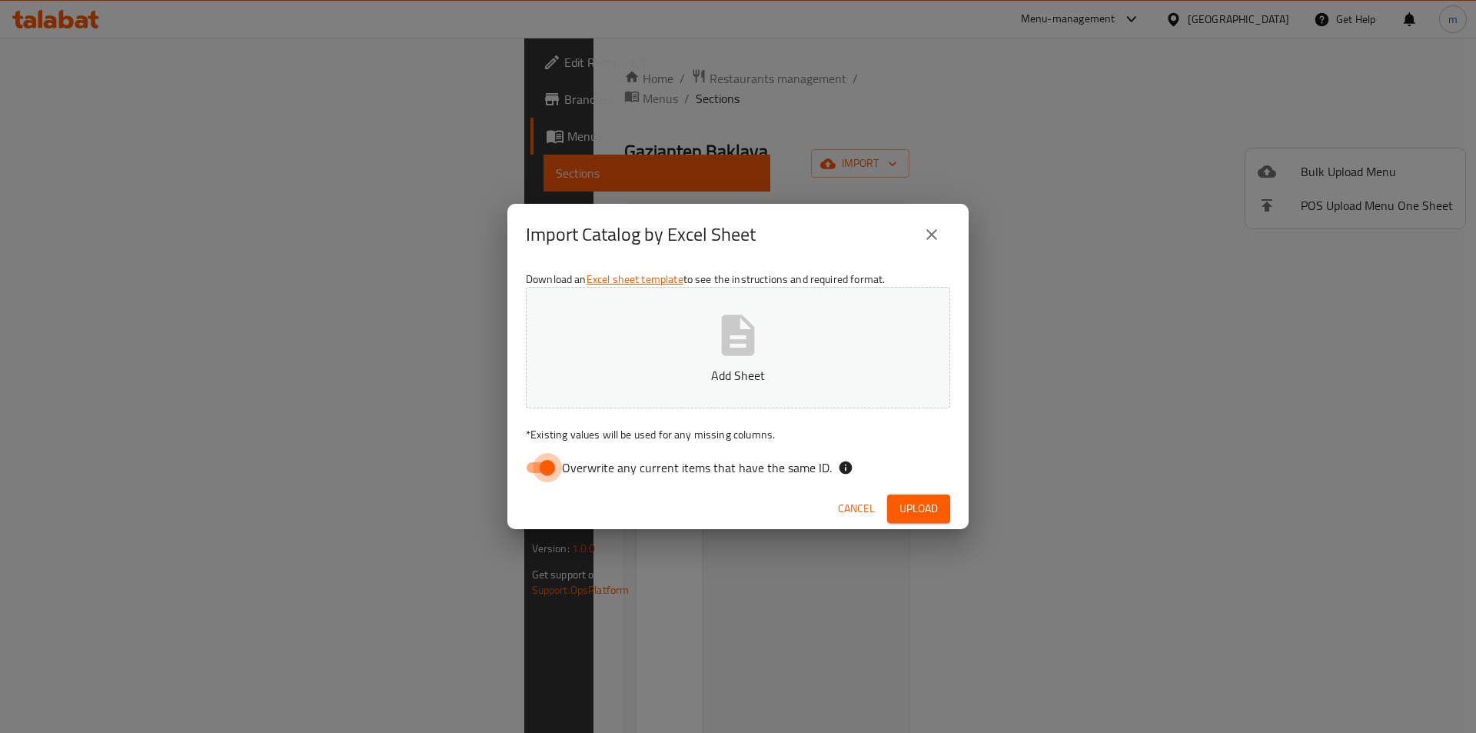
click at [525, 471] on input "Overwrite any current items that have the same ID." at bounding box center [548, 467] width 88 height 29
checkbox input "false"
click at [920, 506] on span "Upload" at bounding box center [919, 508] width 38 height 19
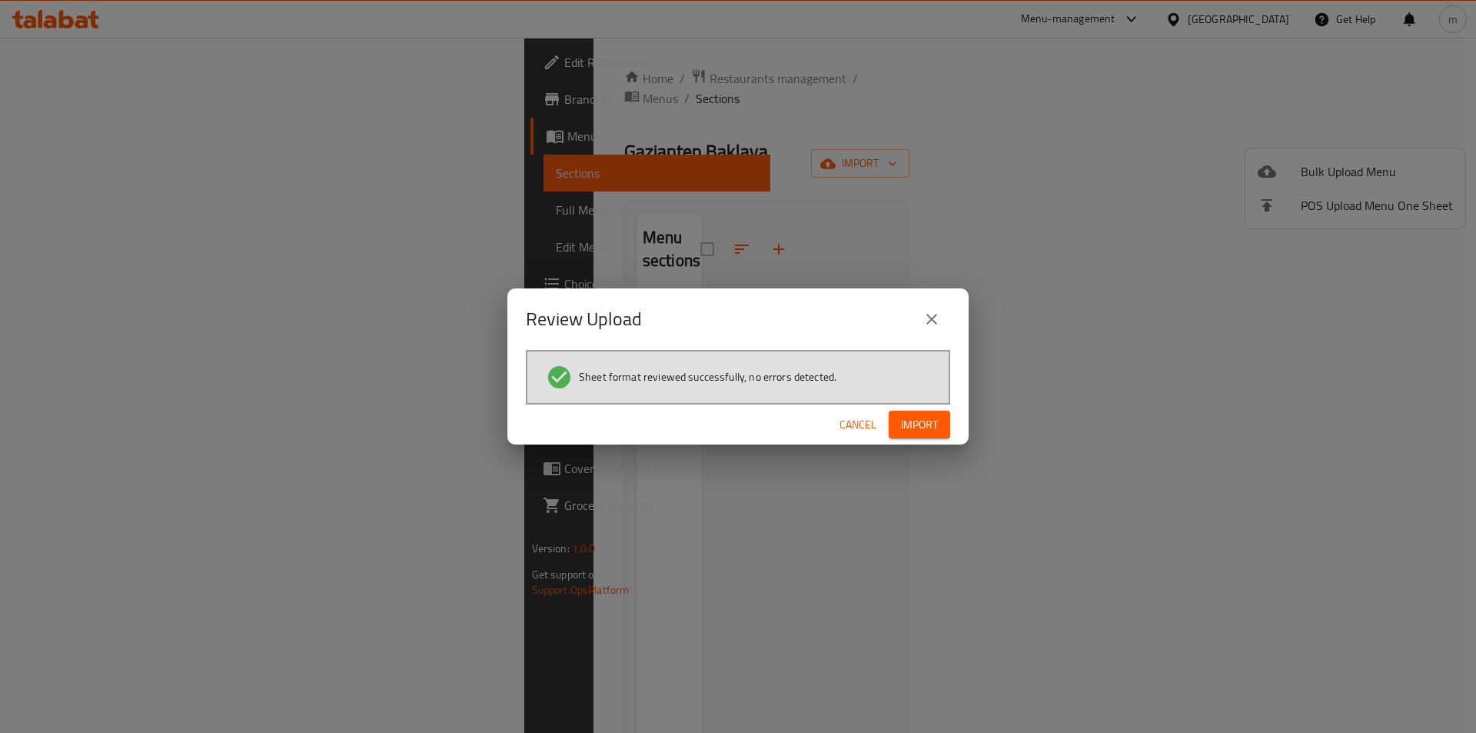
click at [887, 415] on div "Cancel Import" at bounding box center [737, 424] width 461 height 41
click at [910, 429] on span "Import" at bounding box center [919, 424] width 37 height 19
click at [929, 317] on icon "close" at bounding box center [932, 319] width 18 height 18
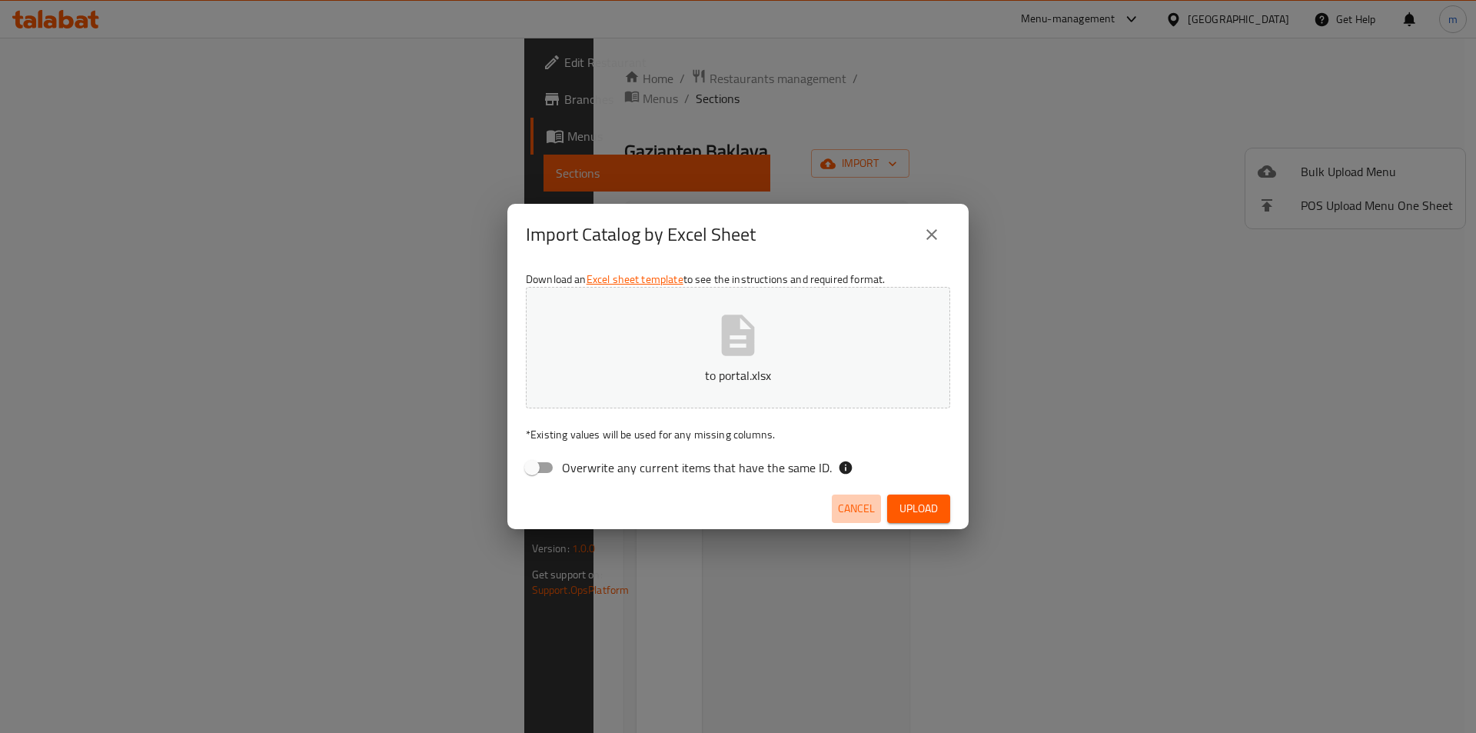
click at [855, 503] on span "Cancel" at bounding box center [856, 508] width 37 height 19
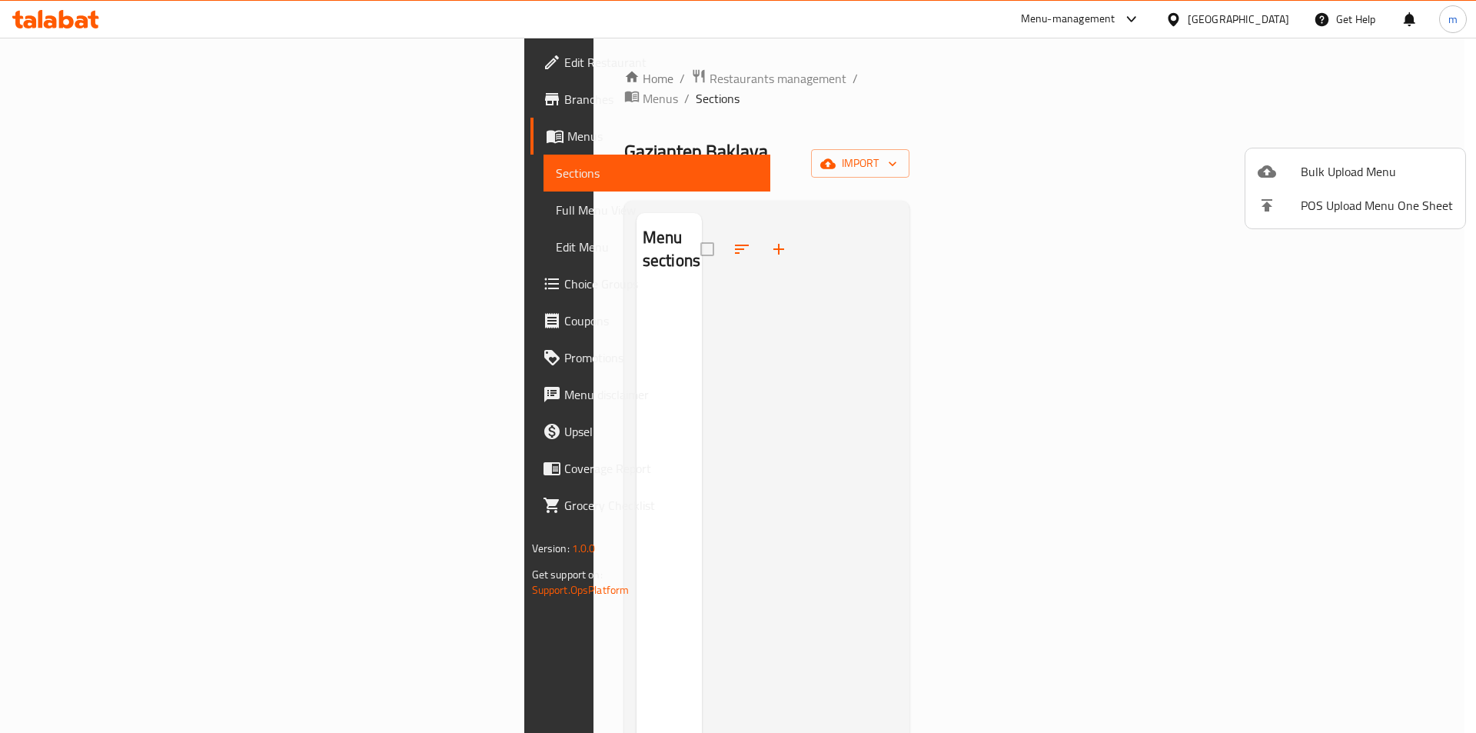
click at [81, 98] on div at bounding box center [738, 366] width 1476 height 733
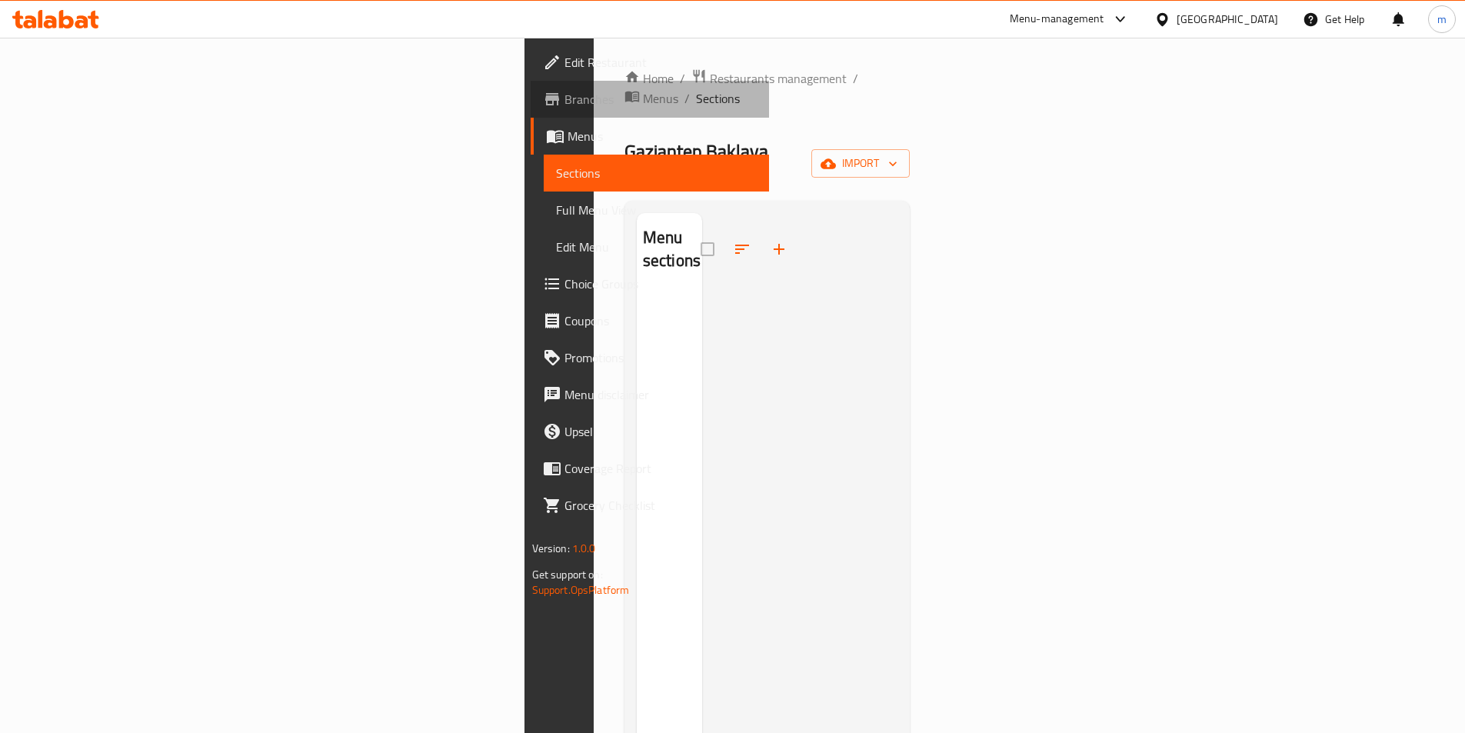
click at [564, 108] on span "Branches" at bounding box center [660, 99] width 192 height 18
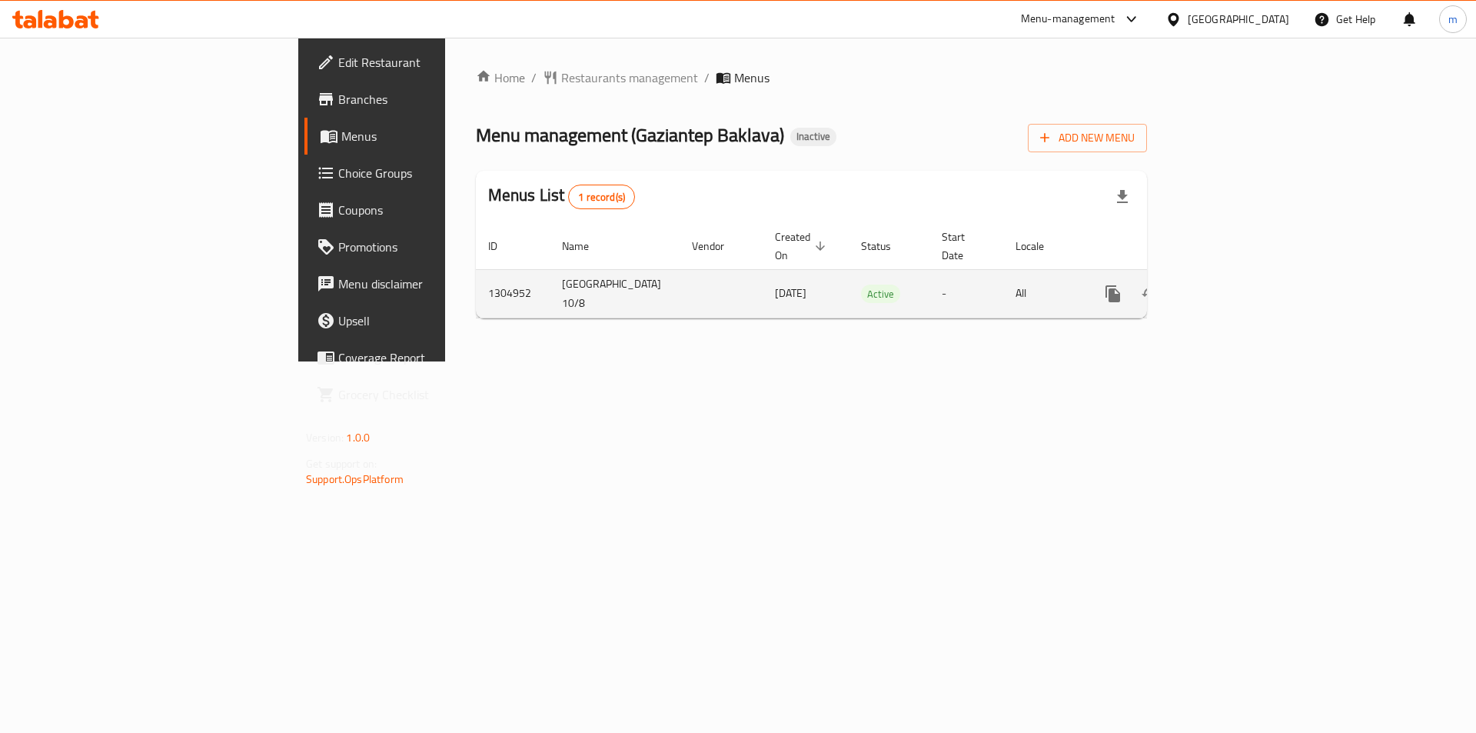
click at [1242, 278] on link "enhanced table" at bounding box center [1224, 293] width 37 height 37
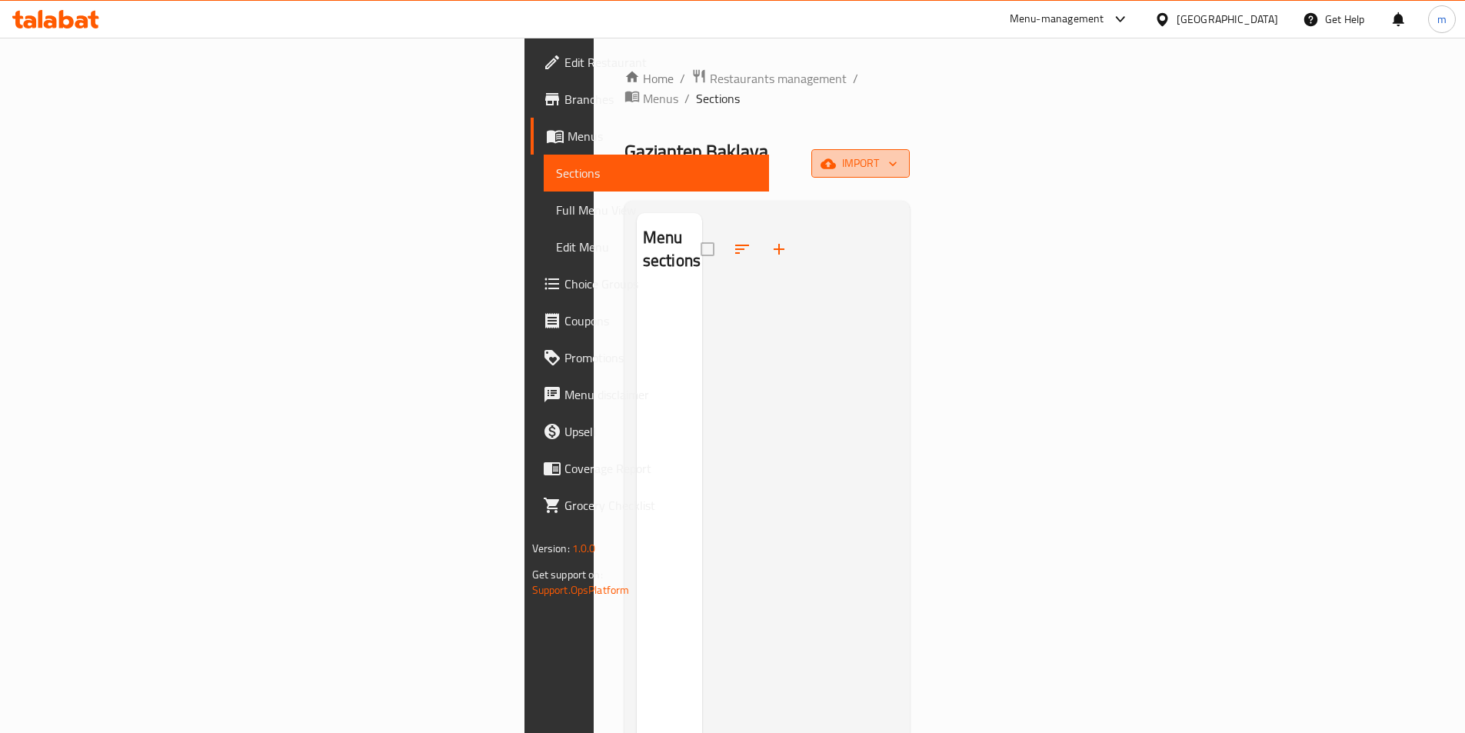
click at [897, 154] on span "import" at bounding box center [860, 163] width 74 height 19
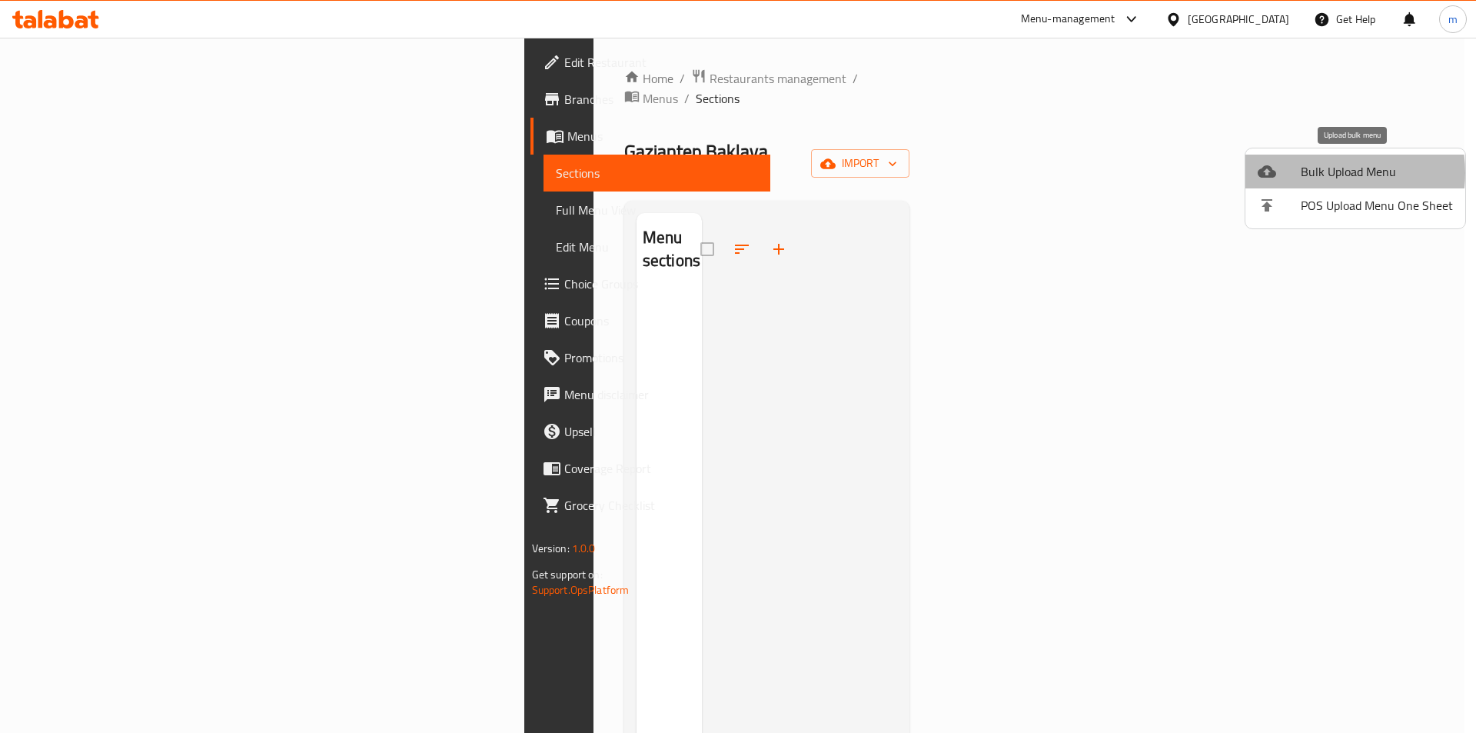
click at [1319, 173] on span "Bulk Upload Menu" at bounding box center [1377, 171] width 152 height 18
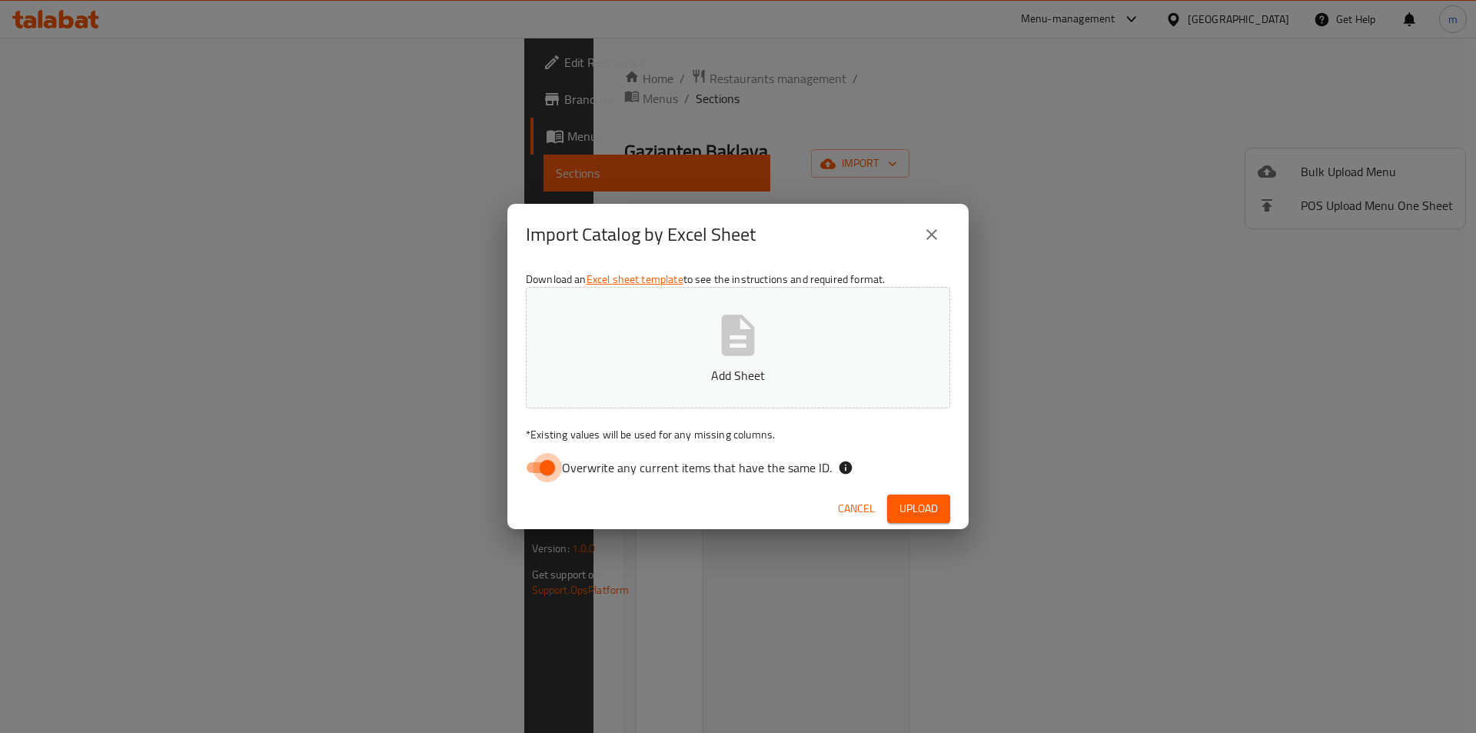
drag, startPoint x: 536, startPoint y: 459, endPoint x: 717, endPoint y: 381, distance: 197.0
click at [537, 459] on input "Overwrite any current items that have the same ID." at bounding box center [548, 467] width 88 height 29
checkbox input "false"
click at [916, 510] on span "Upload" at bounding box center [919, 508] width 38 height 19
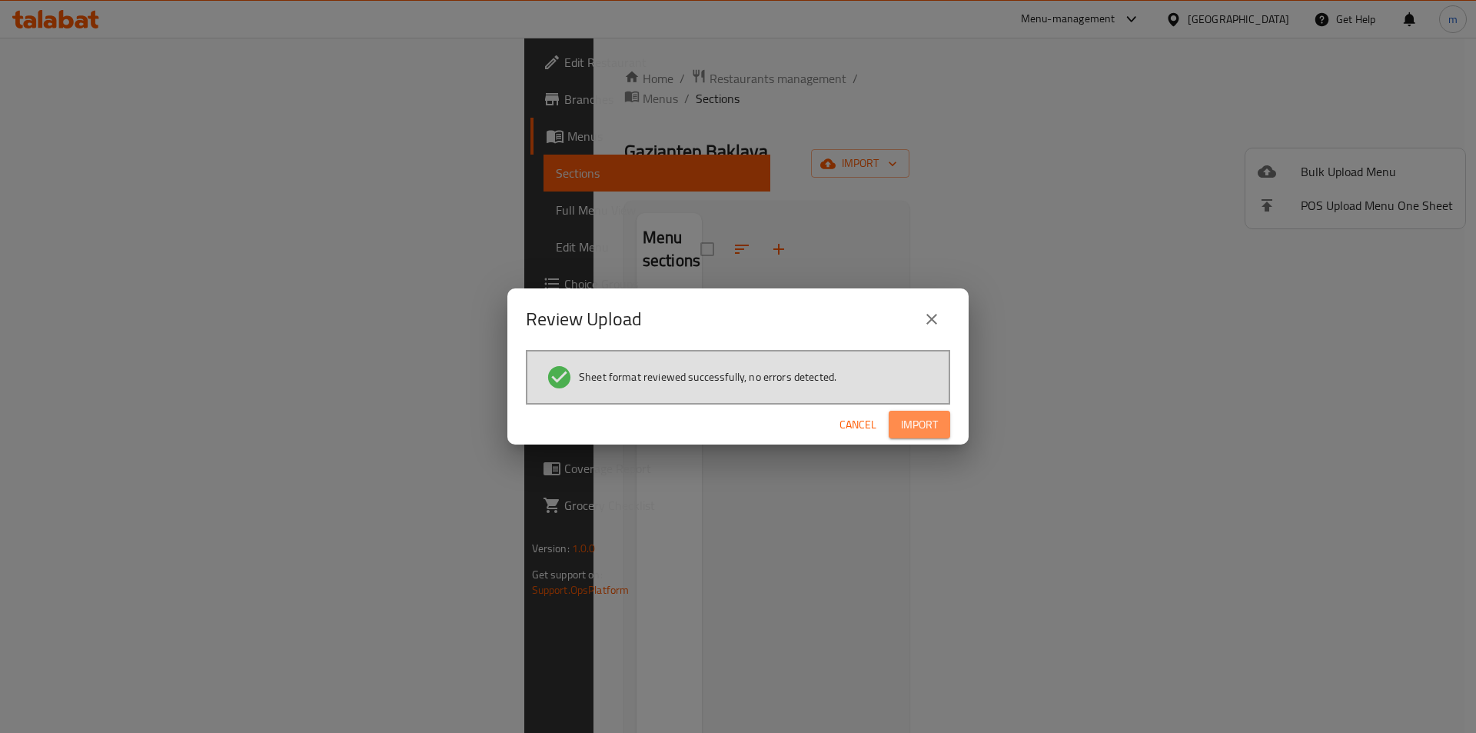
click at [931, 428] on span "Import" at bounding box center [919, 424] width 37 height 19
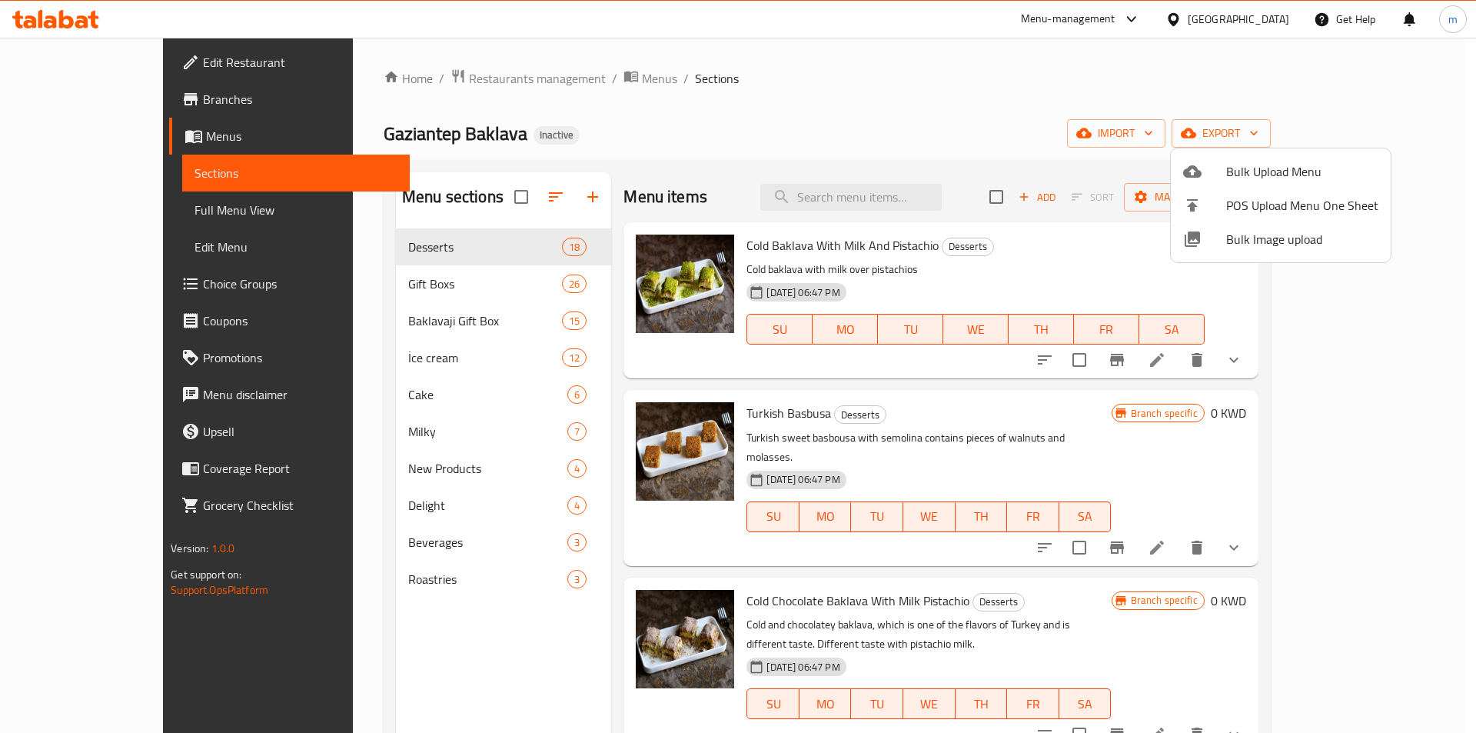
drag, startPoint x: 0, startPoint y: 154, endPoint x: 125, endPoint y: 125, distance: 128.7
click at [125, 125] on div at bounding box center [738, 366] width 1476 height 733
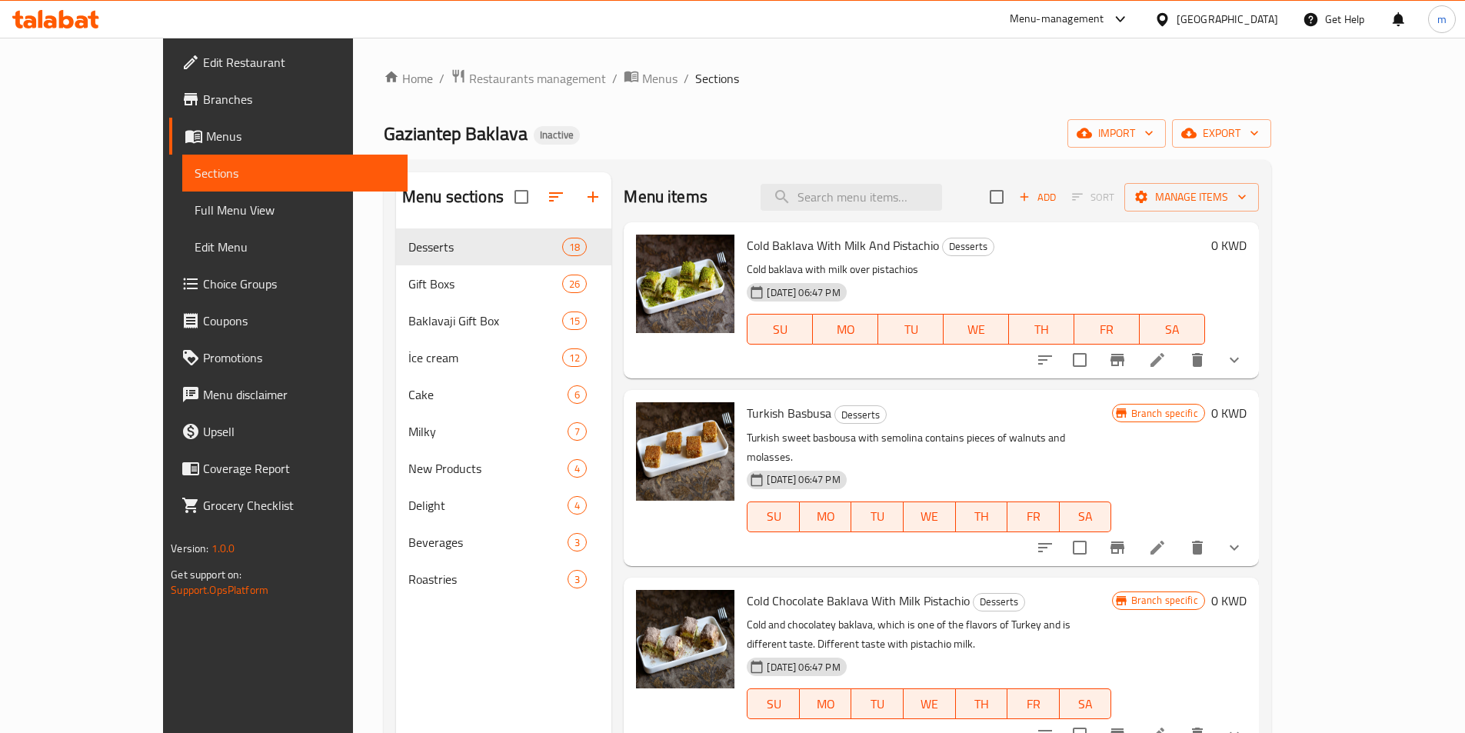
click at [195, 201] on span "Full Menu View" at bounding box center [295, 210] width 201 height 18
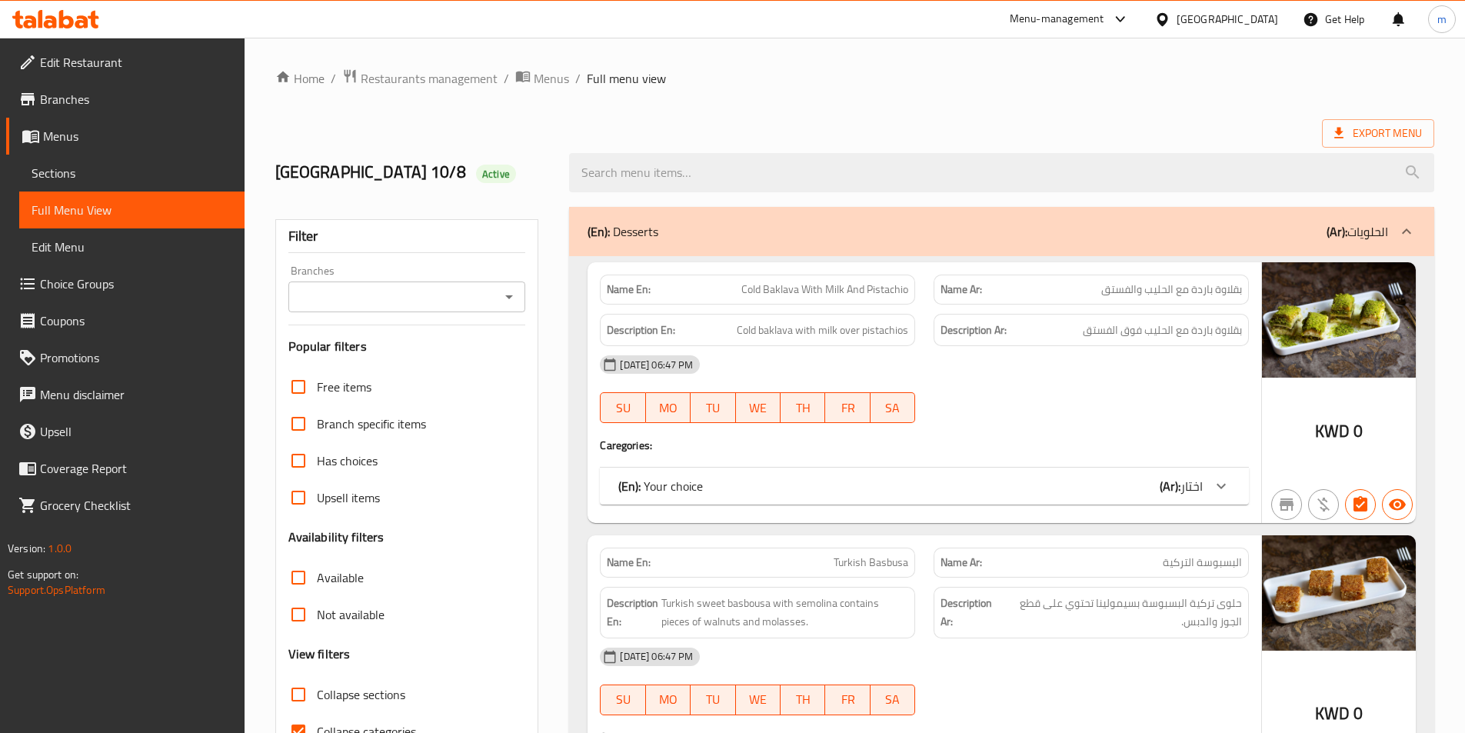
scroll to position [384, 0]
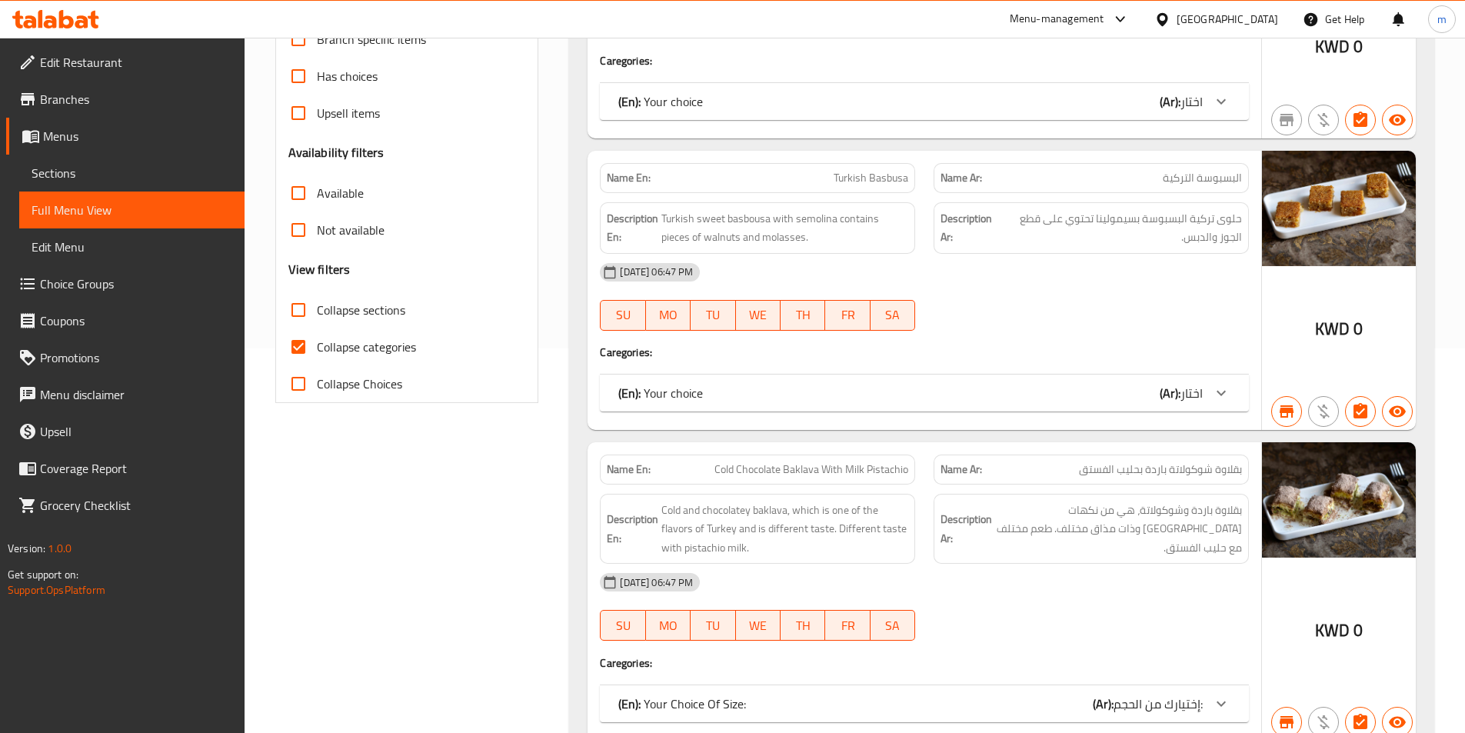
click at [347, 358] on label "Collapse categories" at bounding box center [348, 346] width 136 height 37
click at [317, 358] on input "Collapse categories" at bounding box center [298, 346] width 37 height 37
checkbox input "false"
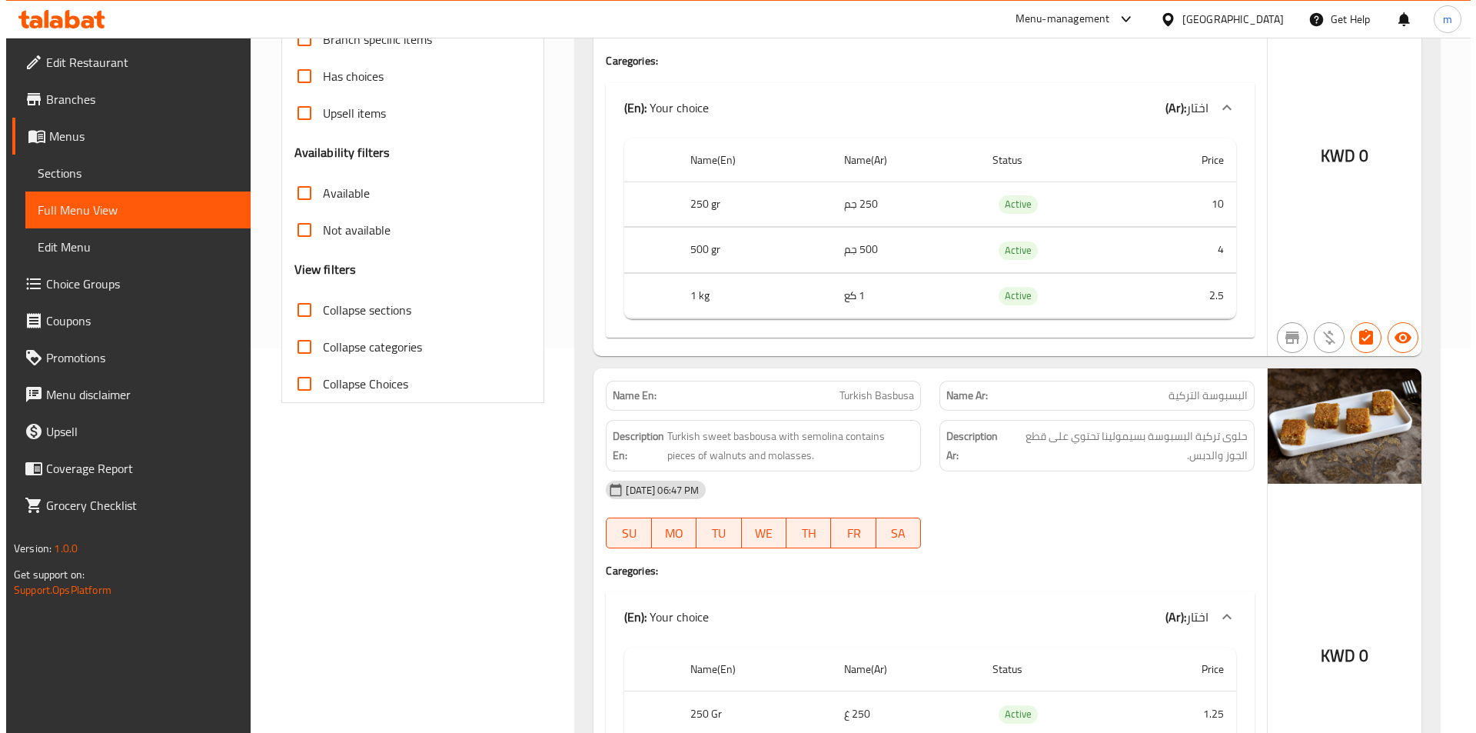
scroll to position [0, 0]
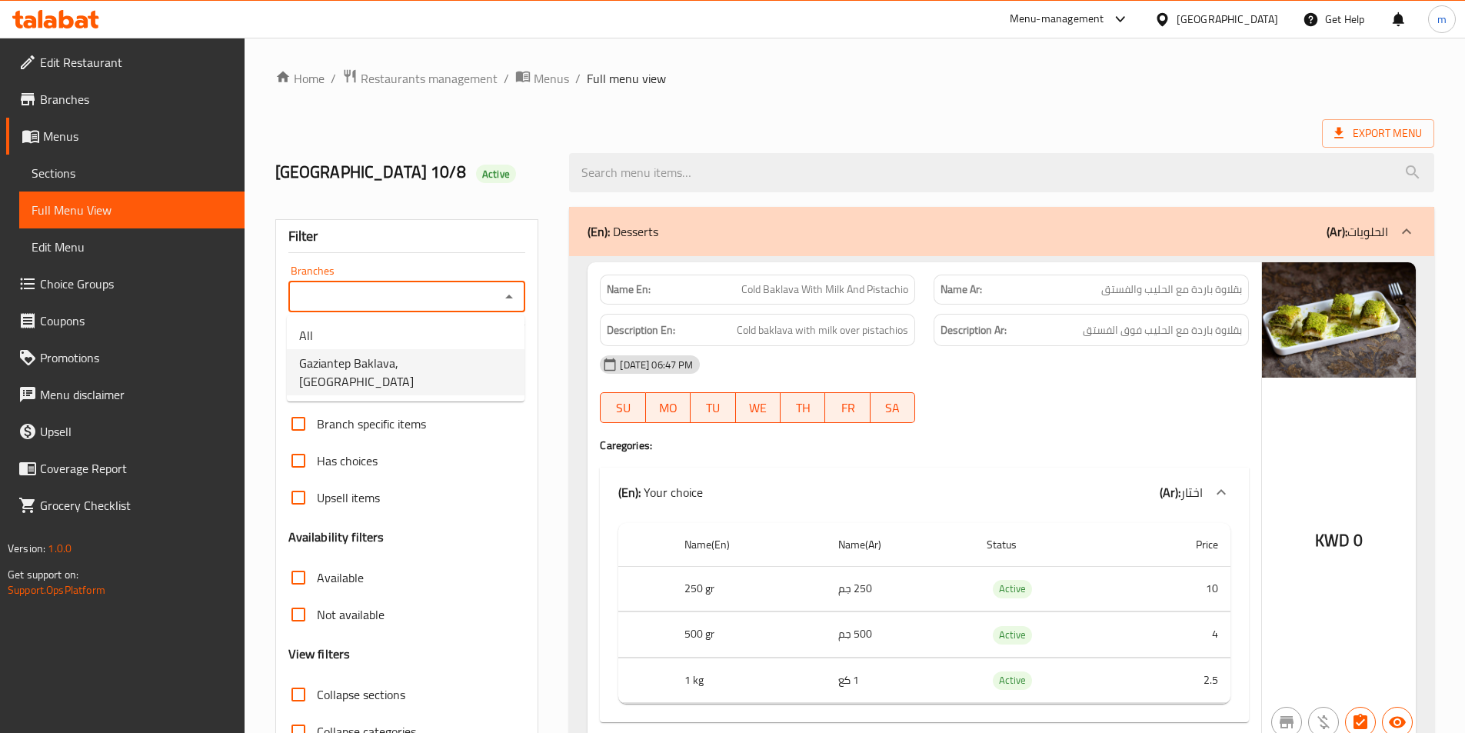
click at [381, 367] on span "Gaziantep Baklava, Salmiya" at bounding box center [405, 372] width 213 height 37
type input "Gaziantep Baklava, Salmiya"
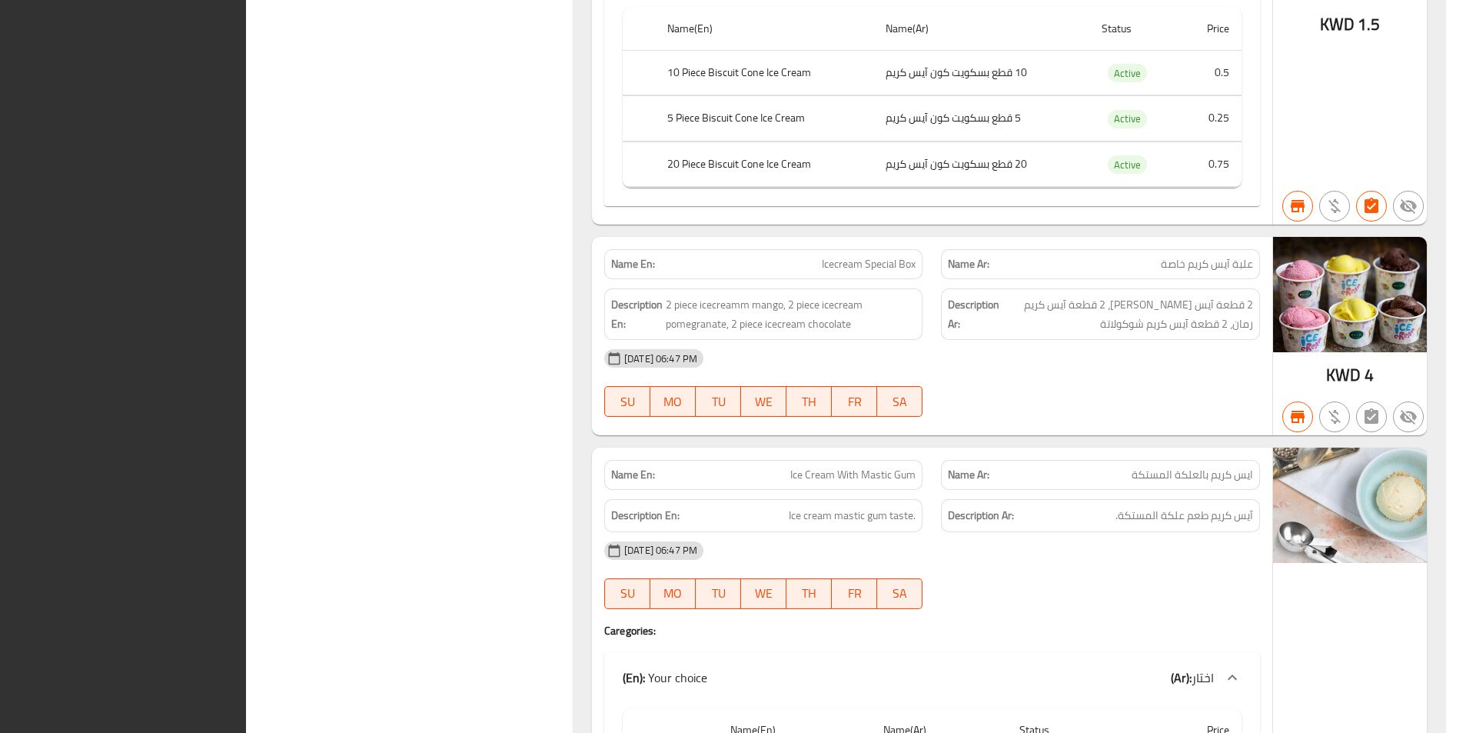
scroll to position [45674, 0]
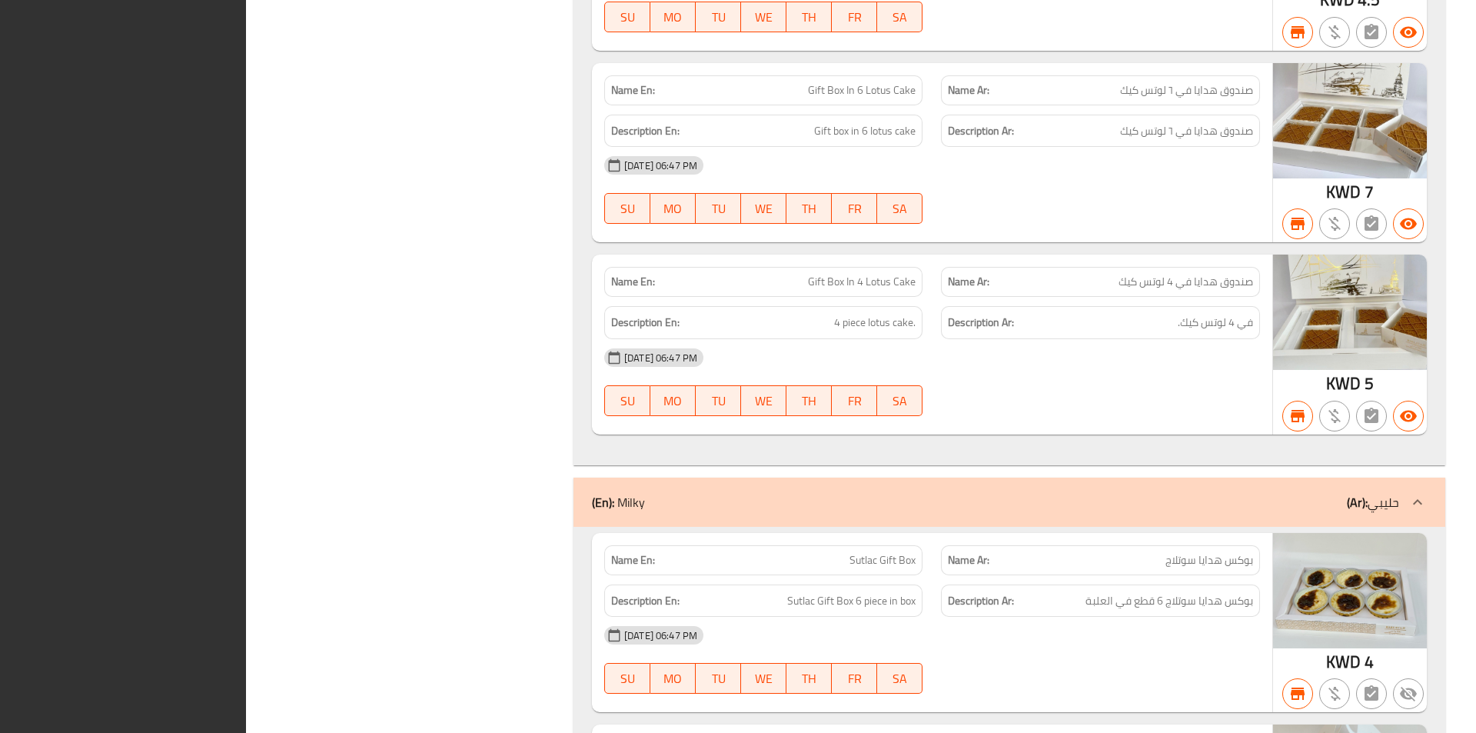
drag, startPoint x: 542, startPoint y: 107, endPoint x: 547, endPoint y: 150, distance: 43.3
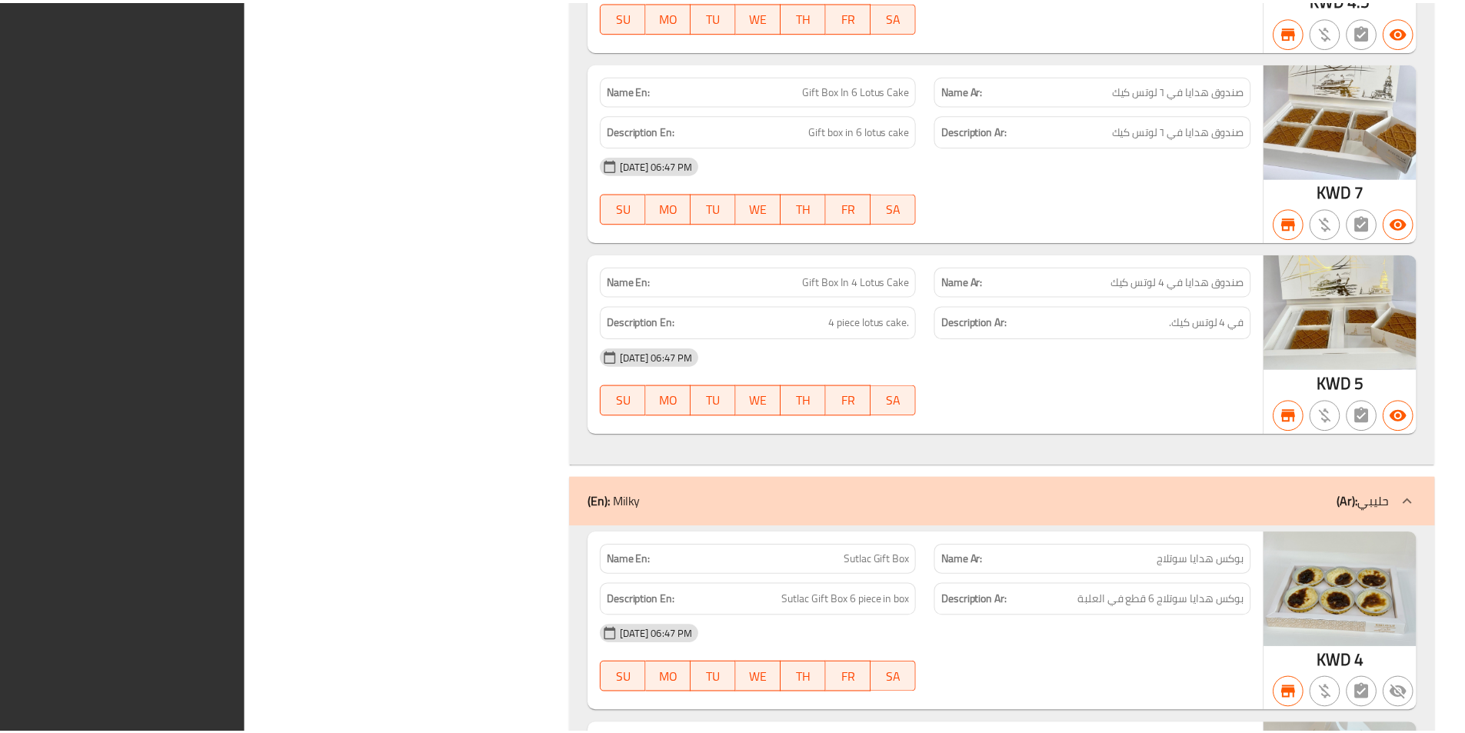
scroll to position [49143, 0]
